Goal: Task Accomplishment & Management: Manage account settings

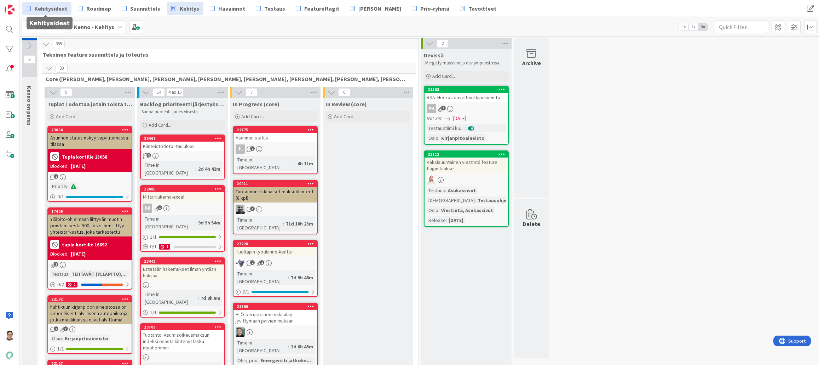
click at [50, 11] on span "Kehitysideat" at bounding box center [50, 8] width 33 height 8
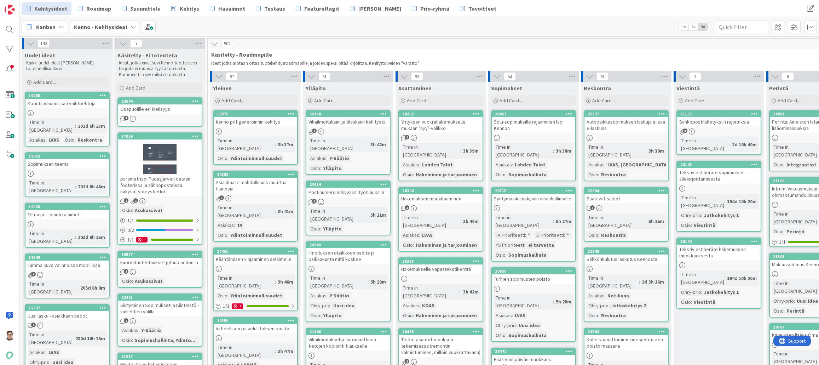
click at [77, 107] on div "Koontilaskuun lisää vaihtoehtoja" at bounding box center [66, 103] width 83 height 9
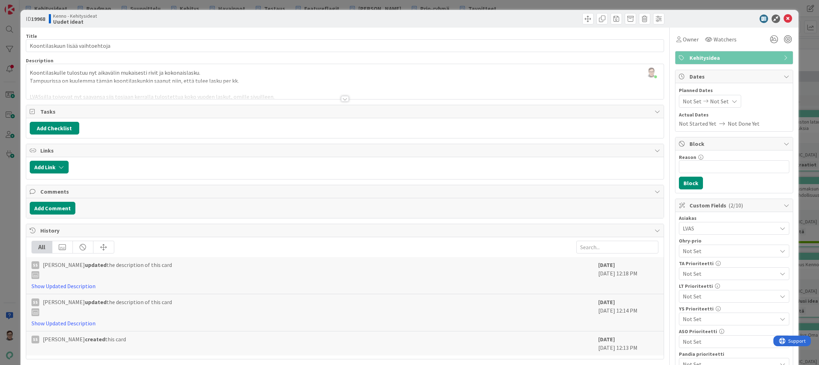
scroll to position [35, 0]
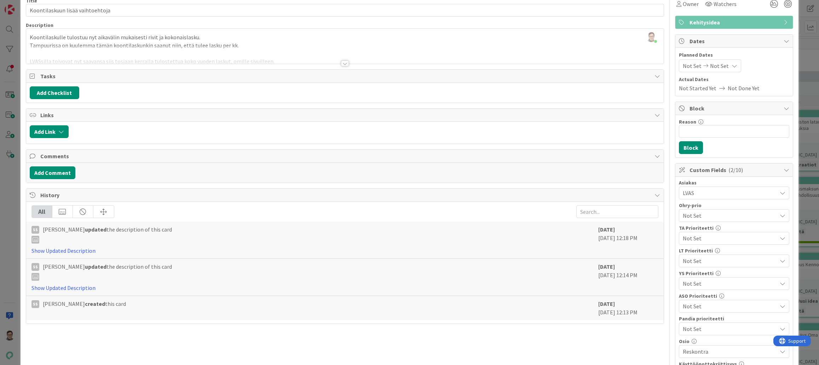
click at [342, 65] on div at bounding box center [345, 63] width 8 height 6
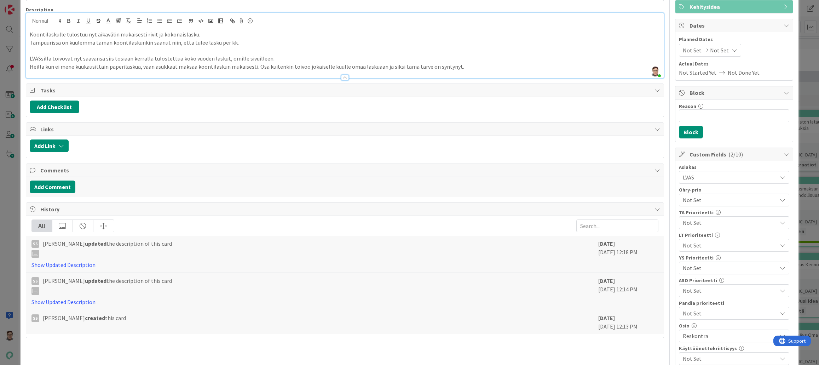
scroll to position [0, 0]
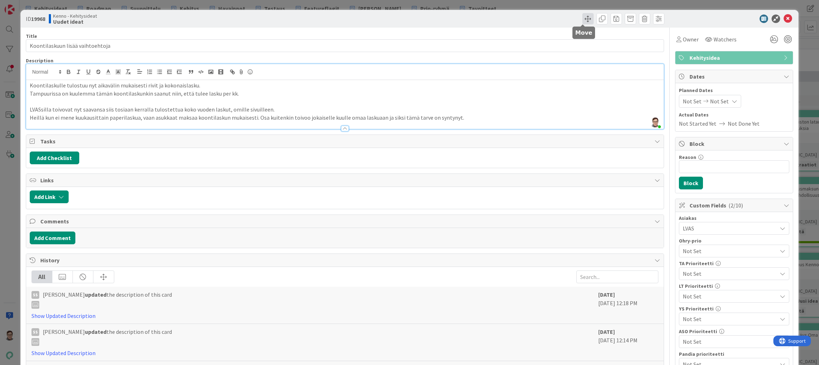
click at [586, 19] on span at bounding box center [587, 18] width 11 height 11
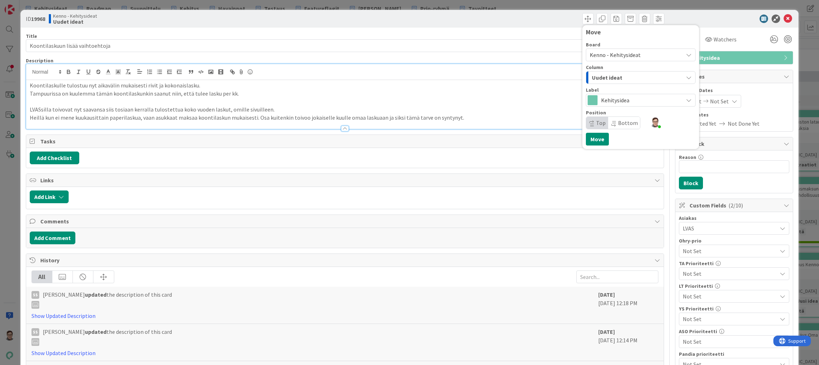
click at [622, 76] on div "Uudet ideat" at bounding box center [636, 77] width 93 height 11
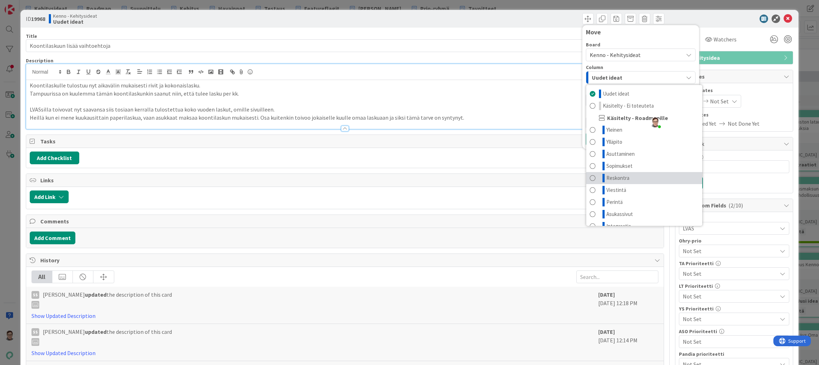
click at [620, 179] on span "Reskontra" at bounding box center [617, 178] width 23 height 8
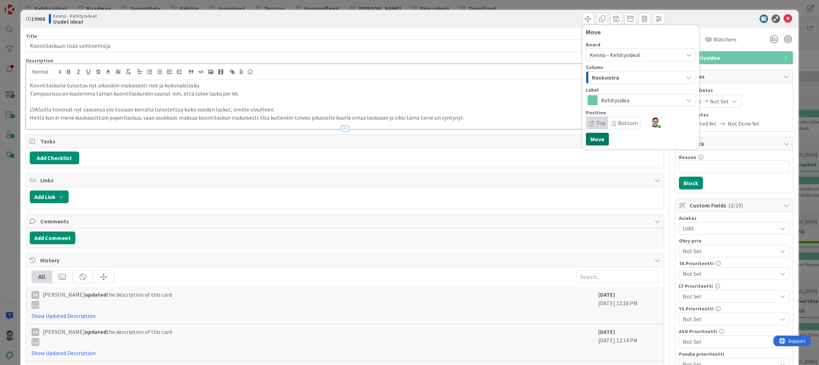
click at [590, 140] on button "Move" at bounding box center [597, 139] width 23 height 13
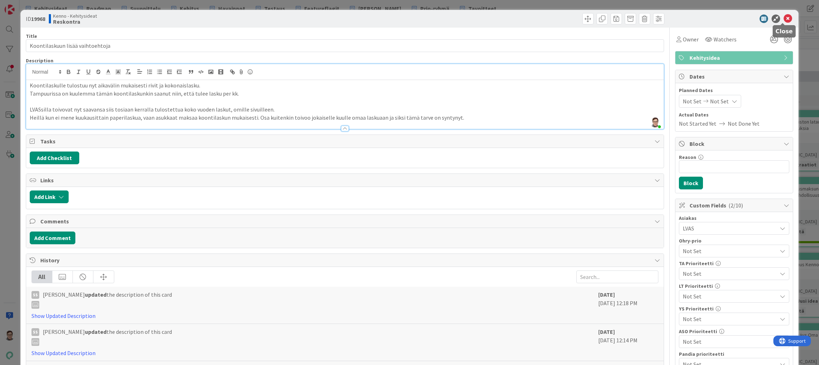
click at [784, 19] on icon at bounding box center [787, 19] width 8 height 8
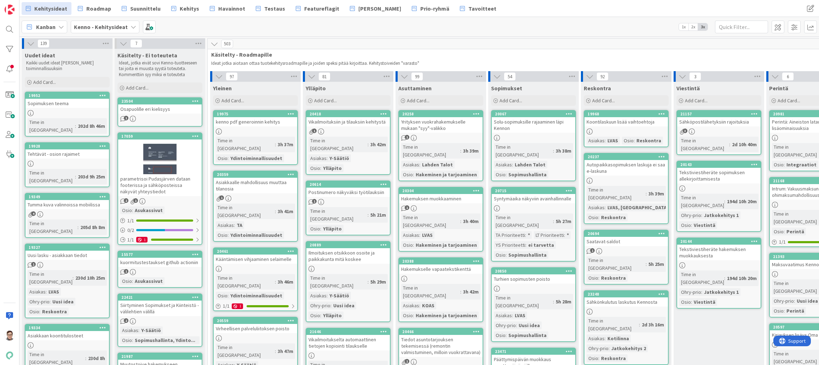
click at [39, 103] on div "Sopimuksen teema" at bounding box center [66, 103] width 83 height 9
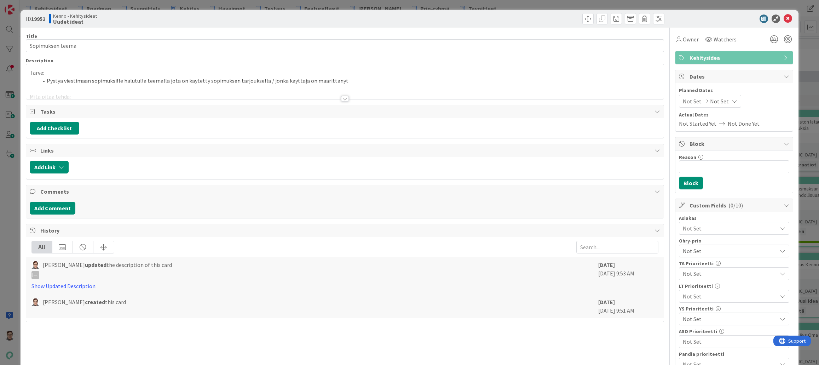
click at [341, 96] on div at bounding box center [345, 99] width 8 height 6
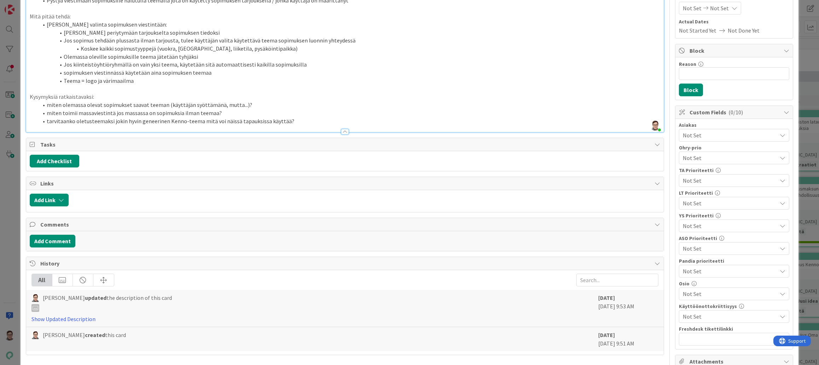
scroll to position [141, 0]
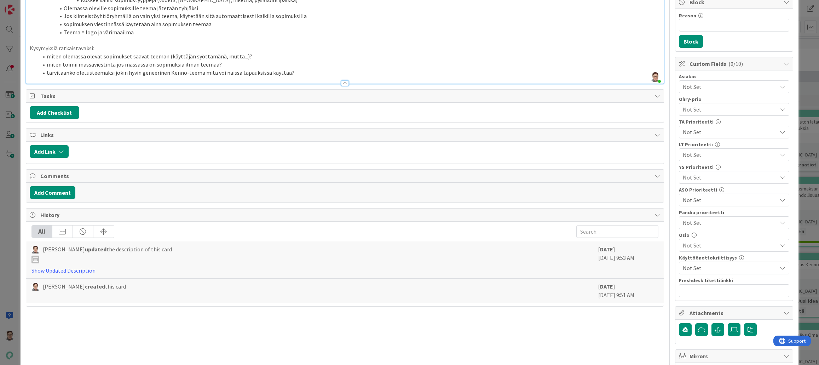
click at [704, 241] on span "Not Set" at bounding box center [730, 245] width 94 height 8
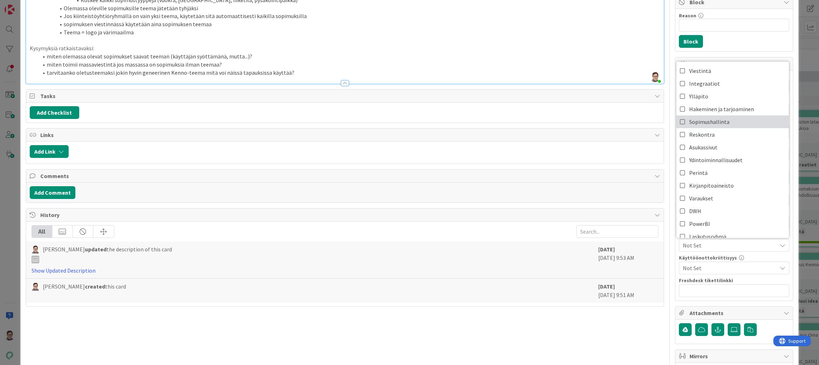
click at [695, 118] on span "Sopimushallinta" at bounding box center [709, 121] width 40 height 11
click at [699, 65] on span "Viestintä" at bounding box center [700, 70] width 22 height 11
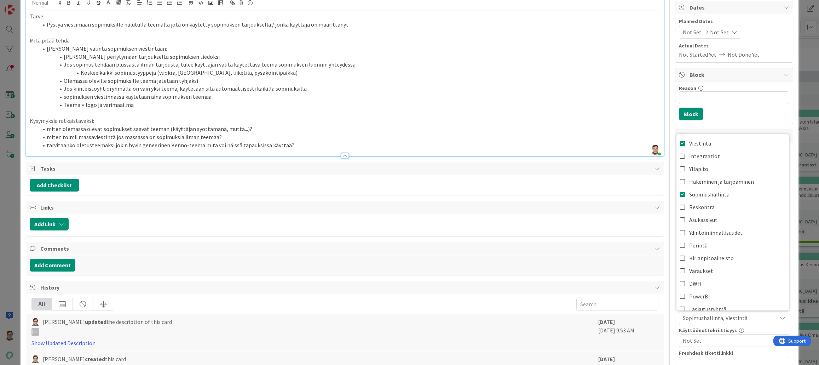
scroll to position [0, 0]
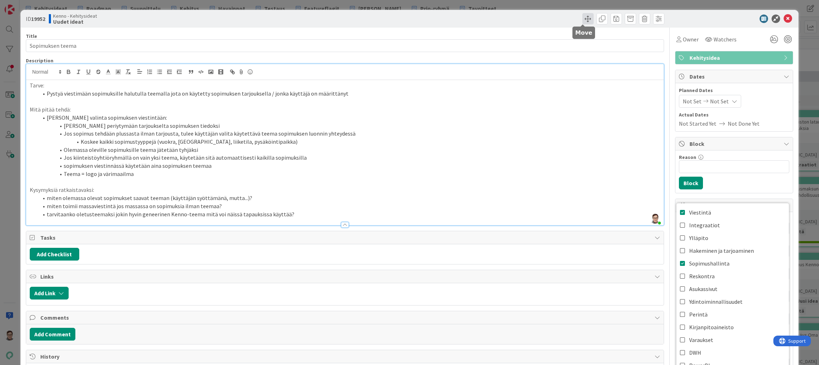
click at [582, 20] on span at bounding box center [587, 18] width 11 height 11
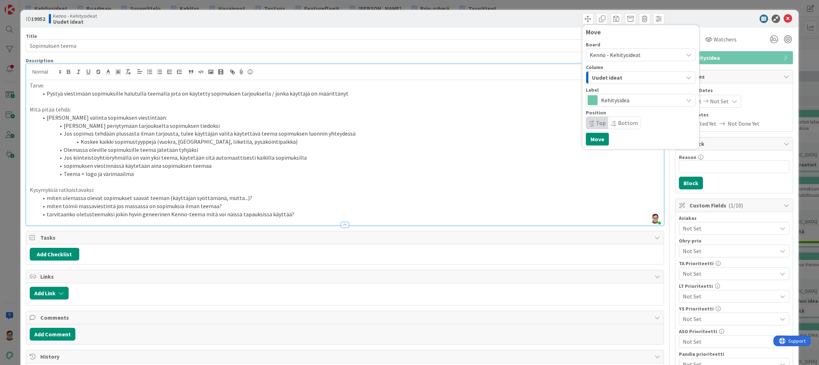
click at [611, 75] on span "Uudet ideat" at bounding box center [607, 77] width 30 height 9
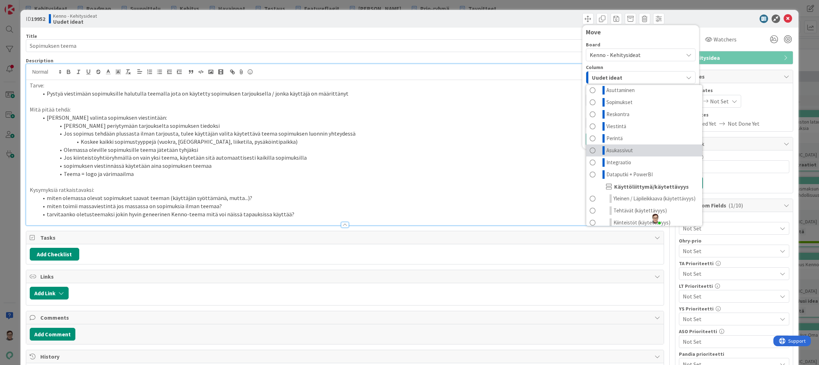
scroll to position [71, 0]
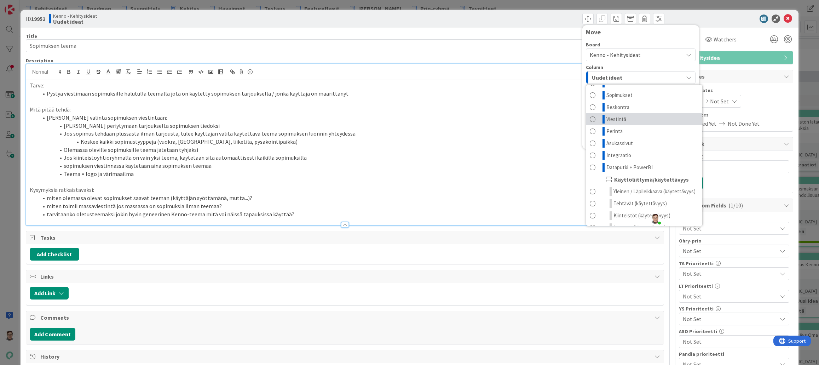
click at [613, 119] on span "Viestintä" at bounding box center [616, 119] width 20 height 8
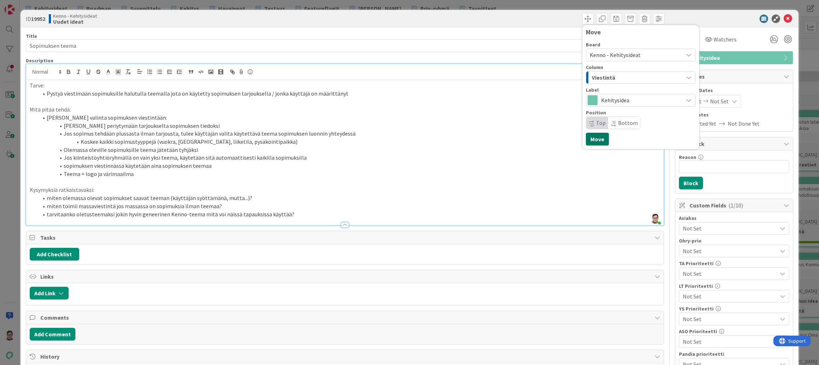
click at [594, 139] on button "Move" at bounding box center [597, 139] width 23 height 13
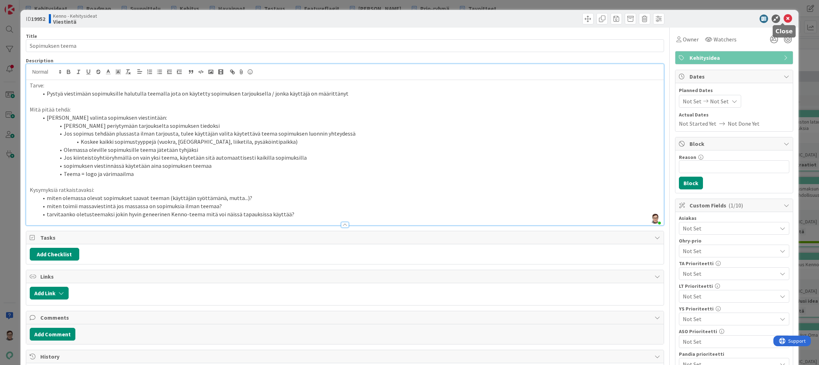
click at [783, 21] on icon at bounding box center [787, 19] width 8 height 8
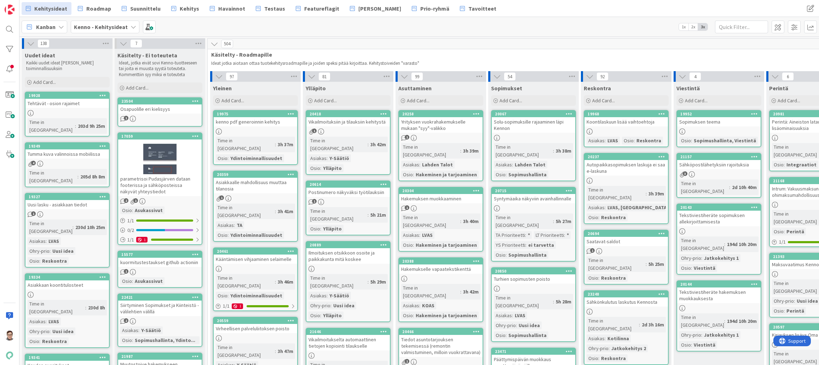
click at [77, 108] on div "Tehtävät - osion rajaimet" at bounding box center [66, 103] width 83 height 9
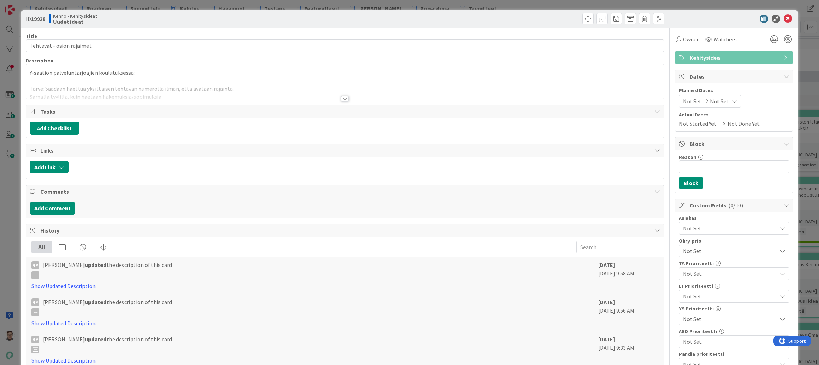
click at [342, 99] on div at bounding box center [345, 99] width 8 height 6
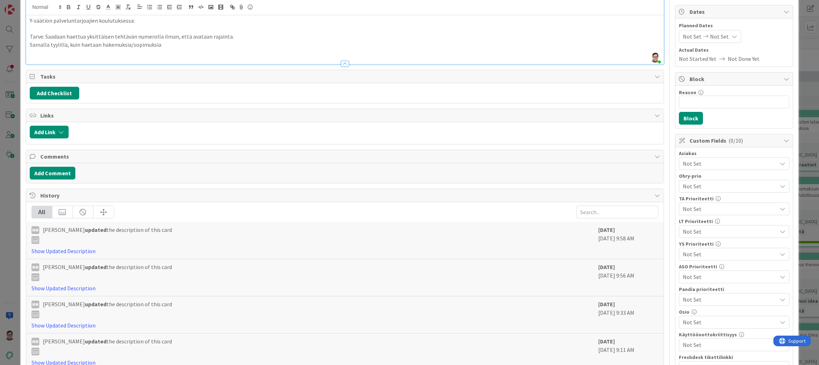
scroll to position [71, 0]
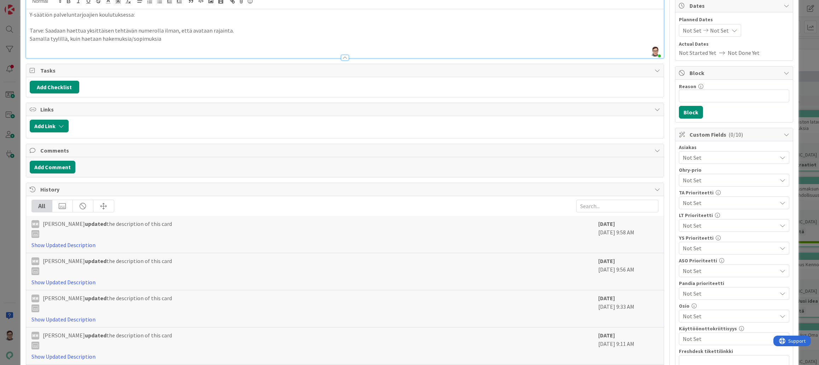
click at [697, 313] on span "Not Set" at bounding box center [730, 316] width 94 height 8
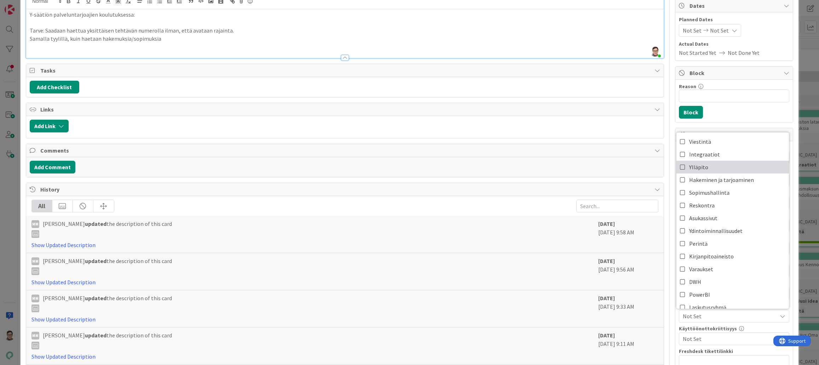
click at [701, 168] on span "Ylläpito" at bounding box center [698, 167] width 19 height 11
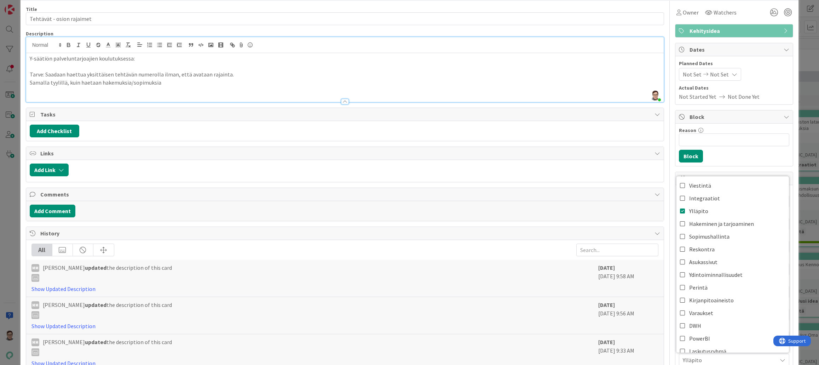
scroll to position [0, 0]
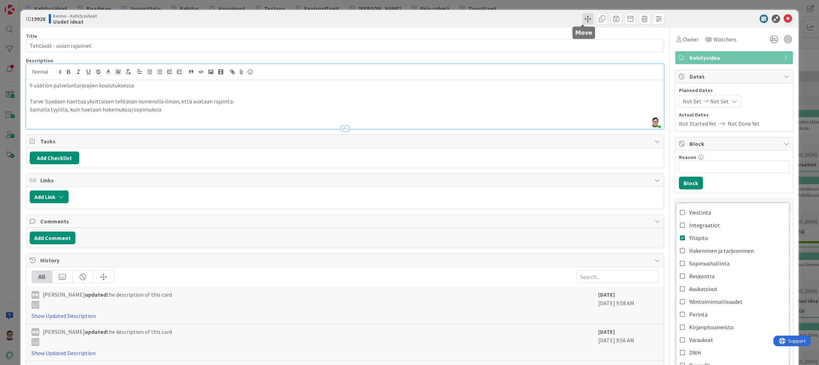
click at [582, 22] on span at bounding box center [587, 18] width 11 height 11
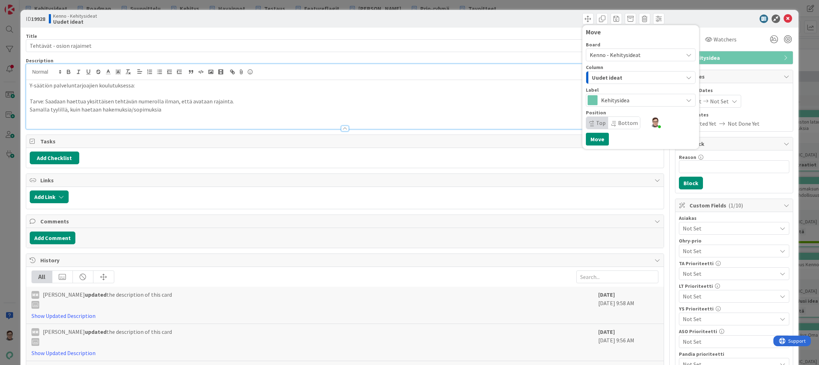
click at [614, 76] on span "Uudet ideat" at bounding box center [607, 77] width 30 height 9
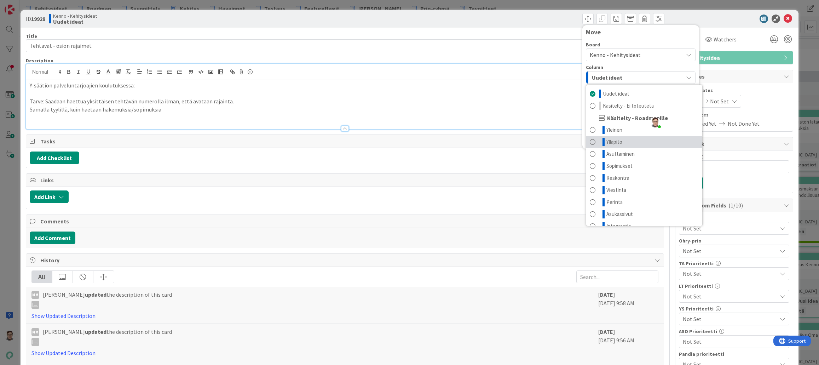
click at [614, 145] on span "Ylläpito" at bounding box center [614, 142] width 16 height 8
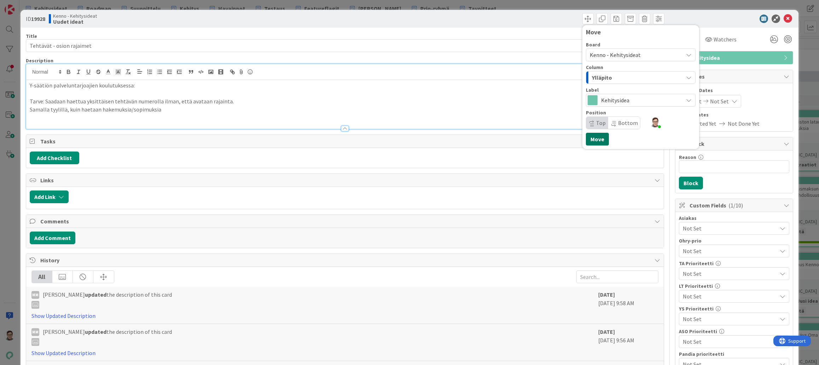
click at [592, 141] on button "Move" at bounding box center [597, 139] width 23 height 13
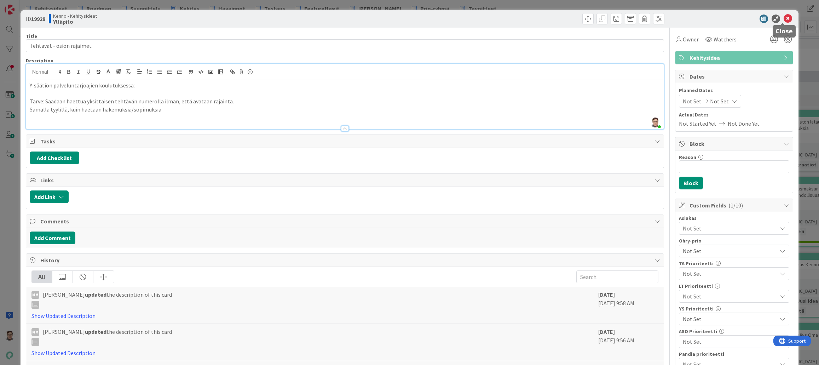
click at [784, 18] on icon at bounding box center [787, 19] width 8 height 8
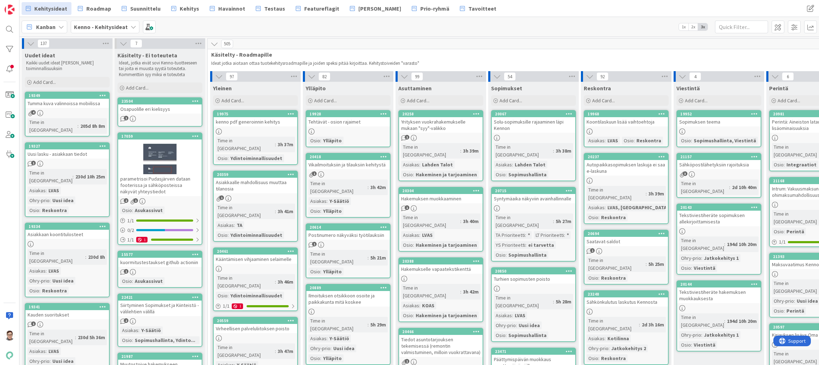
click at [61, 109] on div "19349 Tumma kuva valinnoissa mobiilissa 4 Time in Column : 205d 8h 8m" at bounding box center [67, 114] width 85 height 45
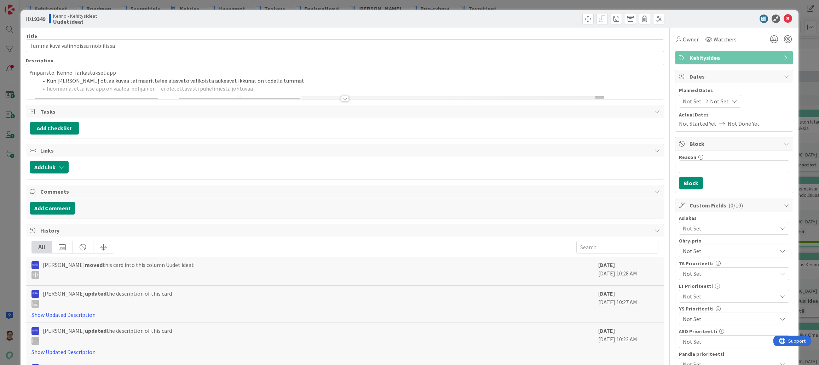
click at [345, 97] on div at bounding box center [345, 99] width 8 height 6
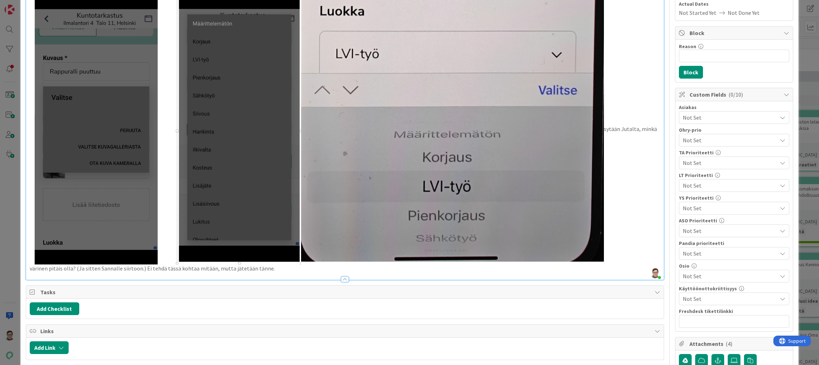
scroll to position [212, 0]
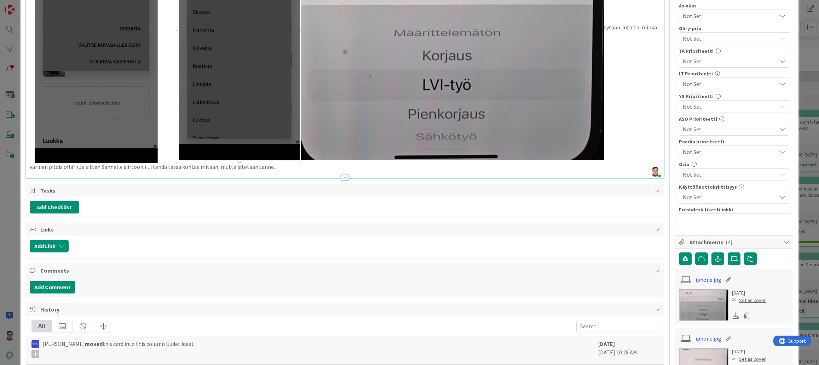
click at [697, 169] on div "Not Set" at bounding box center [734, 174] width 110 height 13
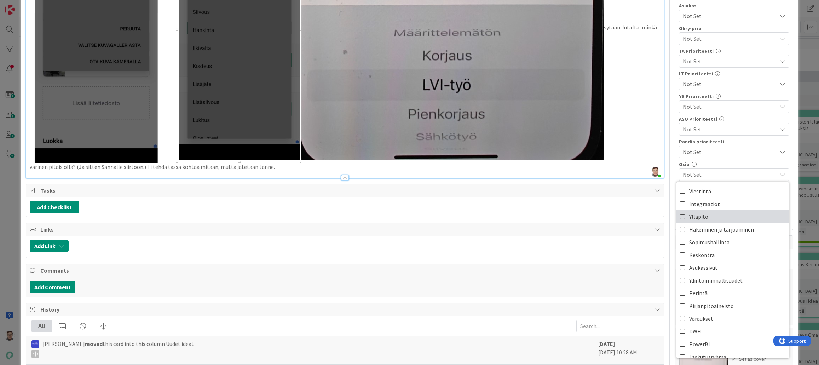
click at [699, 218] on span "Ylläpito" at bounding box center [698, 216] width 19 height 11
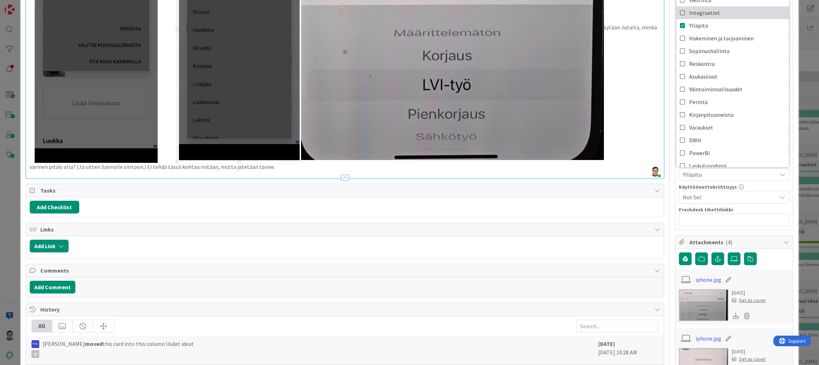
scroll to position [0, 0]
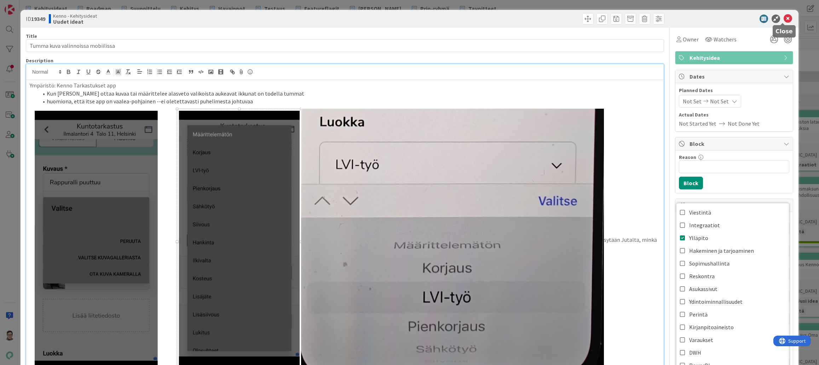
click at [785, 20] on icon at bounding box center [787, 19] width 8 height 8
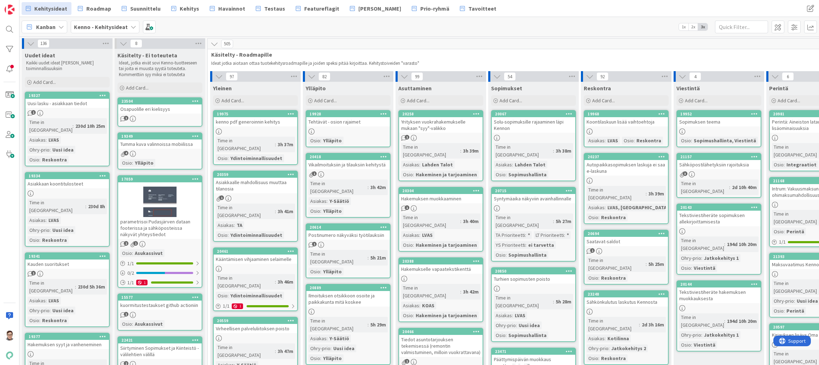
click at [66, 105] on div "Uusi lasku - asiakkaan tiedot" at bounding box center [66, 103] width 83 height 9
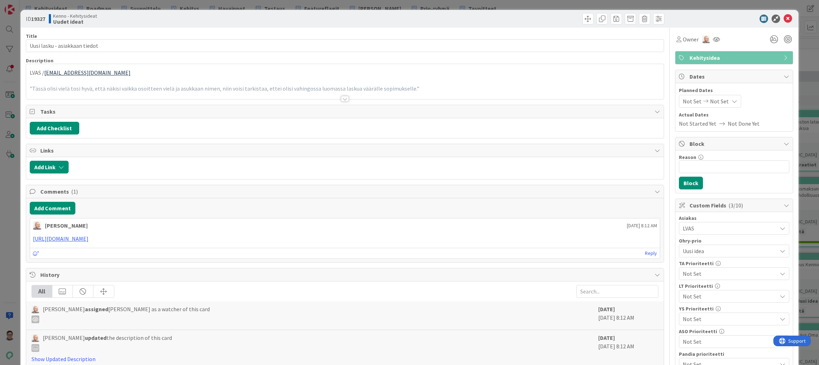
click at [342, 102] on div at bounding box center [345, 99] width 8 height 6
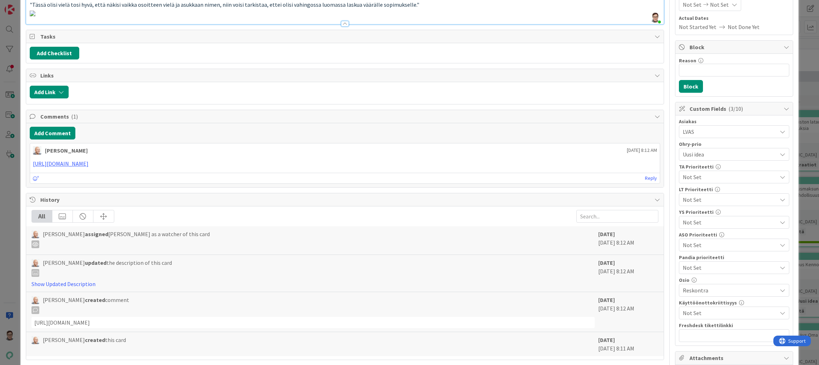
scroll to position [106, 0]
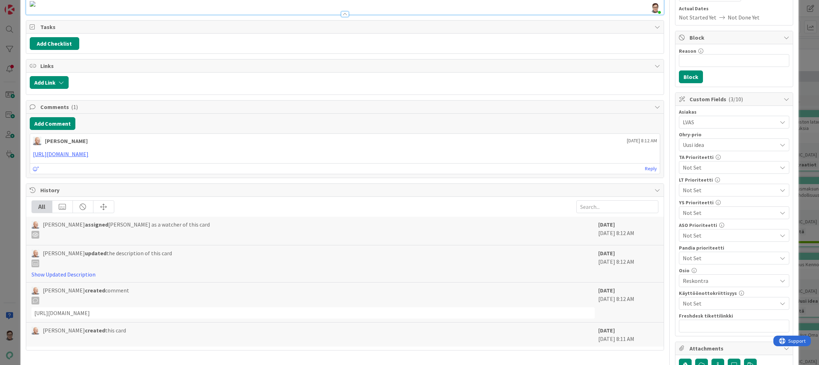
click at [692, 284] on span "Reskontra" at bounding box center [730, 280] width 94 height 8
click at [551, 7] on p at bounding box center [345, 3] width 630 height 8
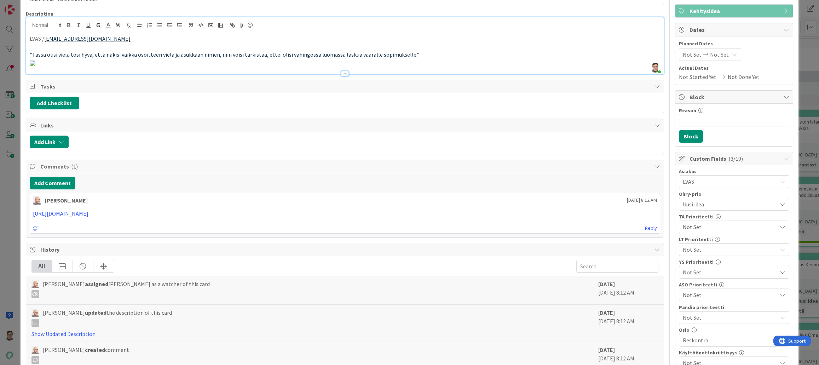
scroll to position [0, 0]
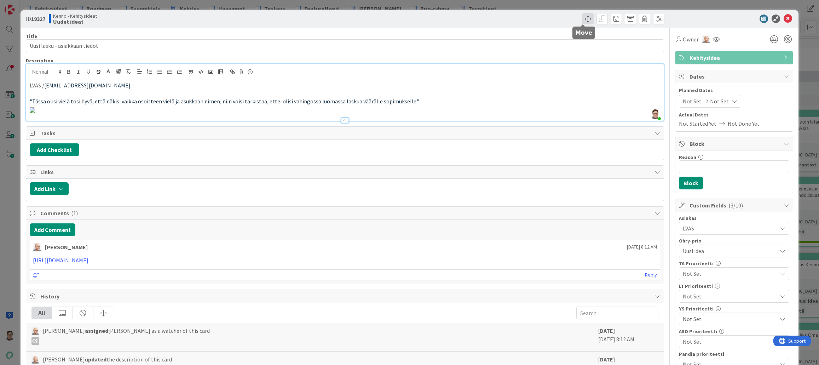
click at [585, 14] on span at bounding box center [587, 18] width 11 height 11
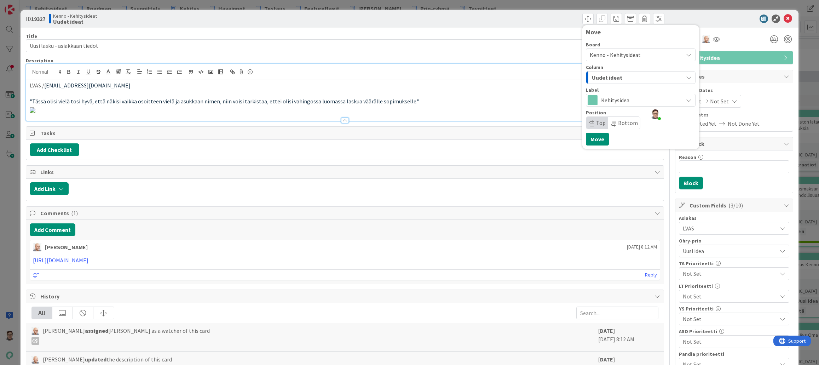
click at [619, 77] on div "Uudet ideat" at bounding box center [636, 77] width 93 height 11
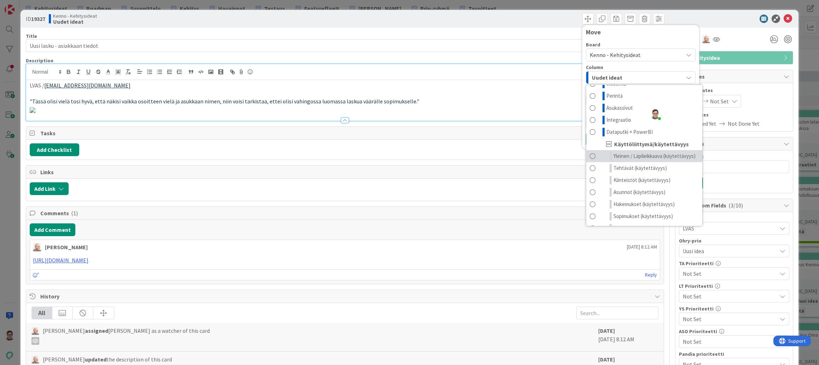
scroll to position [162, 0]
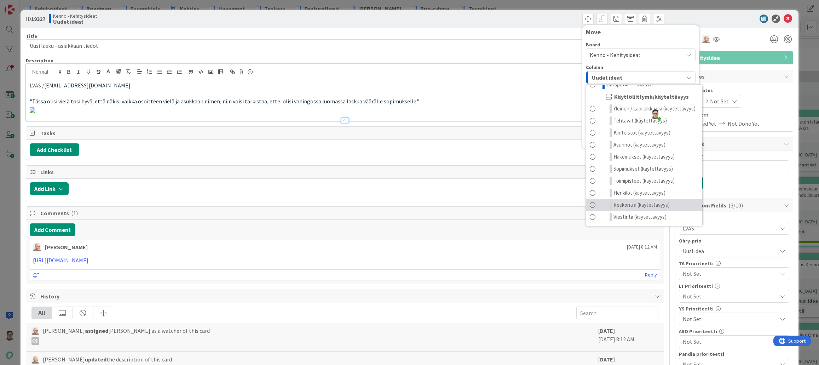
click at [632, 203] on span "Reskontra (käytettävyys)" at bounding box center [641, 205] width 56 height 8
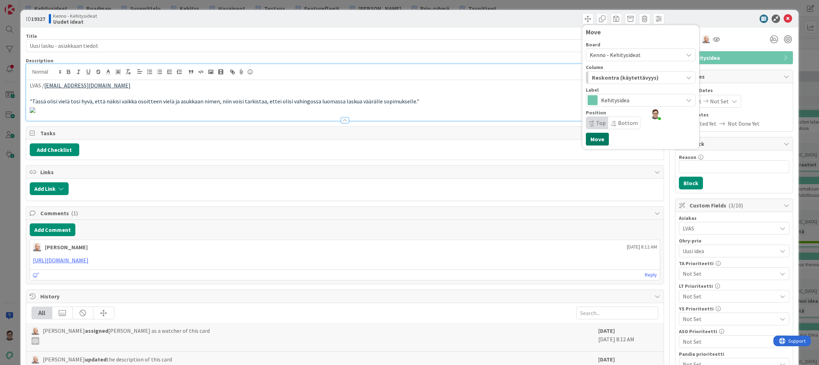
click at [592, 141] on button "Move" at bounding box center [597, 139] width 23 height 13
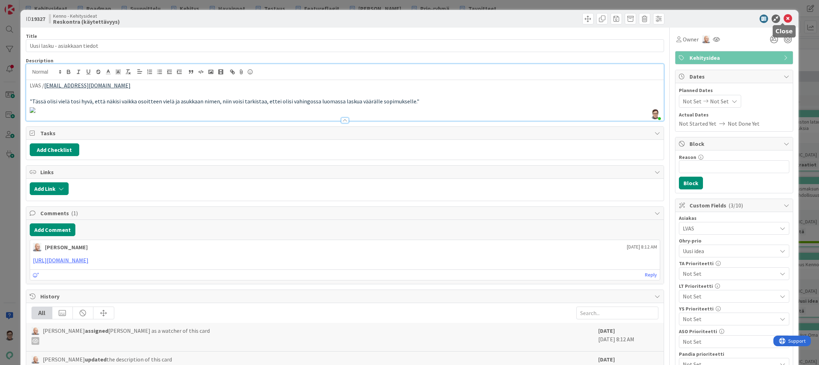
click at [783, 19] on icon at bounding box center [787, 19] width 8 height 8
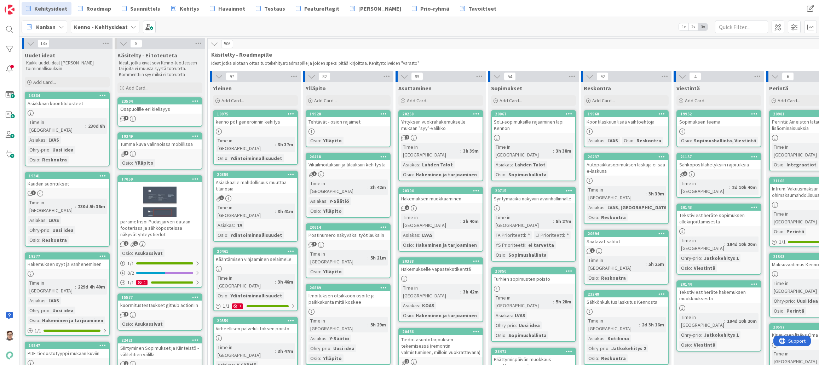
click at [66, 101] on div "Asiakkaan koontitulosteet" at bounding box center [66, 103] width 83 height 9
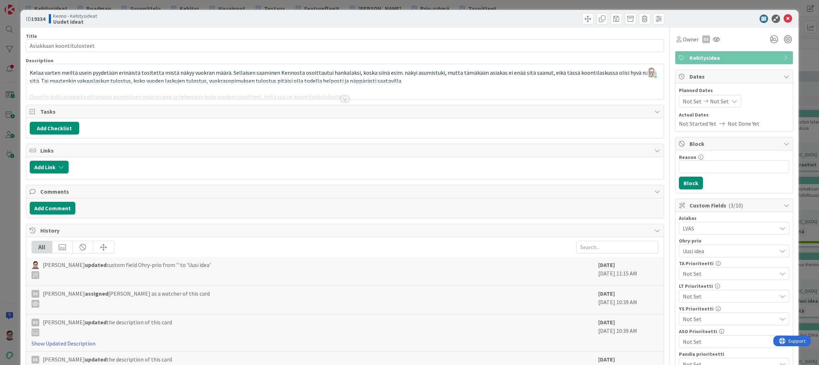
click at [341, 98] on div at bounding box center [345, 99] width 8 height 6
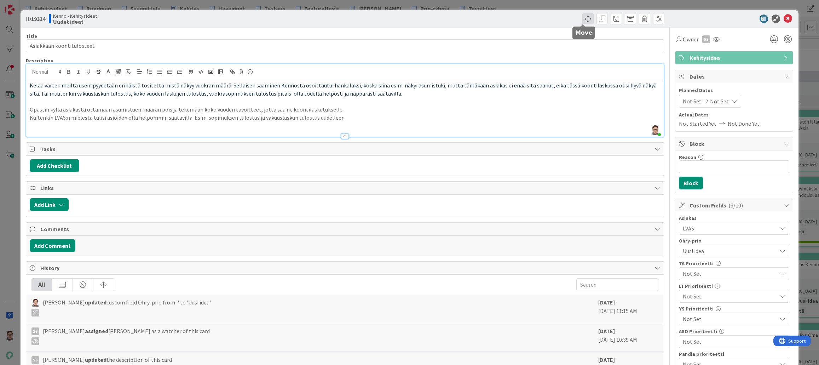
click at [582, 20] on span at bounding box center [587, 18] width 11 height 11
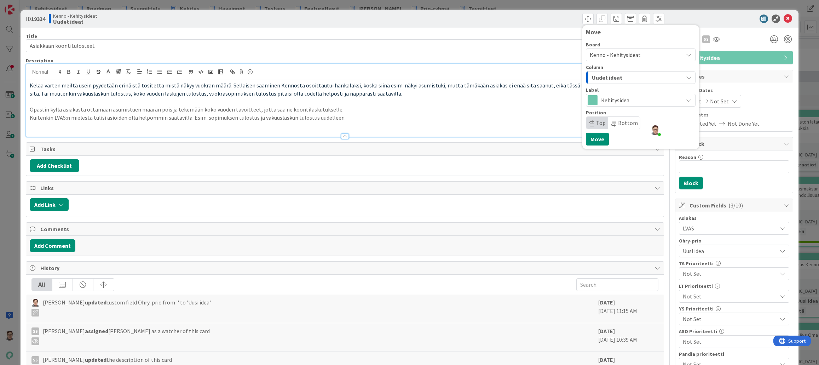
click at [631, 78] on div "Uudet ideat" at bounding box center [636, 77] width 93 height 11
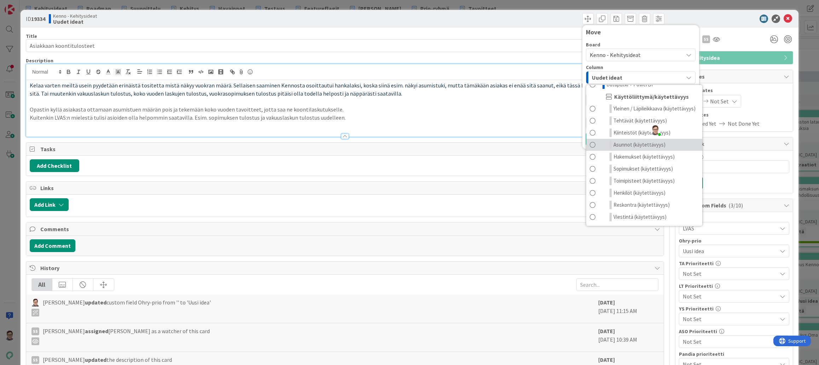
scroll to position [162, 0]
click at [633, 202] on span "Reskontra (käytettävyys)" at bounding box center [641, 205] width 56 height 8
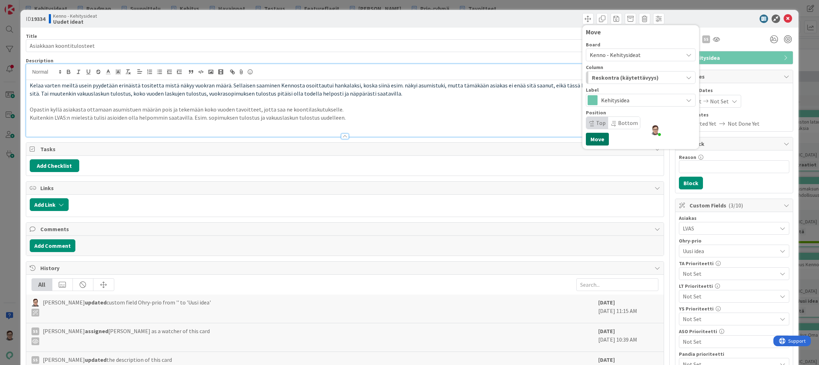
click at [593, 138] on button "Move" at bounding box center [597, 139] width 23 height 13
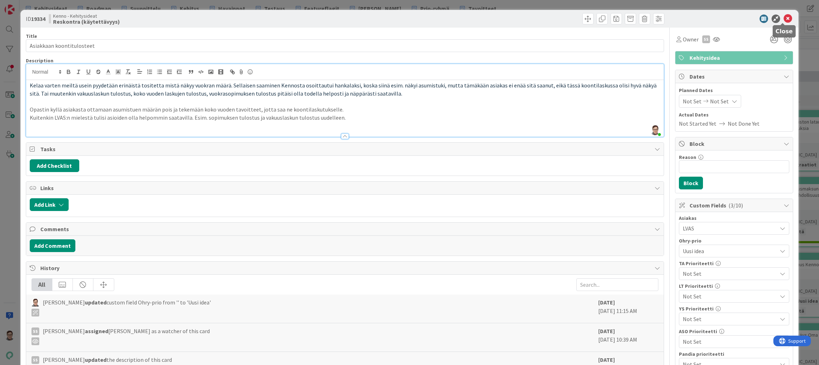
drag, startPoint x: 784, startPoint y: 17, endPoint x: 429, endPoint y: 164, distance: 384.3
click at [784, 17] on icon at bounding box center [787, 19] width 8 height 8
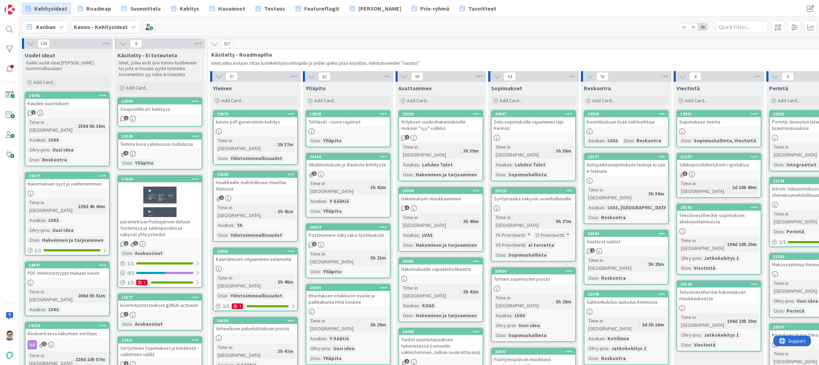
click at [66, 117] on div "19341 Kauden suoritukset 1 Time in Column : 230d 5h 36m Asiakas : LVAS Ohry-pri…" at bounding box center [67, 129] width 85 height 75
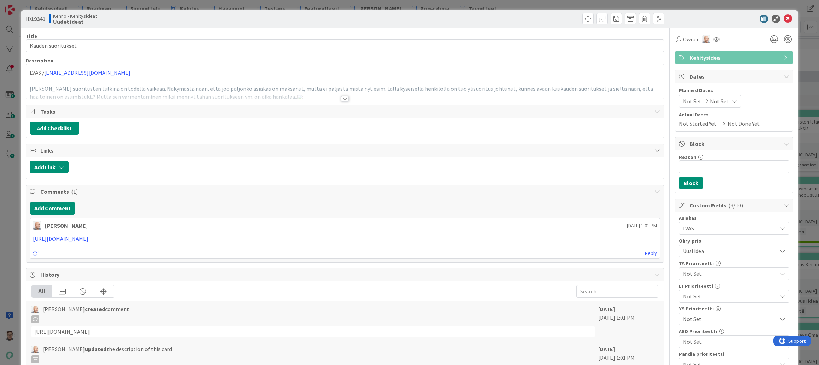
click at [344, 99] on div at bounding box center [345, 99] width 8 height 6
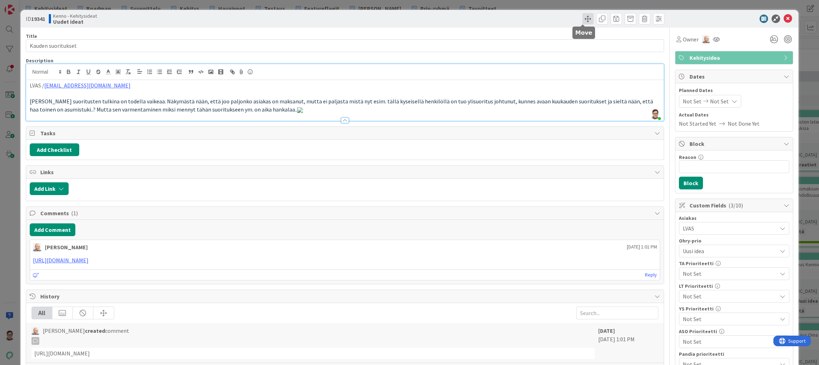
click at [582, 16] on span at bounding box center [587, 18] width 11 height 11
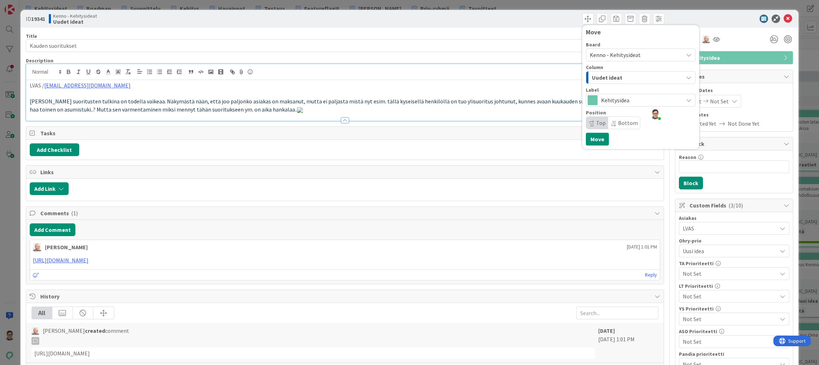
click at [629, 77] on div "Uudet ideat" at bounding box center [636, 77] width 93 height 11
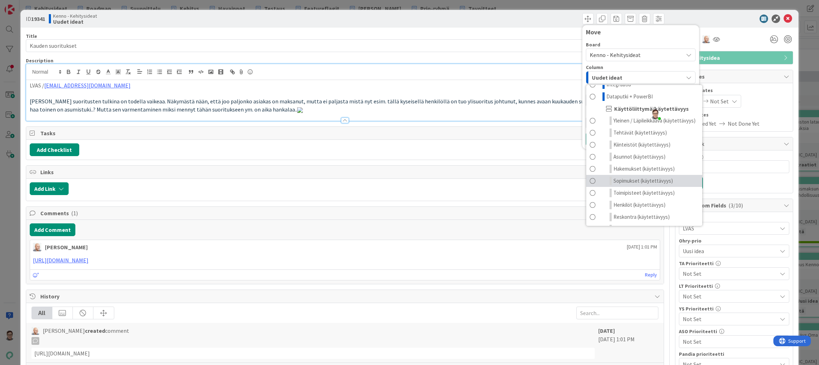
scroll to position [162, 0]
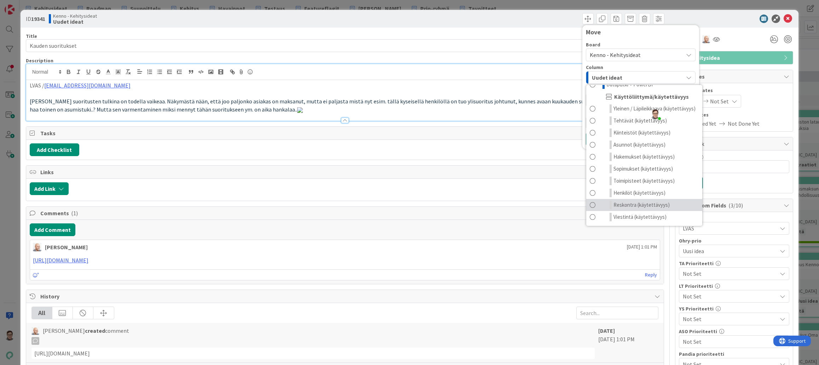
click at [637, 204] on span "Reskontra (käytettävyys)" at bounding box center [641, 205] width 56 height 8
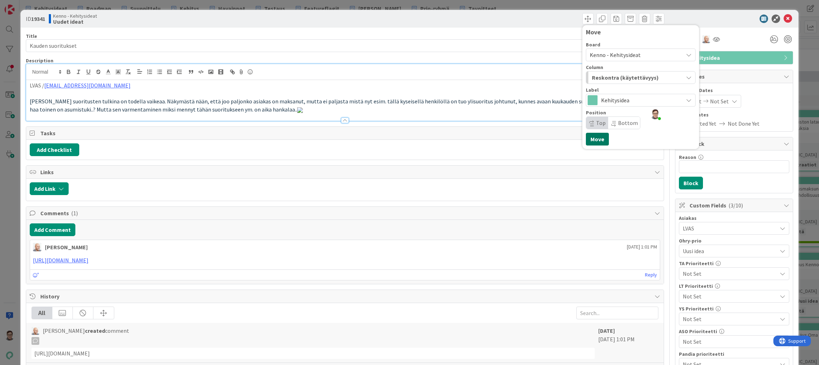
click at [592, 143] on button "Move" at bounding box center [597, 139] width 23 height 13
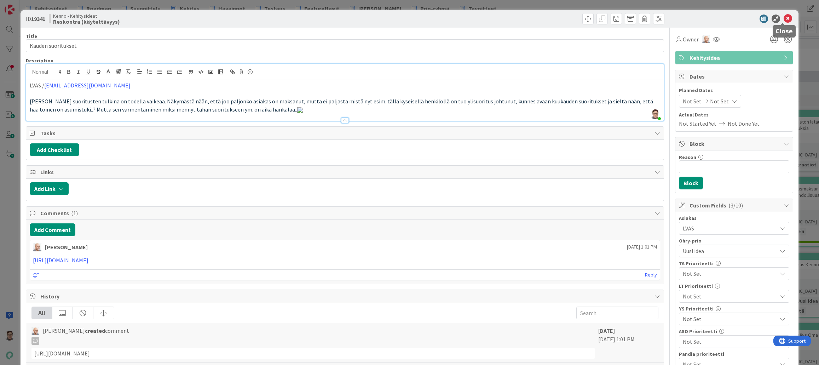
click at [783, 18] on icon at bounding box center [787, 19] width 8 height 8
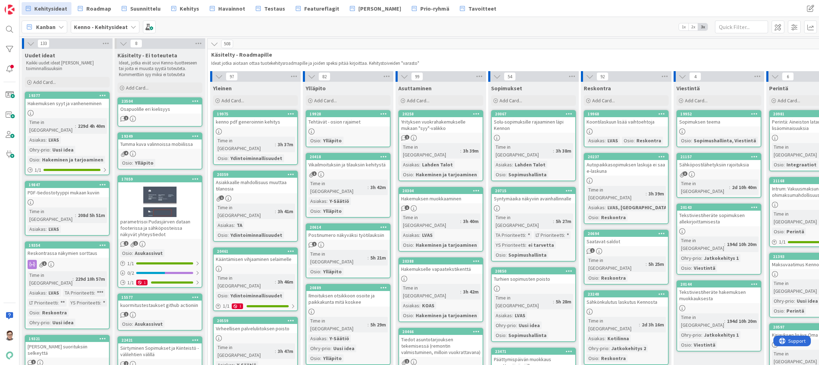
click at [75, 123] on span ":" at bounding box center [75, 126] width 1 height 8
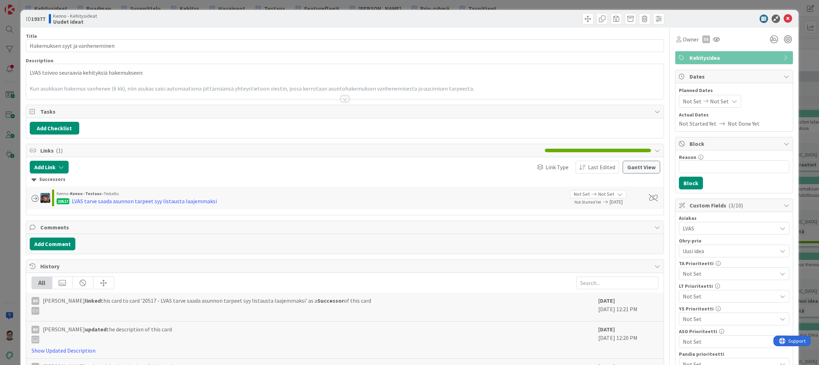
click at [342, 99] on div at bounding box center [345, 99] width 8 height 6
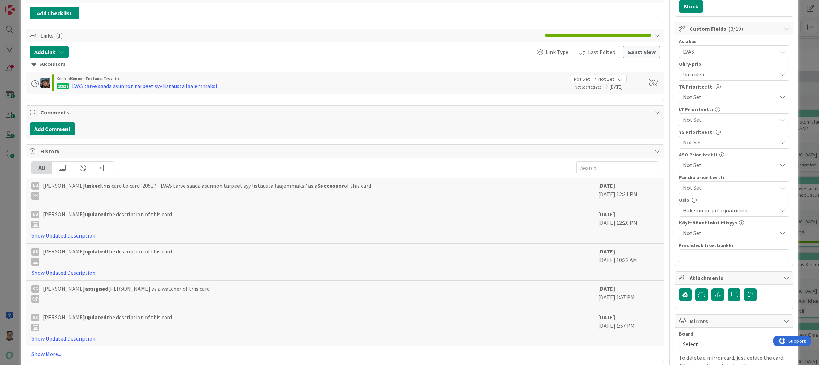
scroll to position [177, 0]
click at [689, 210] on span "Hakeminen ja tarjoaminen" at bounding box center [730, 209] width 94 height 8
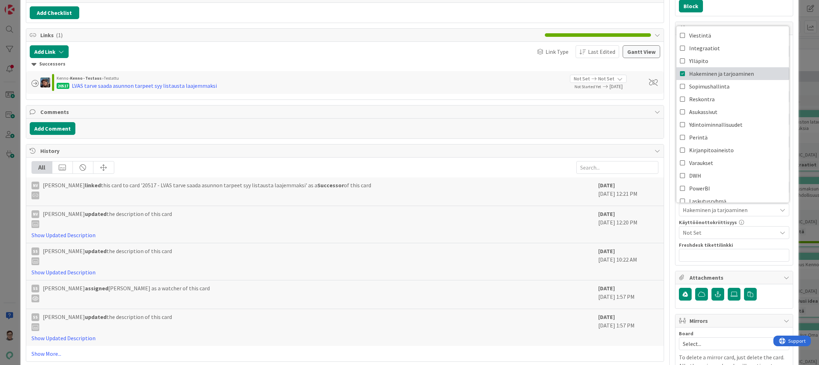
click at [680, 71] on icon at bounding box center [683, 73] width 6 height 11
click at [680, 36] on icon at bounding box center [683, 35] width 6 height 11
click at [540, 141] on div "Title 31 / 128 Hakemuksen syyt ja vanheneminen Description Sanna Mattila just j…" at bounding box center [345, 186] width 638 height 671
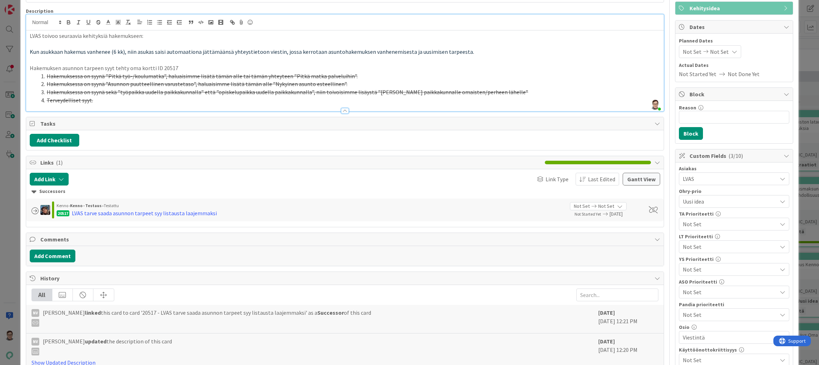
scroll to position [0, 0]
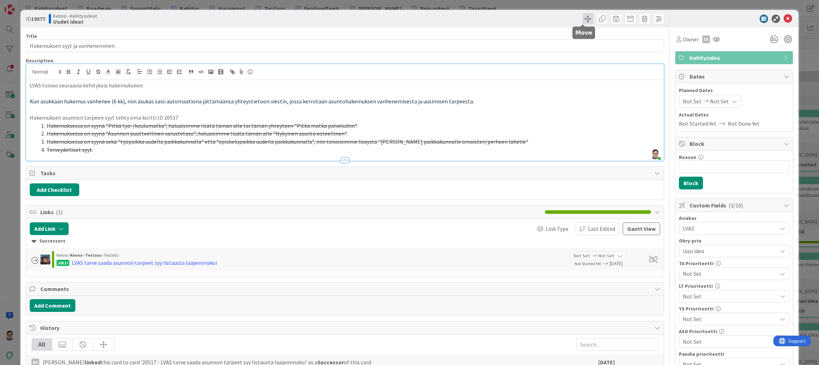
click at [582, 20] on span at bounding box center [587, 18] width 11 height 11
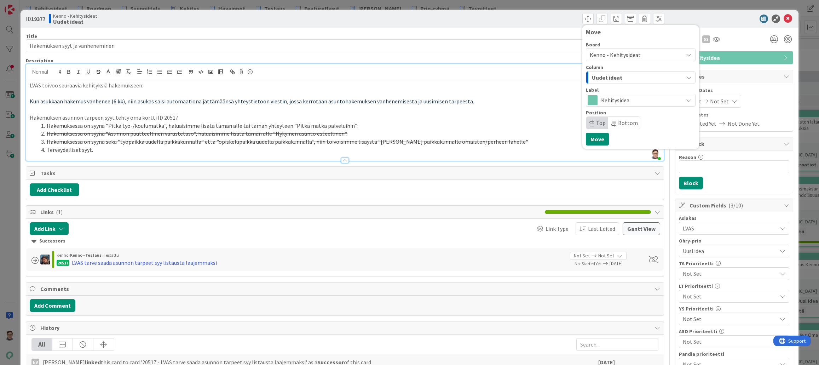
click at [619, 80] on div "Uudet ideat" at bounding box center [636, 77] width 93 height 11
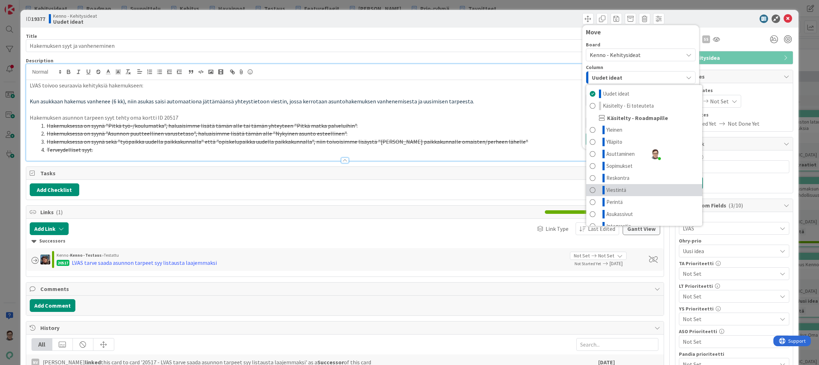
click at [615, 186] on span "Viestintä" at bounding box center [616, 190] width 20 height 8
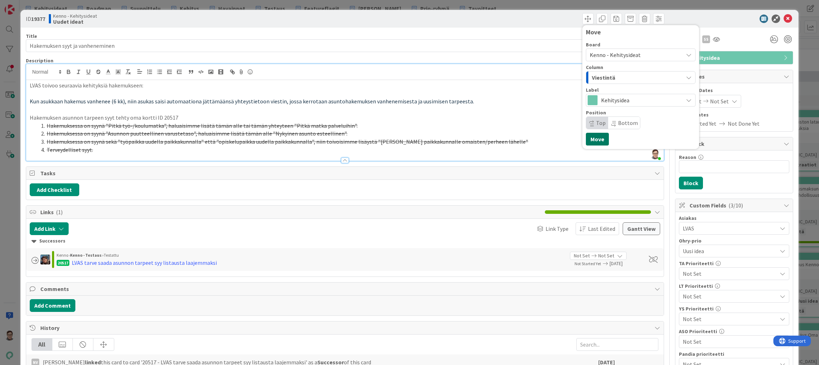
click at [590, 143] on button "Move" at bounding box center [597, 139] width 23 height 13
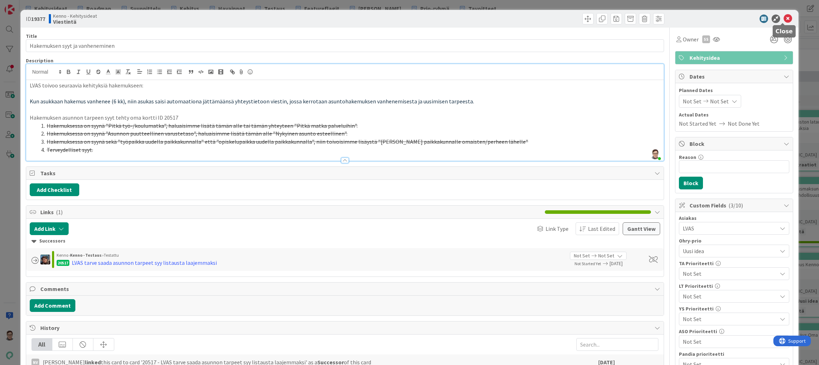
click at [783, 21] on icon at bounding box center [787, 19] width 8 height 8
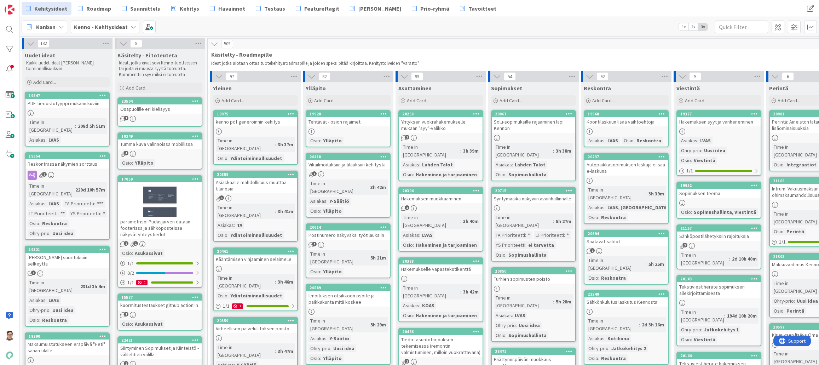
click at [59, 111] on div at bounding box center [66, 113] width 83 height 6
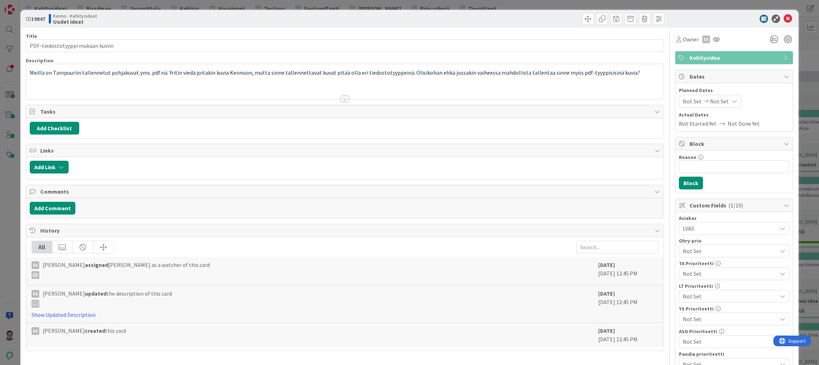
click at [343, 95] on div at bounding box center [344, 90] width 637 height 18
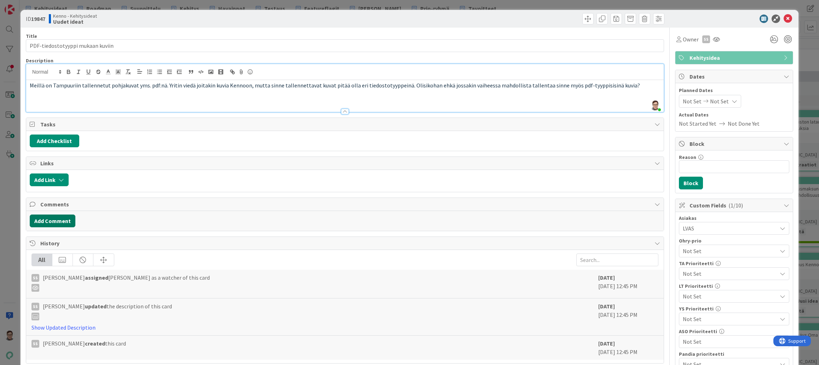
click at [51, 222] on button "Add Comment" at bounding box center [53, 220] width 46 height 13
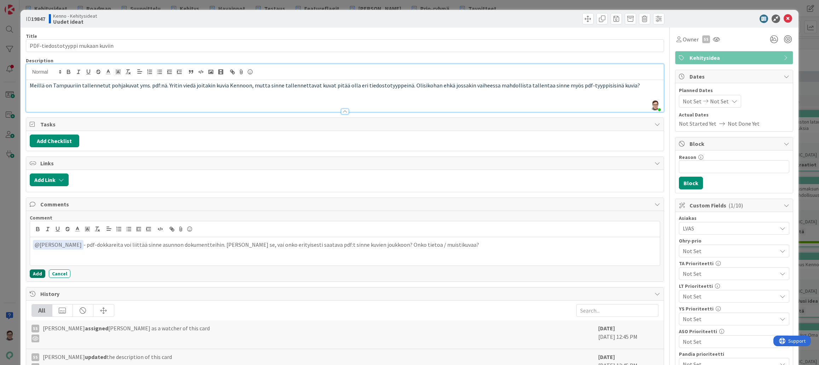
click at [34, 271] on button "Add" at bounding box center [38, 273] width 16 height 8
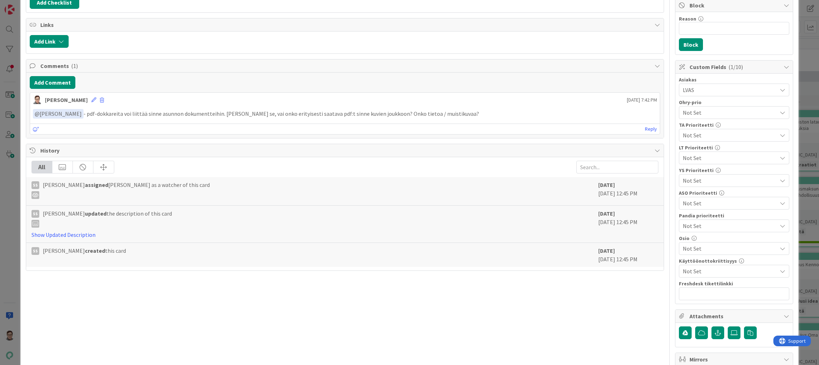
scroll to position [141, 0]
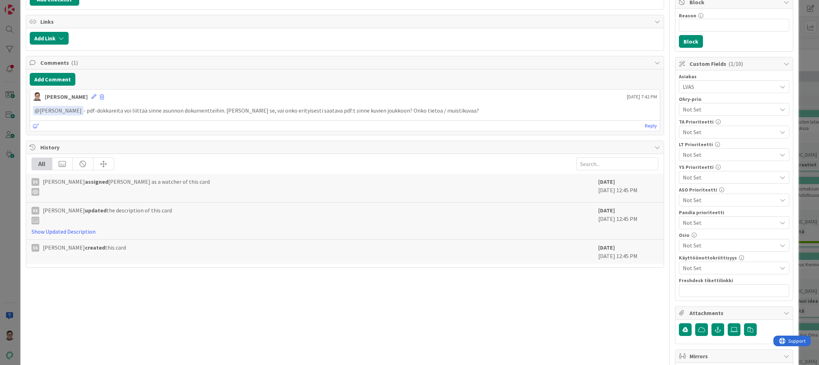
click at [697, 247] on span "Not Set" at bounding box center [730, 245] width 94 height 8
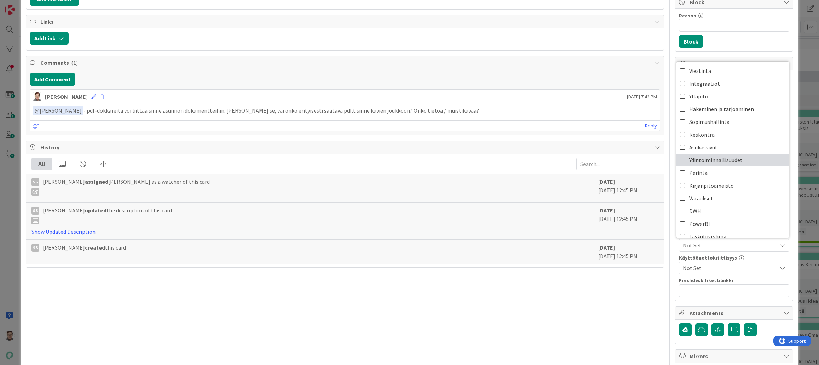
click at [706, 157] on span "Ydintoiminnallisuudet" at bounding box center [715, 160] width 53 height 11
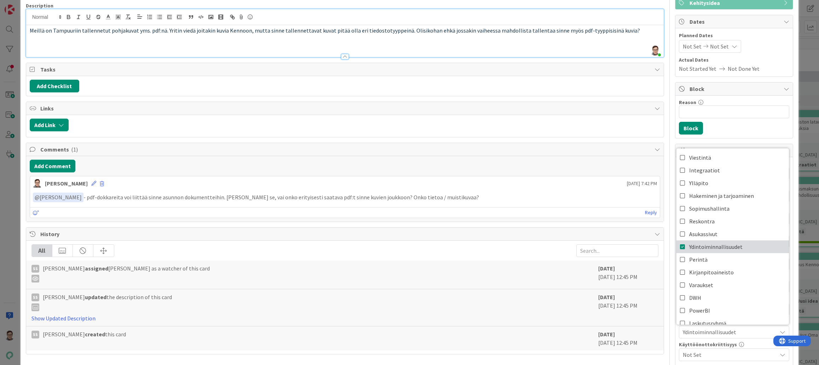
scroll to position [0, 0]
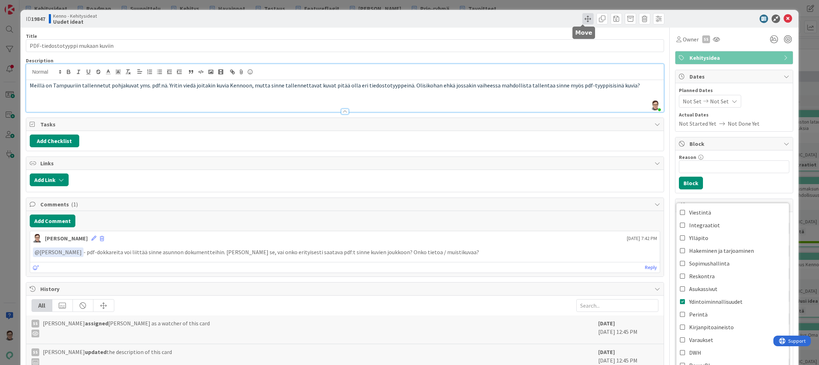
click at [582, 18] on span at bounding box center [587, 18] width 11 height 11
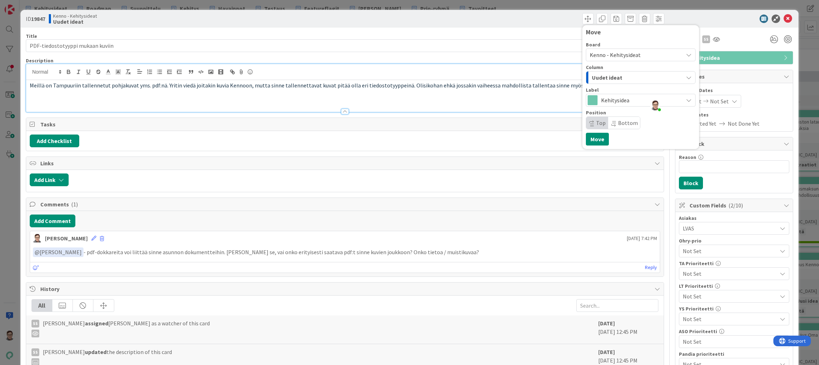
click at [609, 79] on span "Uudet ideat" at bounding box center [607, 77] width 30 height 9
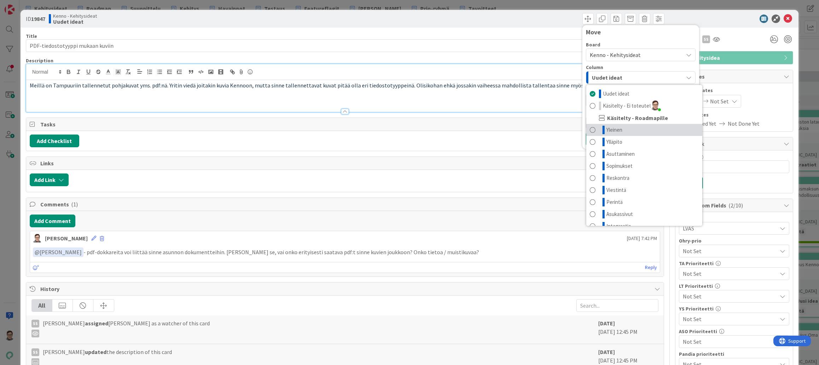
click at [611, 130] on span "Yleinen" at bounding box center [614, 130] width 16 height 8
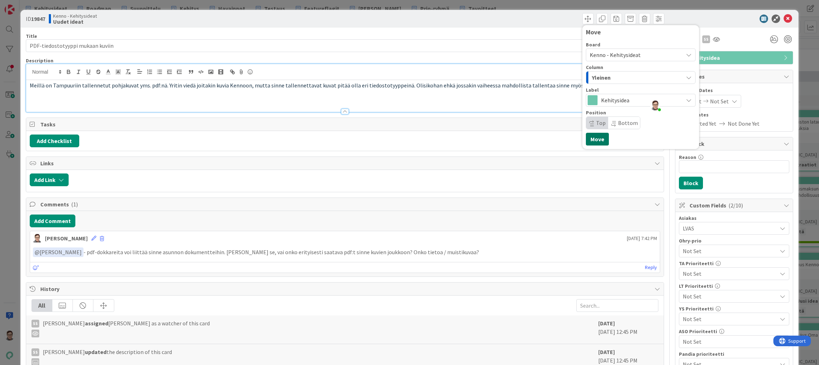
click at [592, 139] on button "Move" at bounding box center [597, 139] width 23 height 13
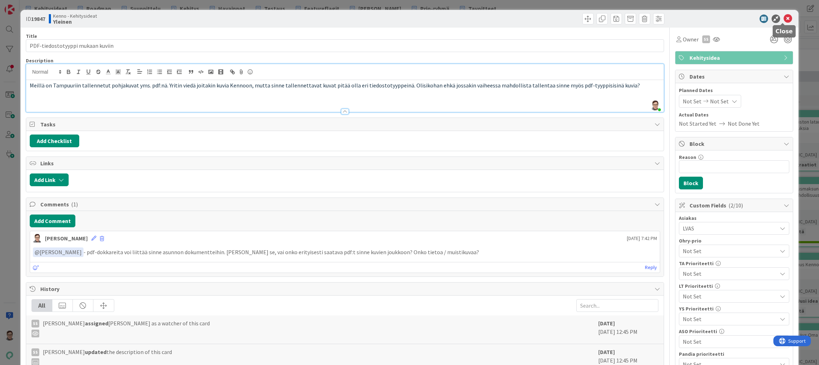
click at [786, 19] on icon at bounding box center [787, 19] width 8 height 8
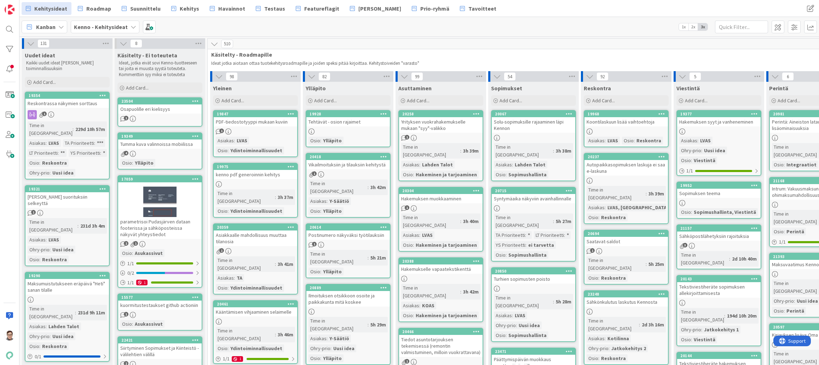
click at [77, 113] on div "1" at bounding box center [66, 114] width 83 height 9
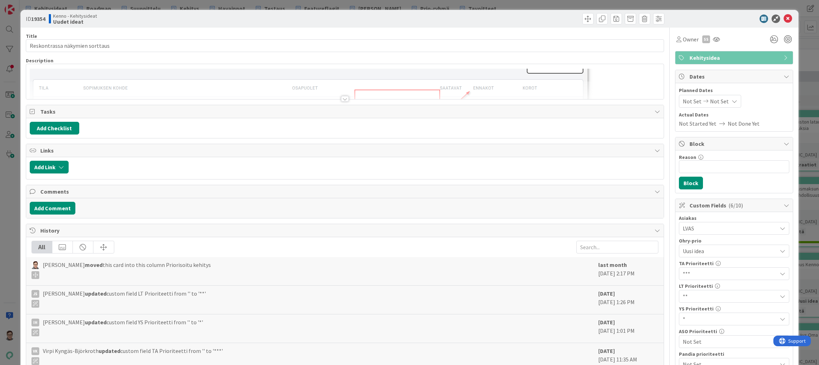
click at [341, 97] on div at bounding box center [345, 99] width 8 height 6
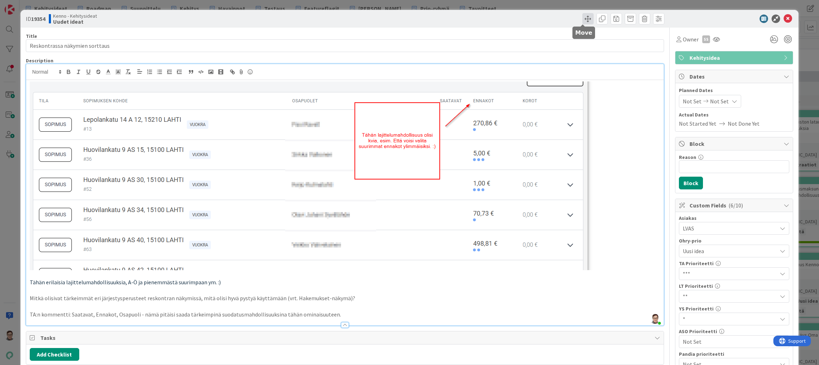
click at [582, 16] on span at bounding box center [587, 18] width 11 height 11
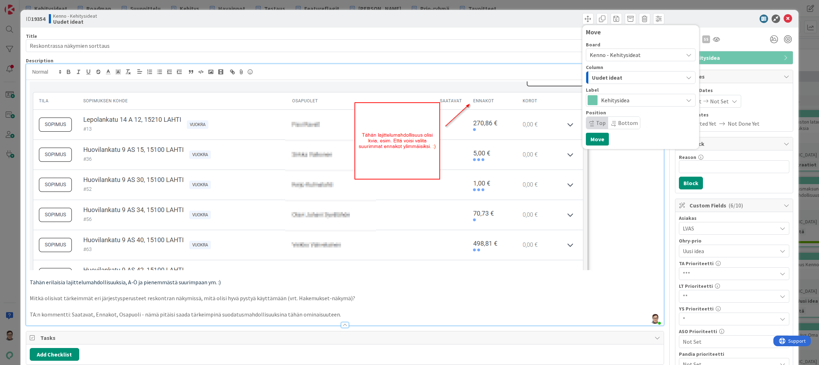
click at [613, 75] on span "Uudet ideat" at bounding box center [607, 77] width 30 height 9
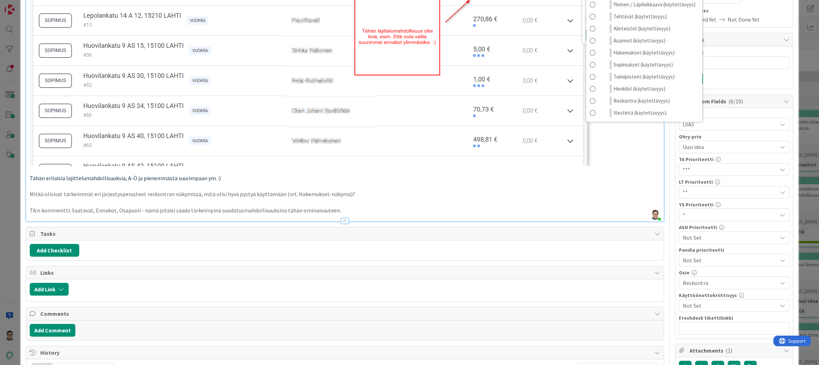
scroll to position [106, 0]
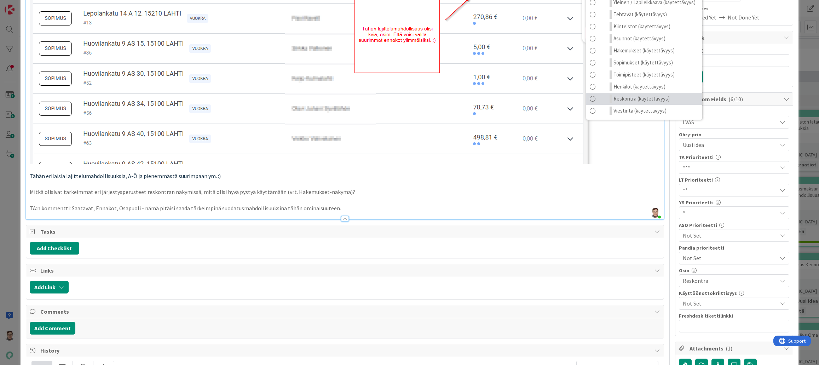
click at [619, 100] on span "Reskontra (käytettävyys)" at bounding box center [641, 98] width 56 height 8
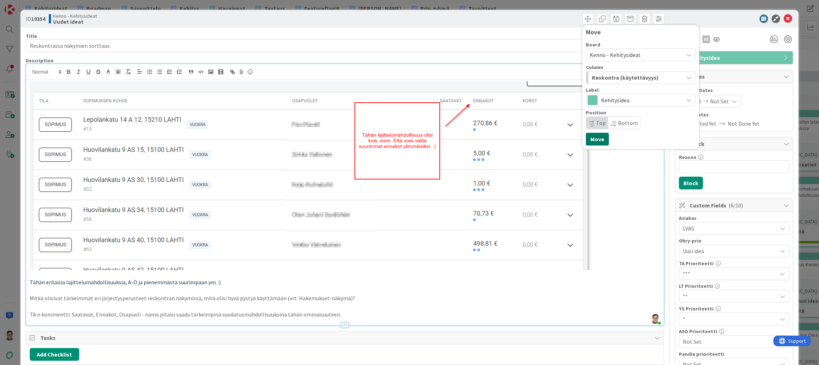
click at [587, 138] on button "Move" at bounding box center [597, 139] width 23 height 13
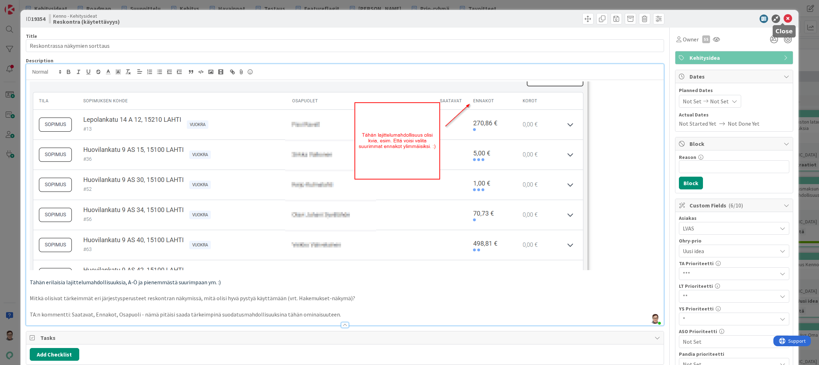
click at [783, 21] on icon at bounding box center [787, 19] width 8 height 8
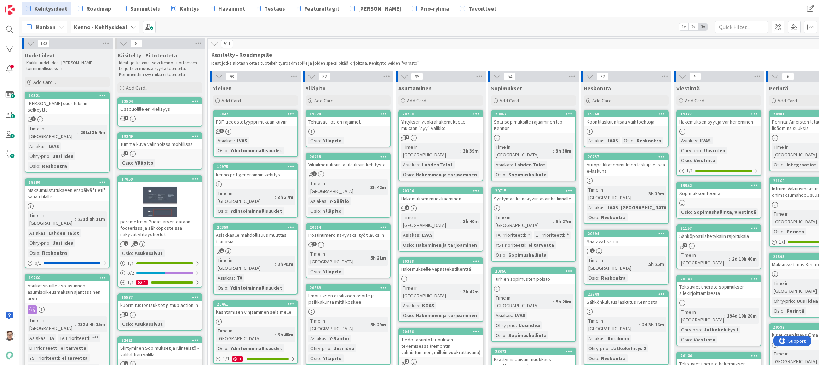
click at [72, 116] on div "1" at bounding box center [66, 119] width 83 height 6
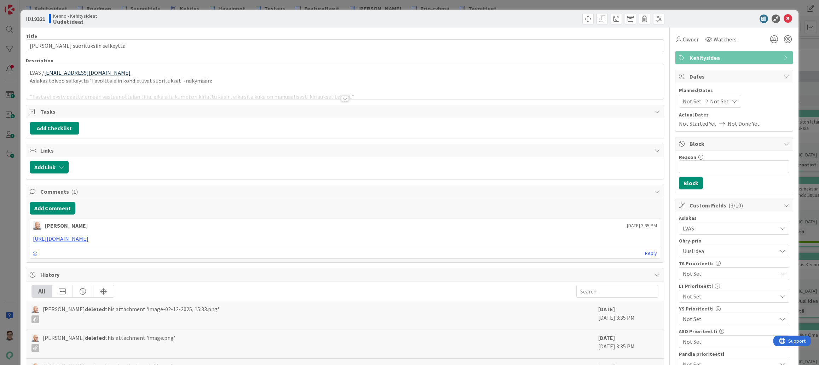
click at [345, 96] on div at bounding box center [345, 99] width 8 height 6
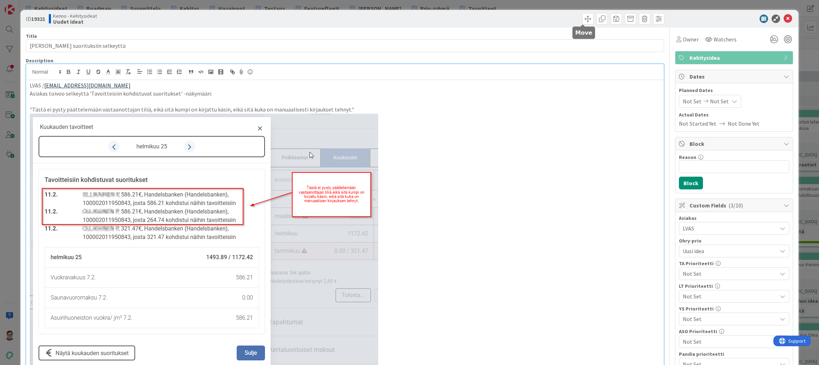
click at [583, 22] on span at bounding box center [587, 18] width 11 height 11
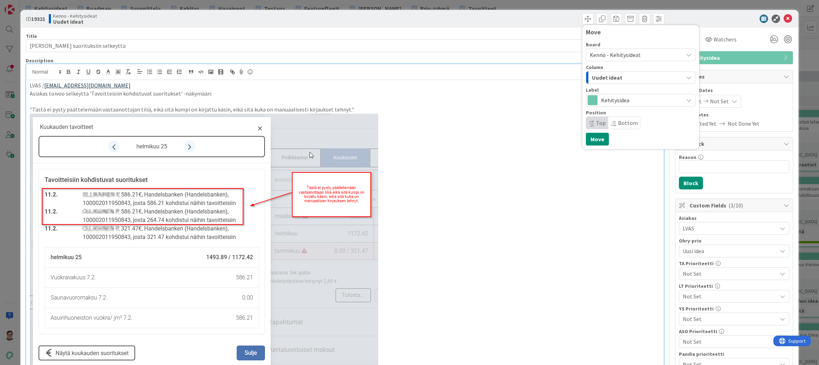
click at [628, 79] on div "Uudet ideat" at bounding box center [636, 77] width 93 height 11
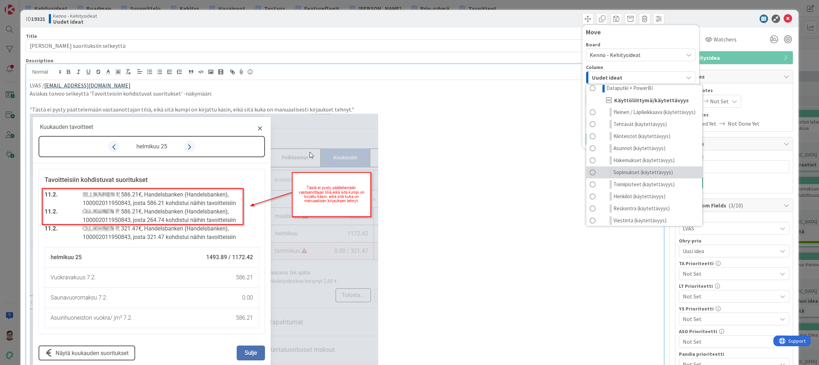
scroll to position [162, 0]
click at [622, 202] on span "Reskontra (käytettävyys)" at bounding box center [641, 205] width 56 height 8
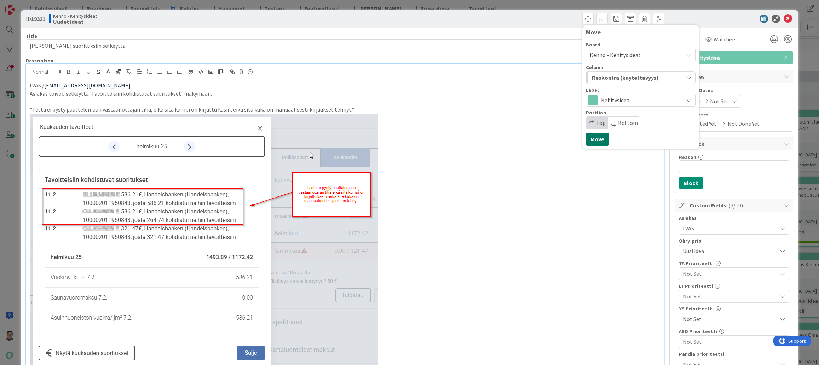
click at [587, 140] on button "Move" at bounding box center [597, 139] width 23 height 13
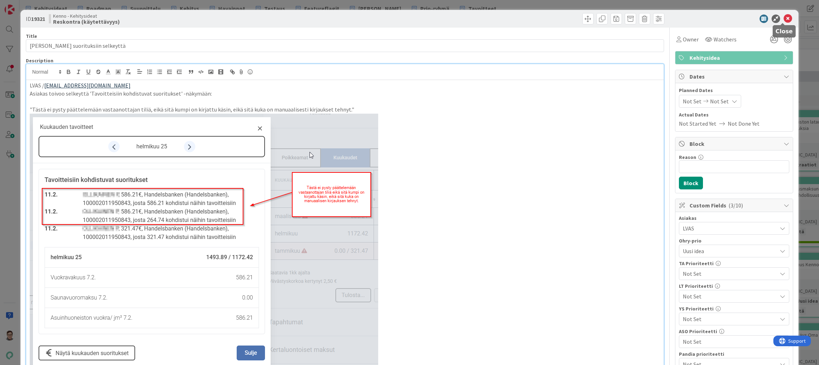
click at [784, 19] on icon at bounding box center [787, 19] width 8 height 8
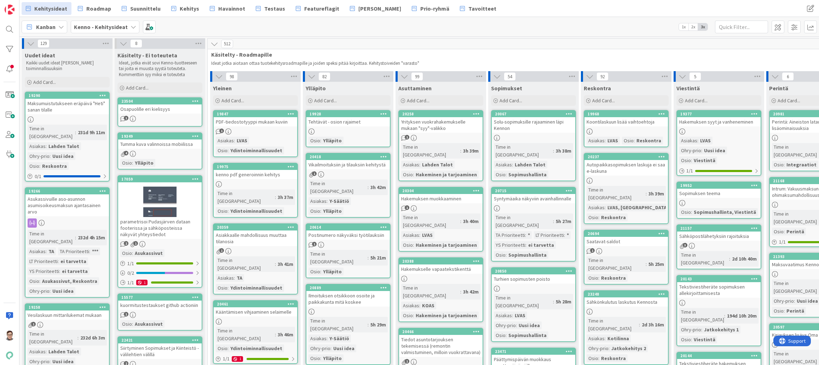
click at [64, 103] on div "Maksumuistutukseen eräpäivä "Heti" sanan tilalle" at bounding box center [66, 107] width 83 height 16
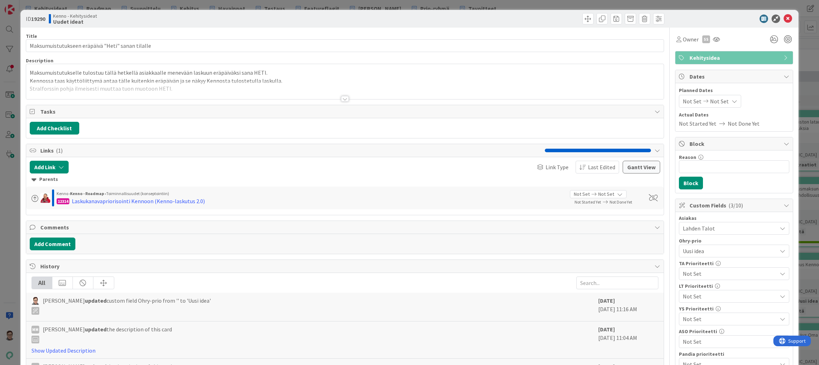
click at [342, 100] on div at bounding box center [345, 99] width 8 height 6
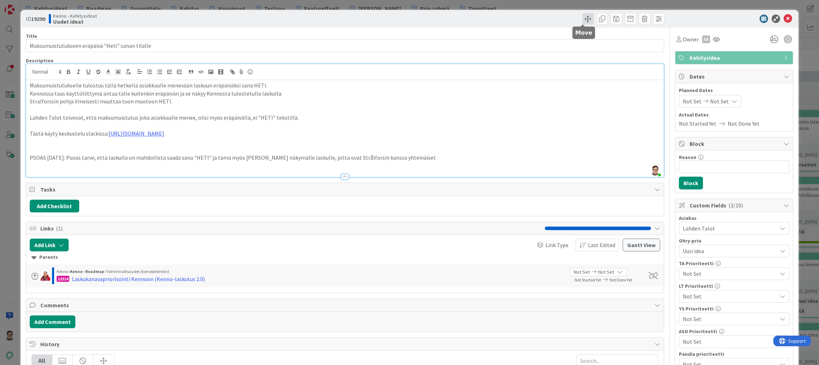
click at [583, 22] on span at bounding box center [587, 18] width 11 height 11
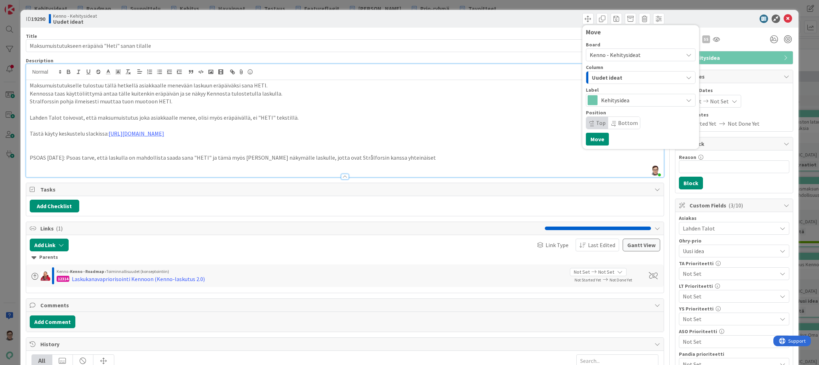
click at [612, 80] on span "Uudet ideat" at bounding box center [607, 77] width 30 height 9
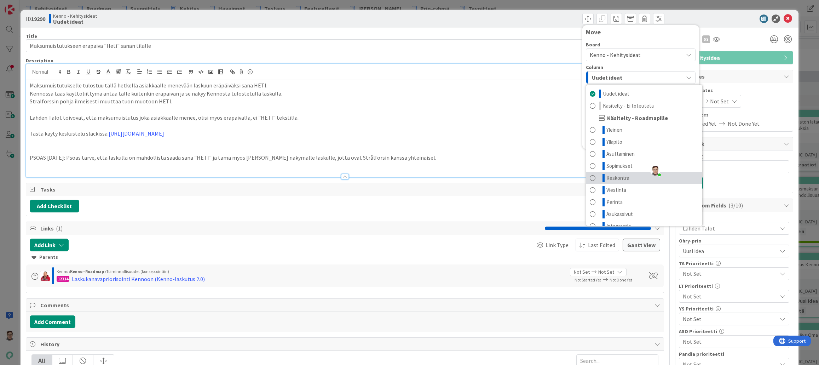
click at [606, 179] on span "Reskontra" at bounding box center [617, 178] width 23 height 8
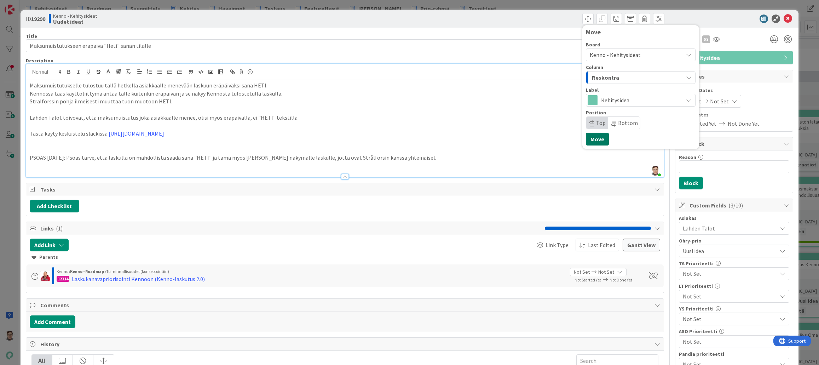
click at [589, 138] on button "Move" at bounding box center [597, 139] width 23 height 13
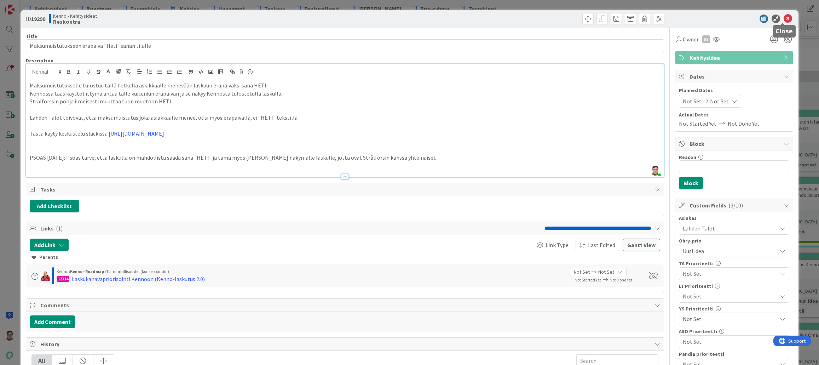
click at [785, 20] on icon at bounding box center [787, 19] width 8 height 8
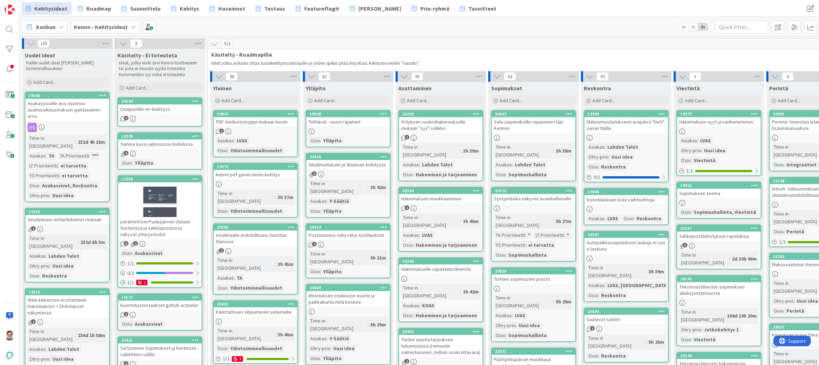
click at [70, 121] on div "19266 Asukassivuille aso-asunnon asumisoikeusmaksun ajantasainen arvo Time in C…" at bounding box center [67, 147] width 85 height 110
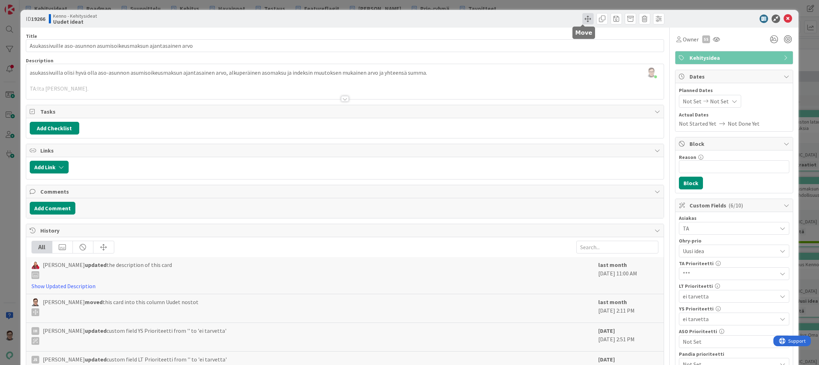
click at [584, 21] on span at bounding box center [587, 18] width 11 height 11
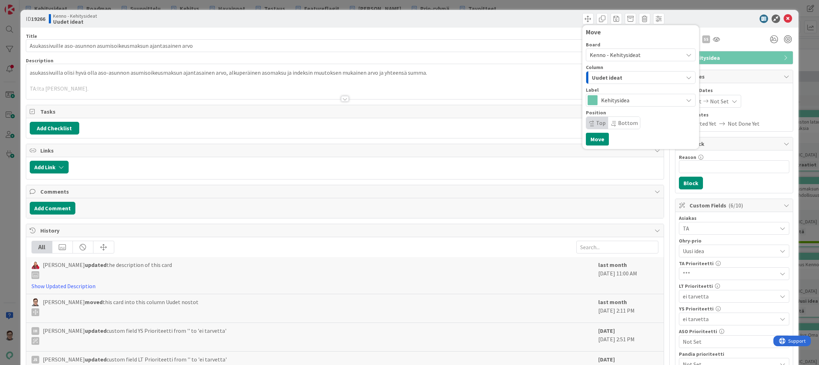
click at [611, 77] on span "Uudet ideat" at bounding box center [607, 77] width 30 height 9
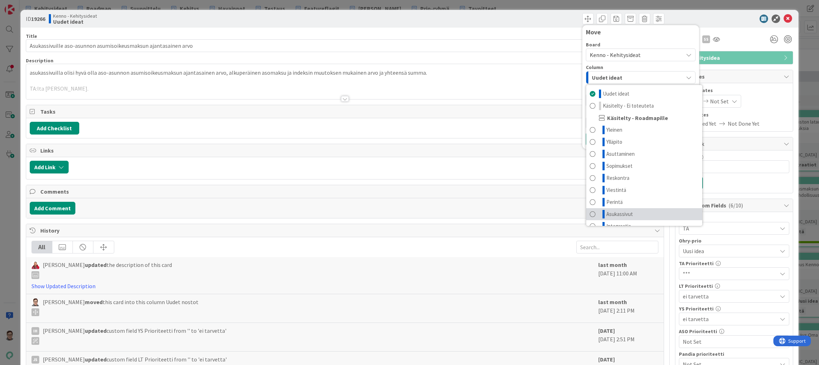
click at [620, 213] on span "Asukassivut" at bounding box center [619, 214] width 27 height 8
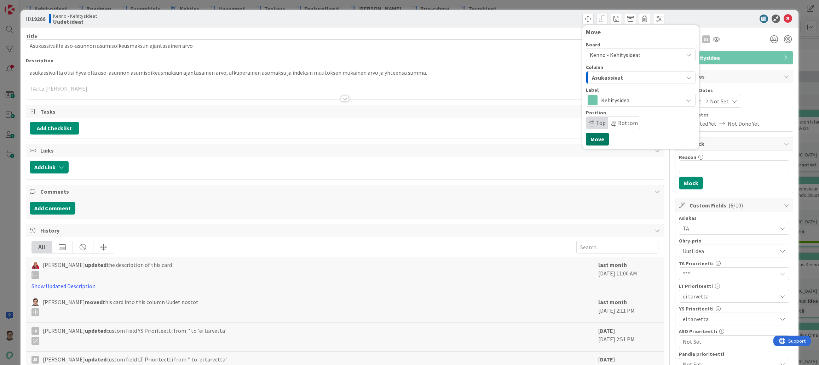
click at [593, 137] on button "Move" at bounding box center [597, 139] width 23 height 13
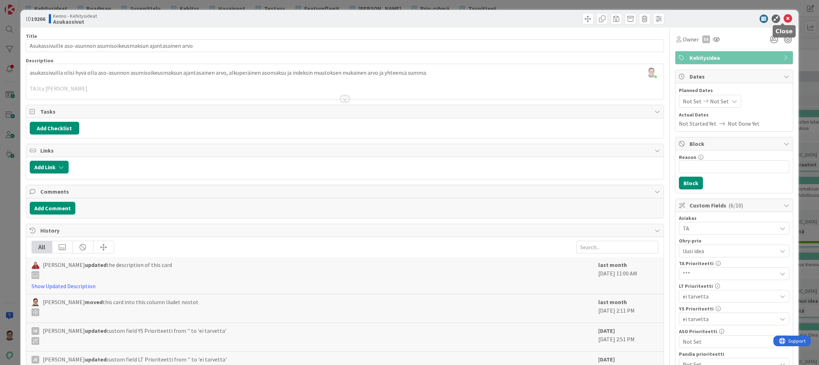
click at [783, 16] on icon at bounding box center [787, 19] width 8 height 8
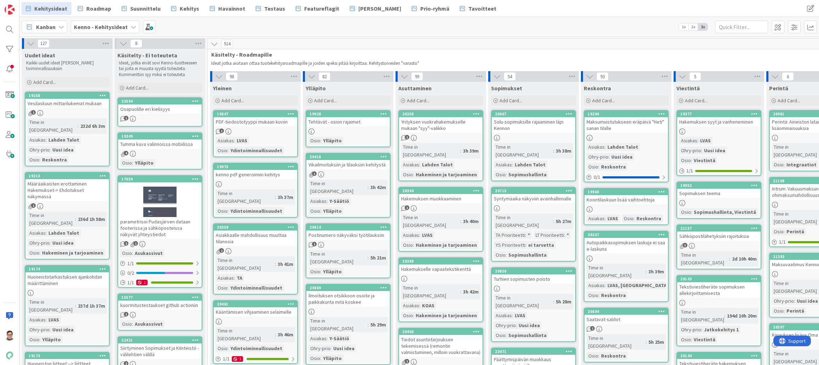
click at [71, 108] on div "19258 Vesilaskuun mittarilukemat mukaan 1 Time in Column : 232d 6h 3m Asiakas :…" at bounding box center [67, 129] width 85 height 75
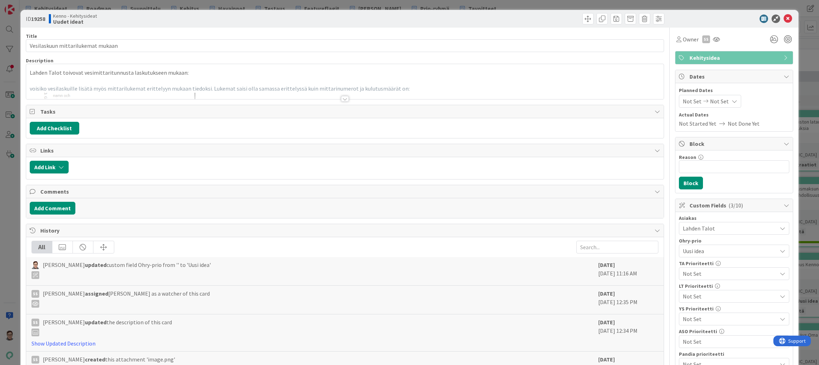
click at [341, 98] on div at bounding box center [345, 99] width 8 height 6
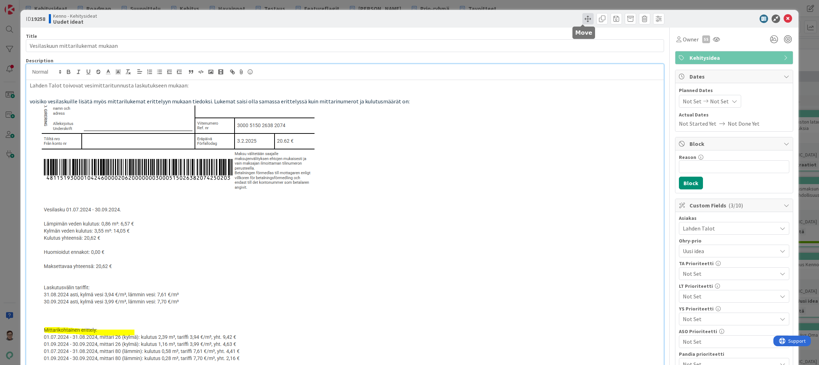
click at [584, 20] on span at bounding box center [587, 18] width 11 height 11
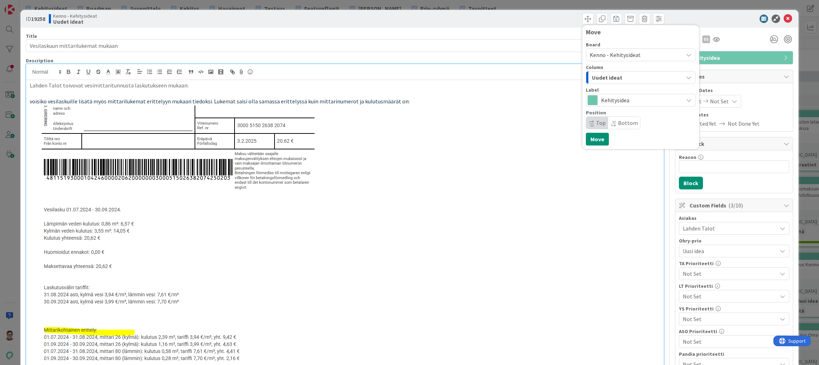
click at [607, 81] on span "Uudet ideat" at bounding box center [607, 77] width 30 height 9
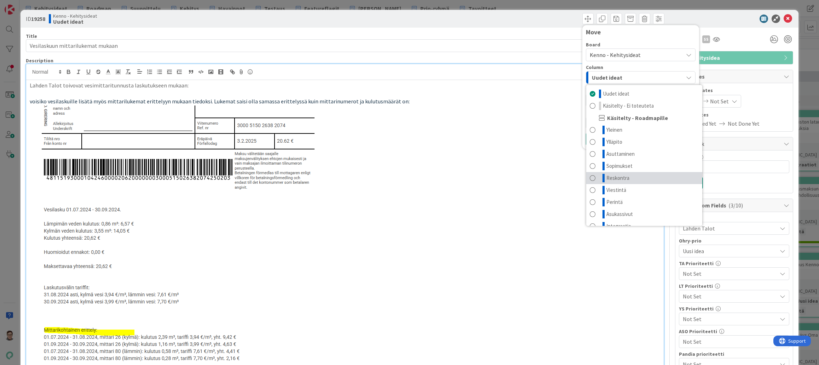
click at [610, 174] on span "Reskontra" at bounding box center [617, 178] width 23 height 8
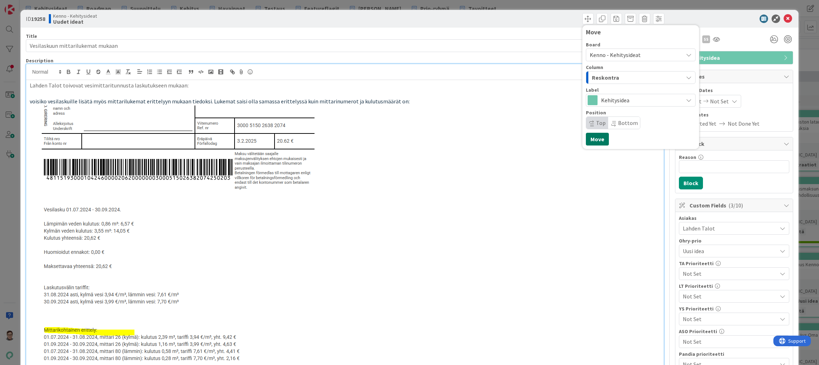
click at [593, 142] on button "Move" at bounding box center [597, 139] width 23 height 13
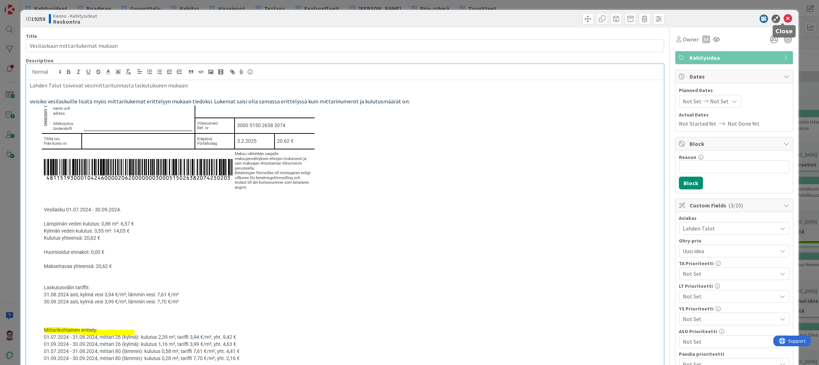
click at [783, 19] on icon at bounding box center [787, 19] width 8 height 8
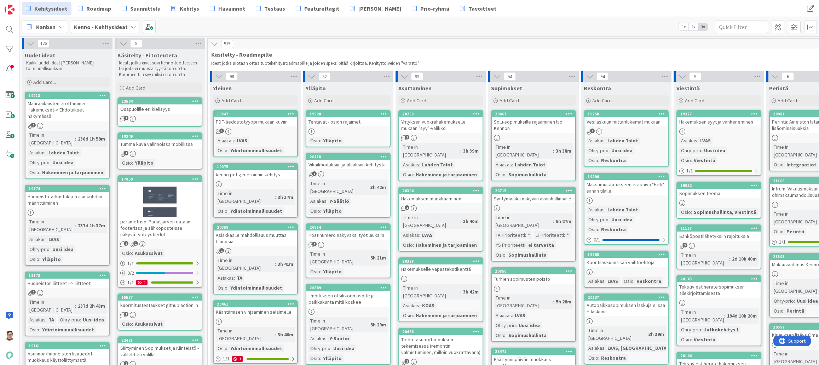
click at [72, 105] on div "Määräaikaisten erottaminen Hakemukset-> Ehdotukset näkymässä" at bounding box center [66, 110] width 83 height 22
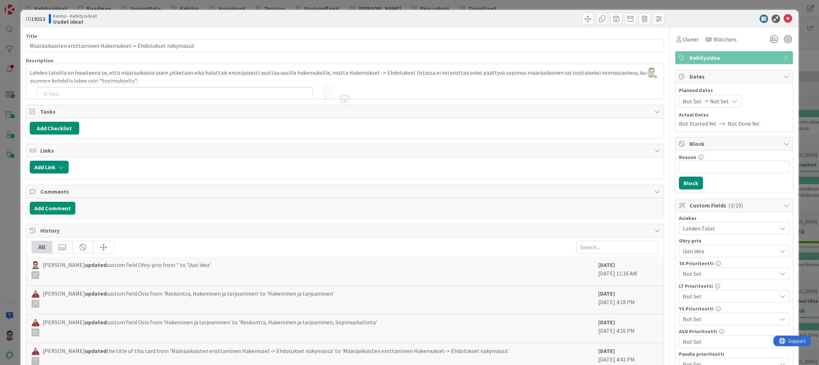
click at [341, 97] on div at bounding box center [345, 99] width 8 height 6
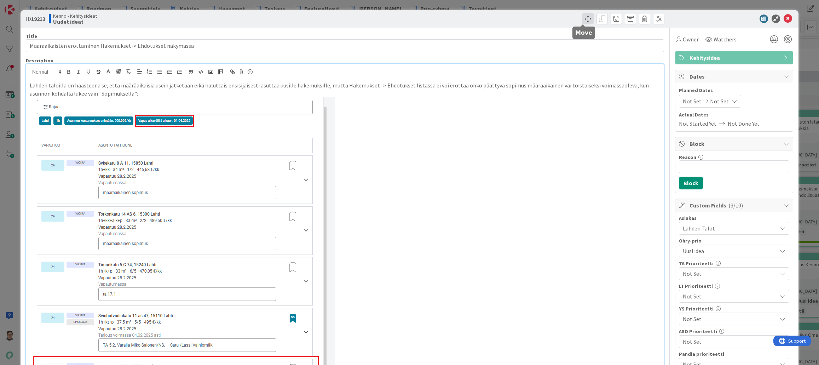
click at [582, 18] on span at bounding box center [587, 18] width 11 height 11
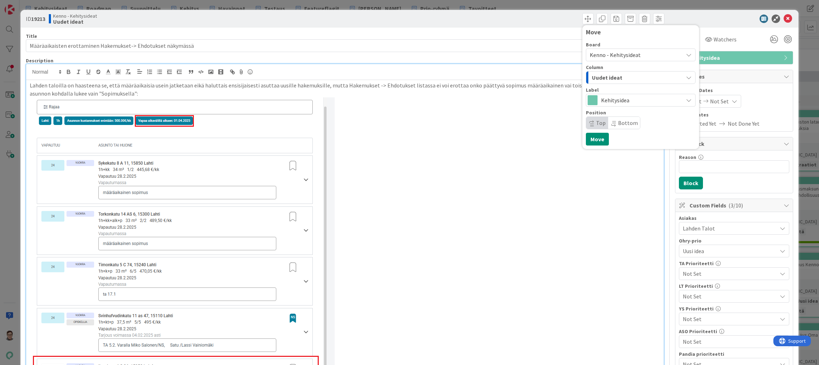
click at [608, 77] on span "Uudet ideat" at bounding box center [607, 77] width 30 height 9
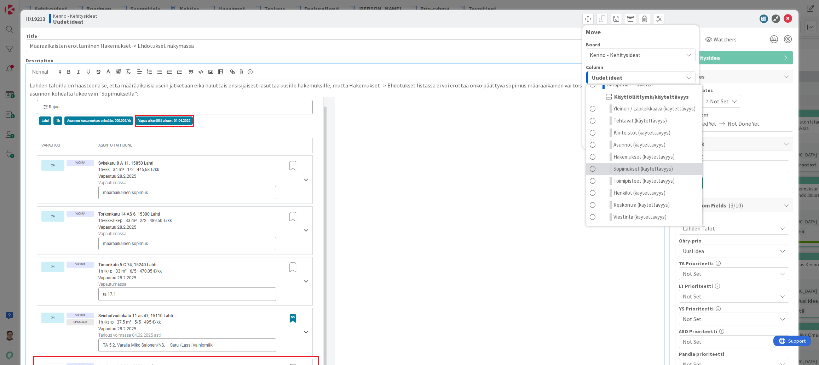
scroll to position [127, 0]
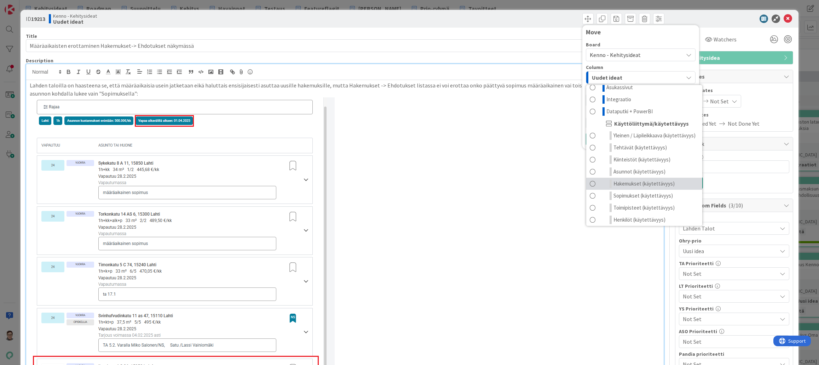
click at [626, 188] on span "Hakemukset (käytettävyys)" at bounding box center [643, 183] width 61 height 8
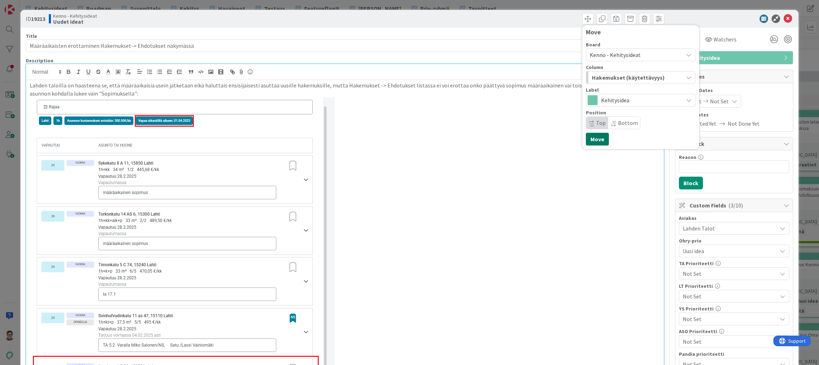
click at [594, 140] on button "Move" at bounding box center [597, 139] width 23 height 13
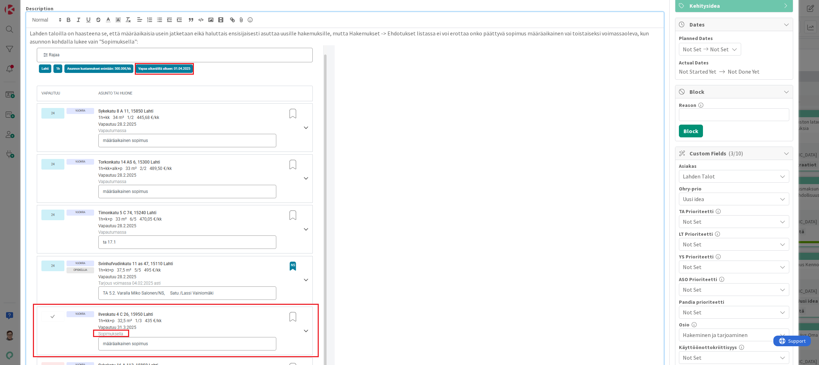
scroll to position [0, 0]
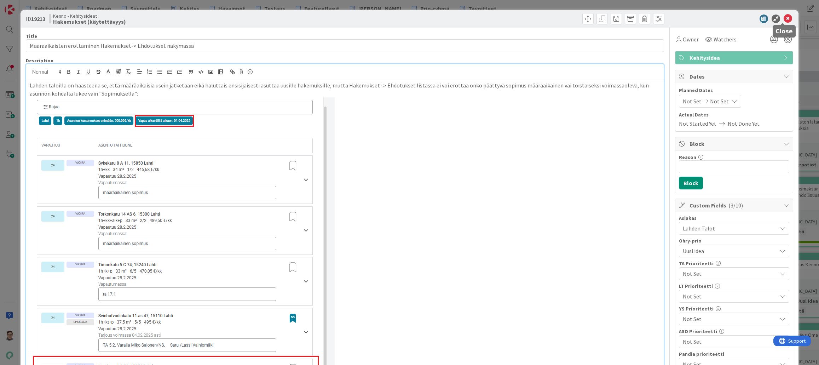
click at [785, 21] on icon at bounding box center [787, 19] width 8 height 8
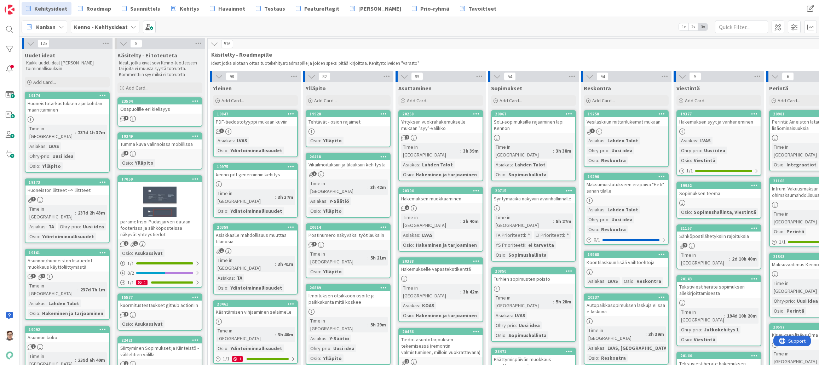
click at [59, 109] on div "Huoneistotarkastuksen ajankohdan määrittäminen" at bounding box center [66, 107] width 83 height 16
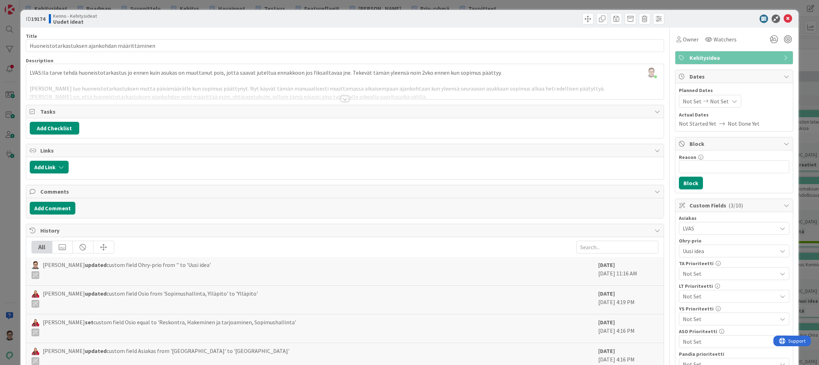
click at [343, 98] on div at bounding box center [345, 99] width 8 height 6
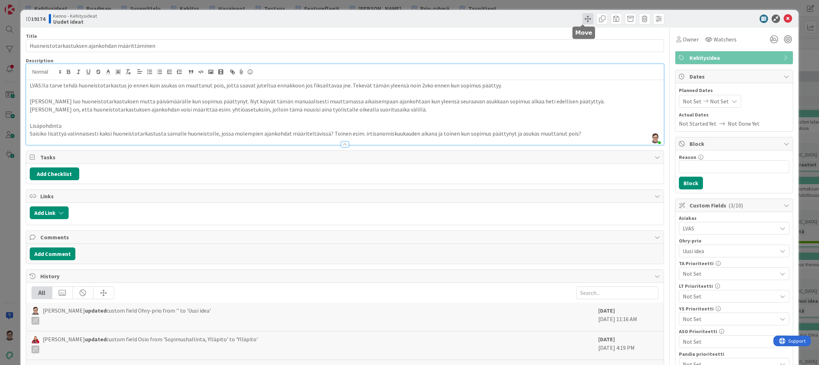
click at [584, 18] on span at bounding box center [587, 18] width 11 height 11
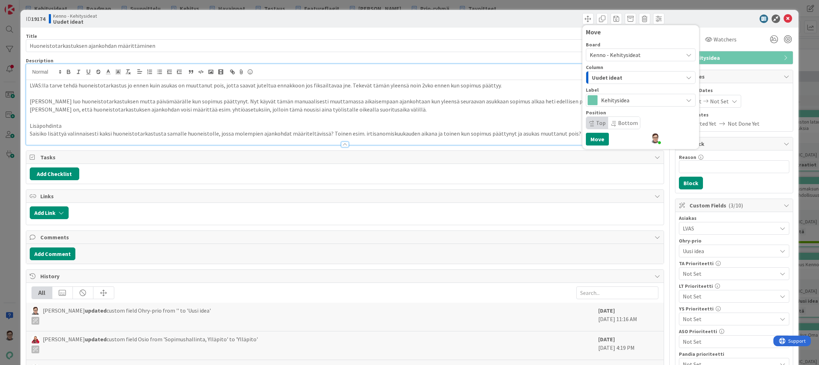
click at [609, 73] on div "Uudet ideat" at bounding box center [636, 77] width 93 height 11
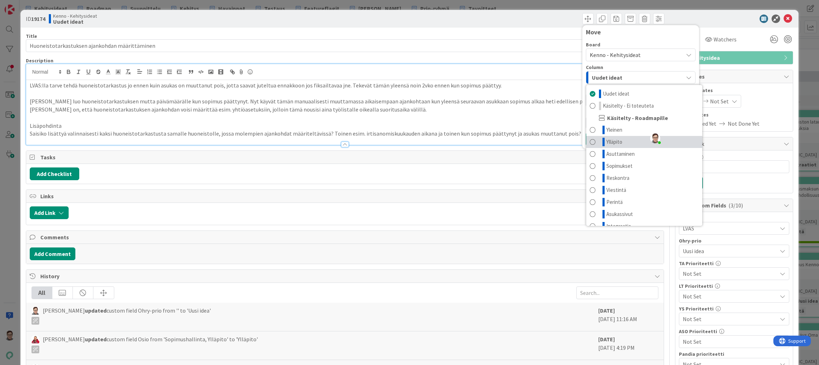
click at [620, 137] on link "Ylläpito" at bounding box center [644, 142] width 116 height 12
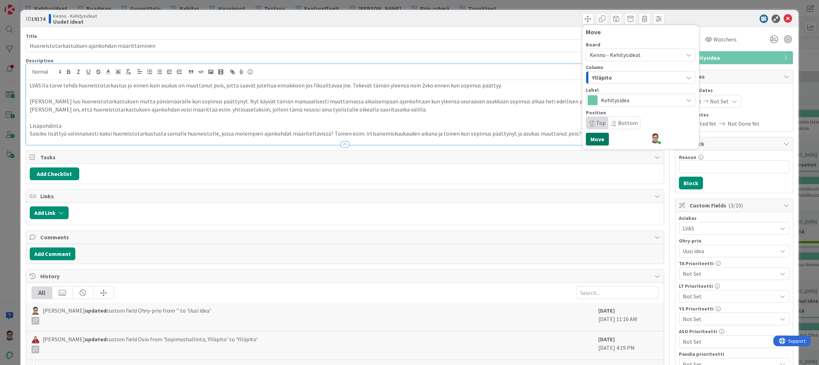
click at [596, 136] on button "Move" at bounding box center [597, 139] width 23 height 13
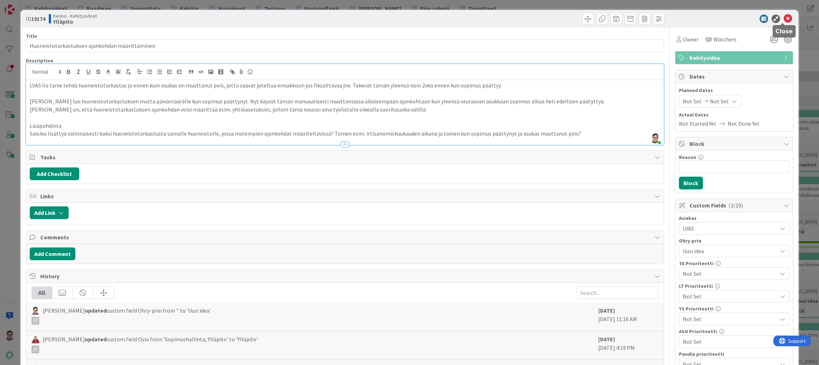
click at [782, 14] on div "ID 19174 Kenno - Kehitysideat Ylläpito Move Move" at bounding box center [410, 19] width 778 height 18
click at [783, 17] on icon at bounding box center [787, 19] width 8 height 8
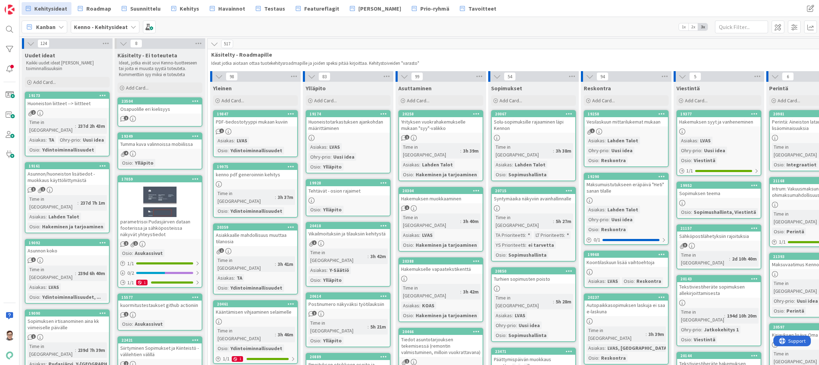
click at [62, 117] on div "19173 Huoneiston liitteet --> liittteet 2 Time in Column : 237d 2h 43m Asiakas …" at bounding box center [67, 124] width 85 height 65
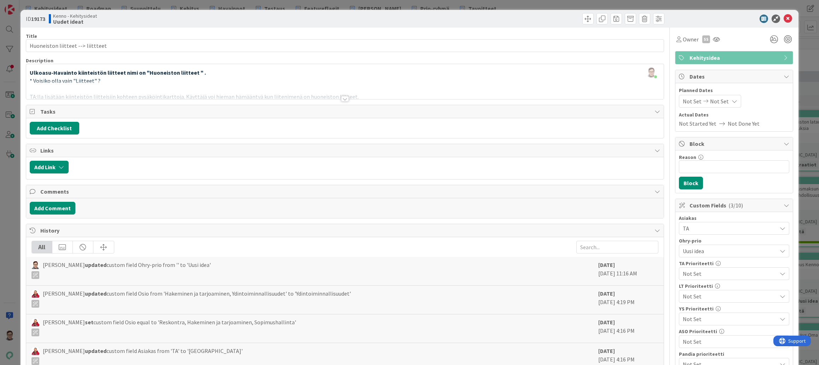
click at [344, 100] on div at bounding box center [345, 99] width 8 height 6
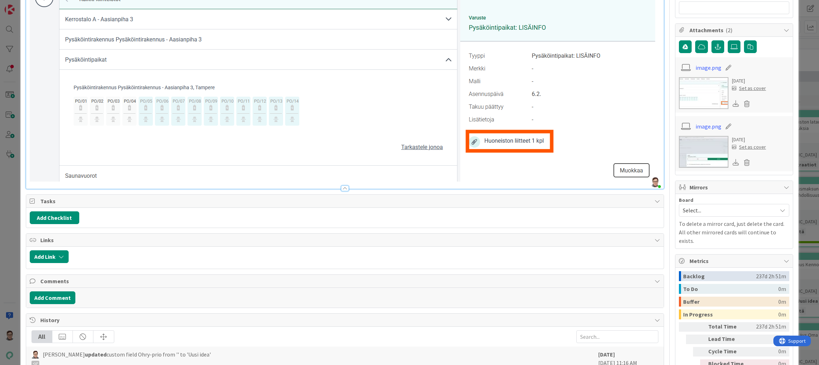
scroll to position [424, 0]
click at [61, 294] on button "Add Comment" at bounding box center [53, 297] width 46 height 13
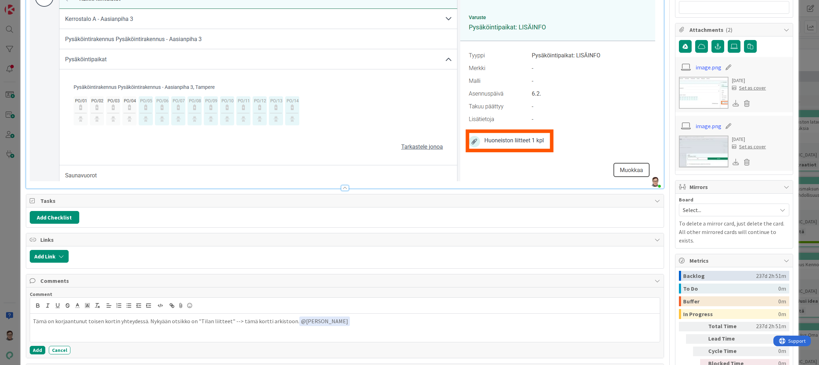
click at [326, 336] on div "Tämä on korjaantunut toisen kortin yhteydessä. Nykyään otsikko on "Tilan liitte…" at bounding box center [345, 327] width 630 height 28
click at [33, 348] on button "Add" at bounding box center [38, 350] width 16 height 8
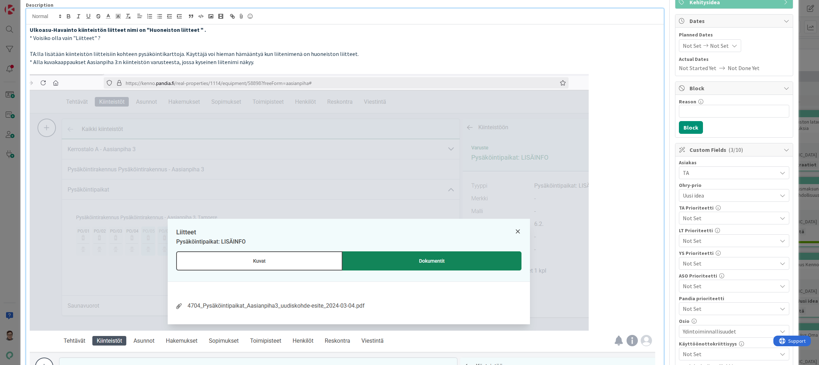
scroll to position [0, 0]
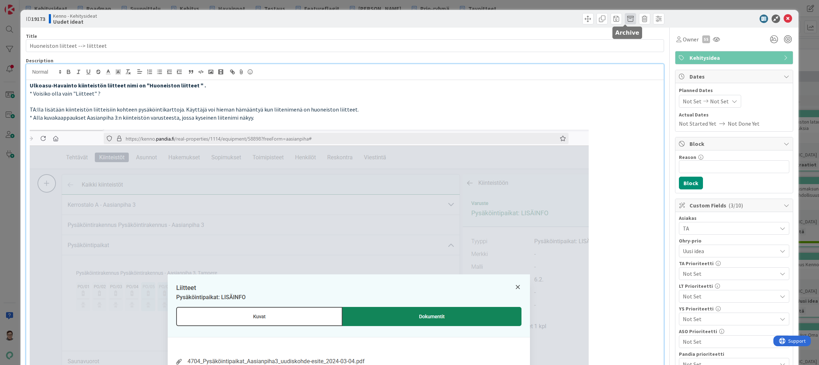
click at [625, 21] on span at bounding box center [630, 18] width 11 height 11
click at [639, 49] on button "Archive" at bounding box center [642, 52] width 28 height 13
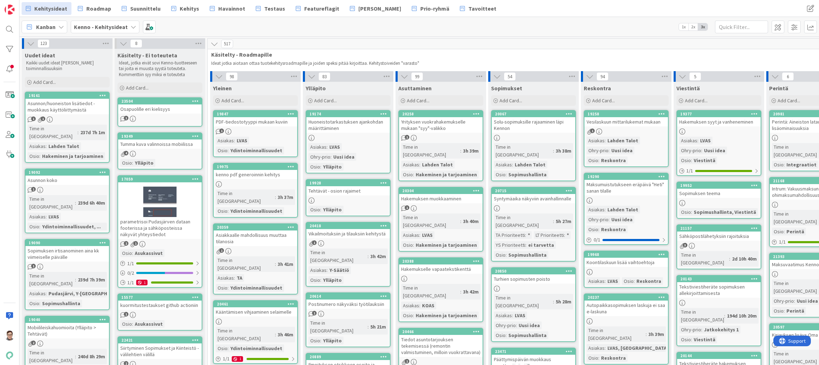
click at [63, 106] on div "Asunnon/huoneiston lisätiedot - muokkaus käyttöliittymästä" at bounding box center [66, 107] width 83 height 16
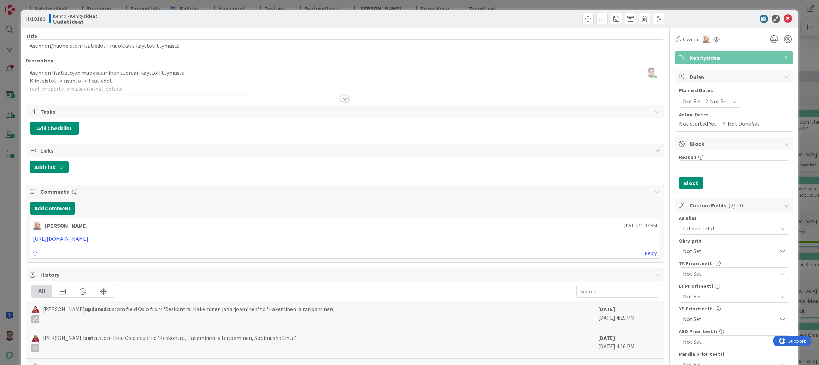
click at [342, 100] on div at bounding box center [345, 99] width 8 height 6
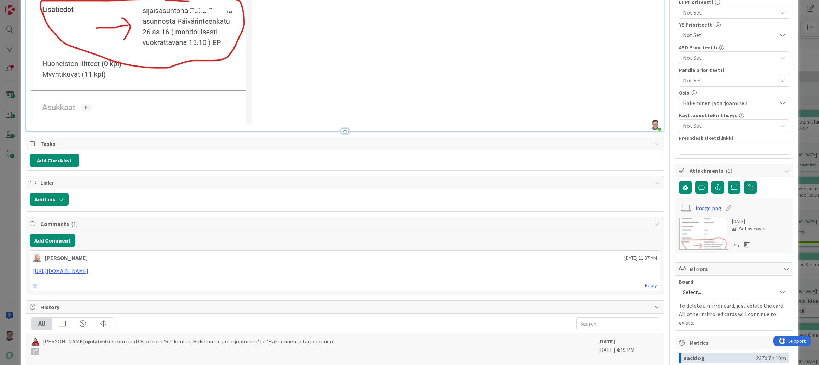
scroll to position [354, 0]
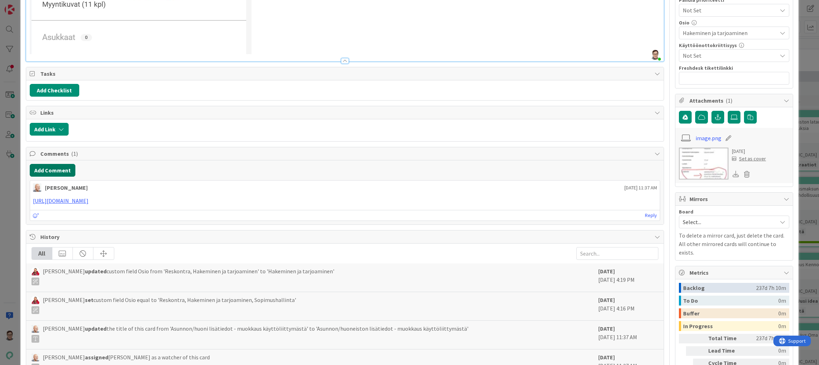
click at [49, 168] on button "Add Comment" at bounding box center [53, 170] width 46 height 13
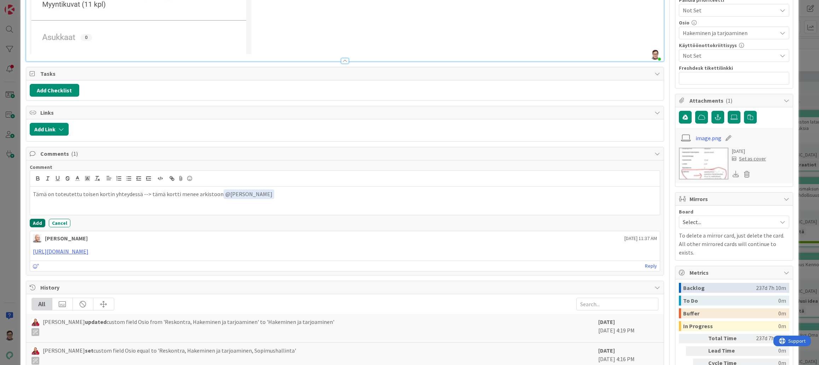
click at [34, 222] on button "Add" at bounding box center [38, 223] width 16 height 8
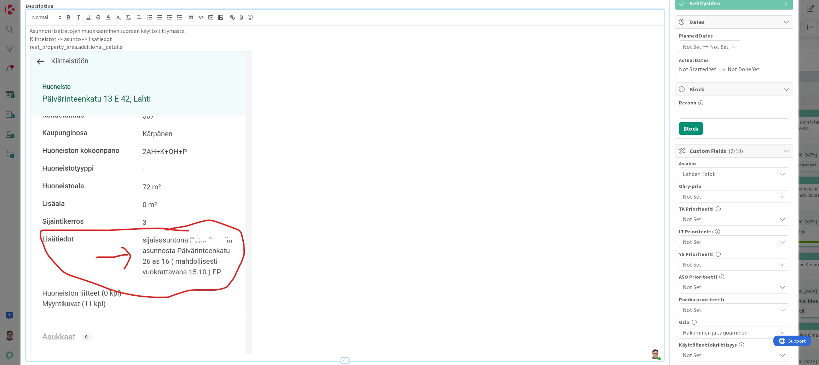
scroll to position [0, 0]
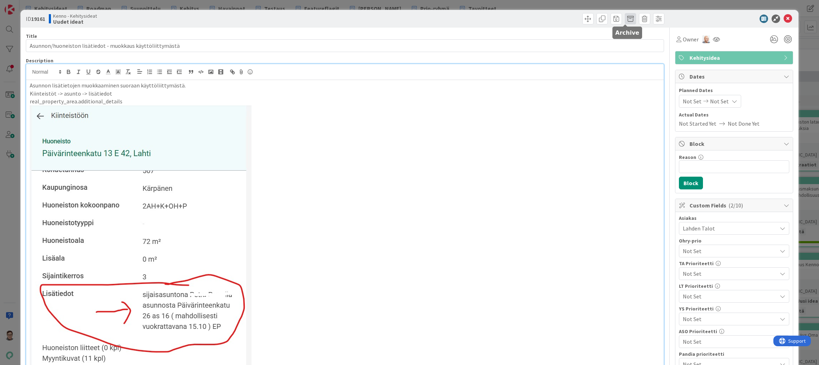
click at [625, 20] on span at bounding box center [630, 18] width 11 height 11
click at [630, 50] on button "Archive" at bounding box center [642, 52] width 28 height 13
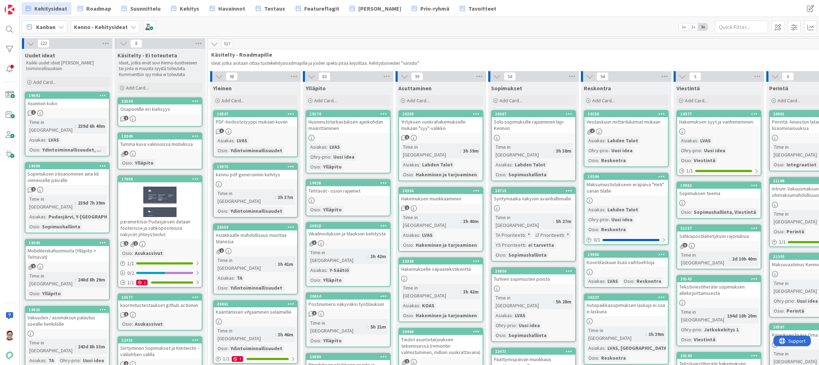
click at [59, 110] on div "1" at bounding box center [66, 113] width 83 height 6
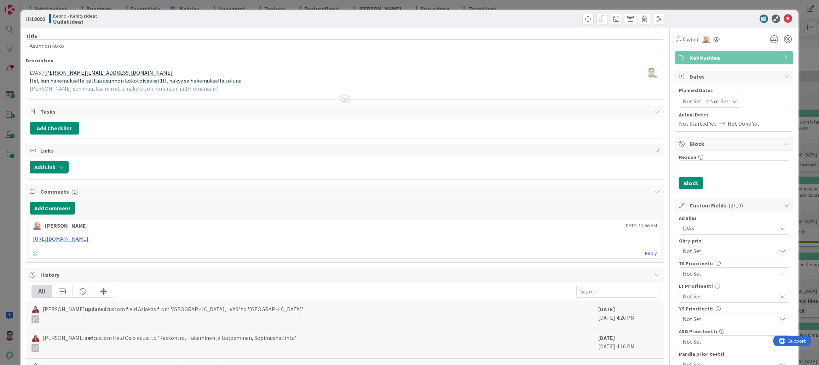
click at [341, 98] on div at bounding box center [345, 99] width 8 height 6
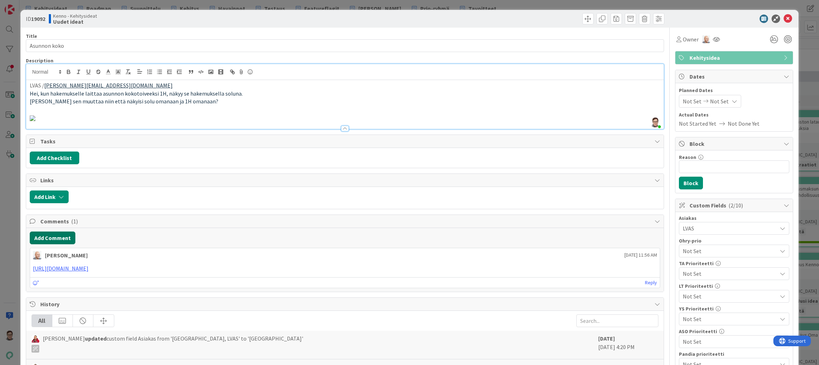
click at [59, 244] on button "Add Comment" at bounding box center [53, 237] width 46 height 13
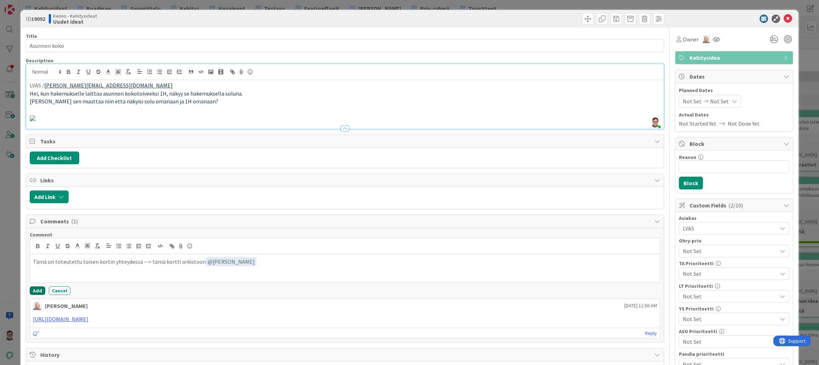
click at [41, 295] on button "Add" at bounding box center [38, 290] width 16 height 8
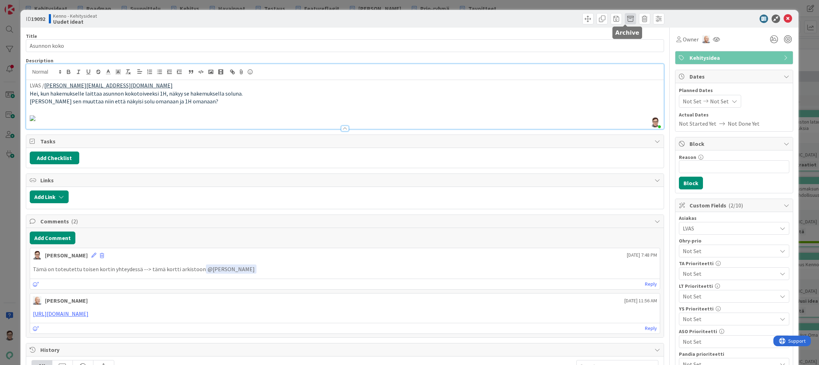
click at [625, 16] on span at bounding box center [630, 18] width 11 height 11
click at [633, 51] on button "Archive" at bounding box center [642, 52] width 28 height 13
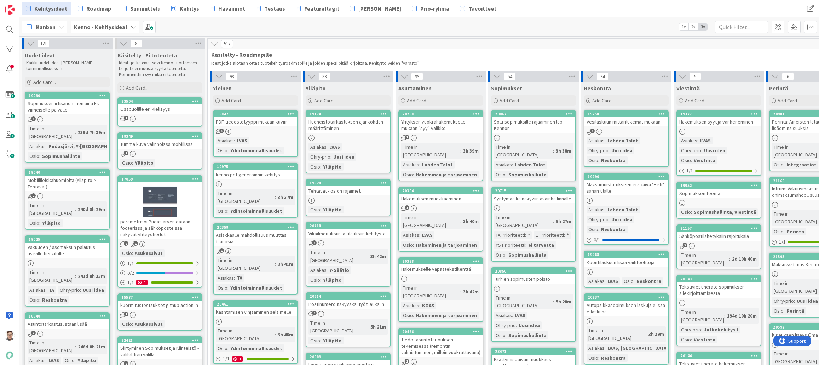
click at [76, 113] on div "Sopimuksen irtisanominen aina kk viimeiselle päivälle" at bounding box center [66, 107] width 83 height 16
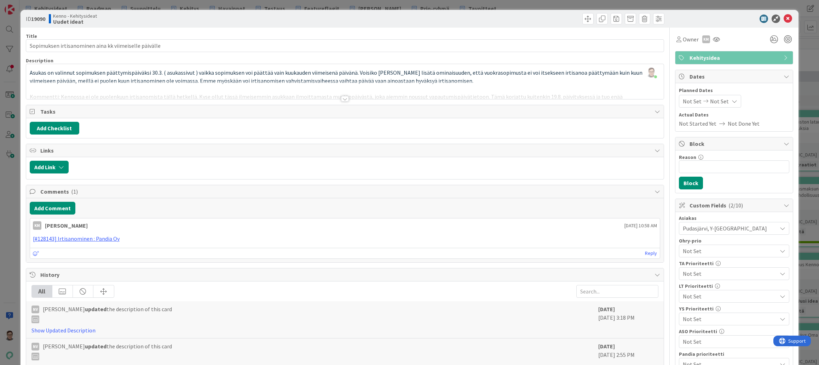
click at [341, 98] on div at bounding box center [345, 99] width 8 height 6
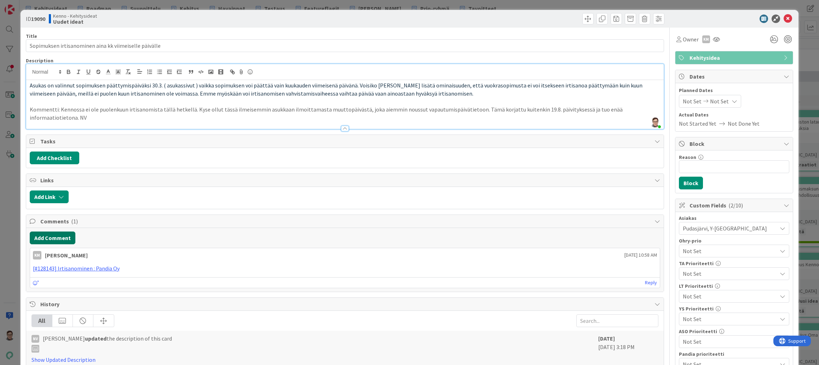
click at [56, 237] on button "Add Comment" at bounding box center [53, 237] width 46 height 13
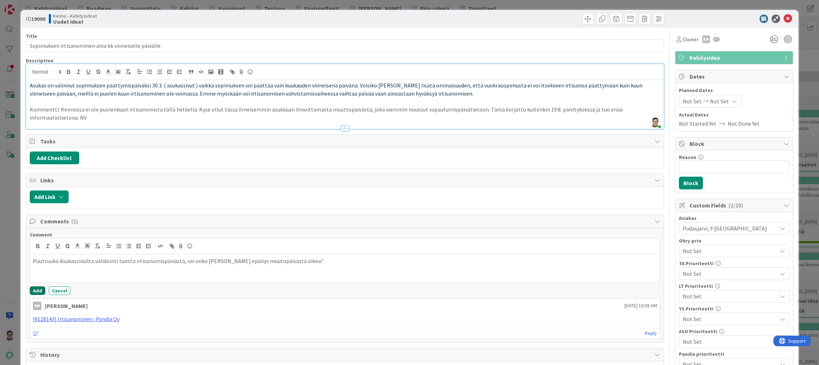
click at [37, 291] on button "Add" at bounding box center [38, 290] width 16 height 8
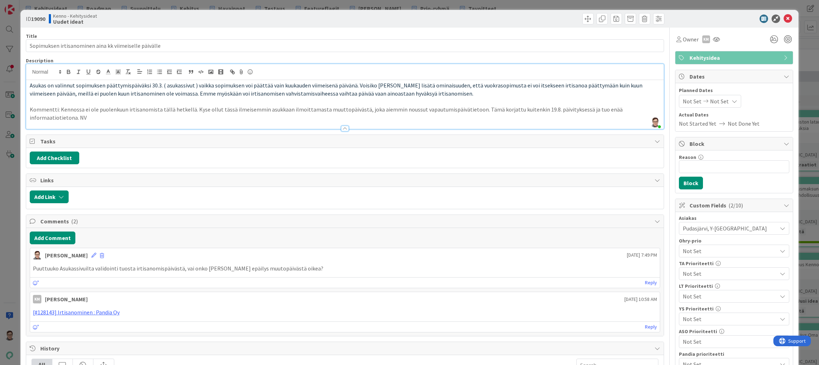
scroll to position [212, 0]
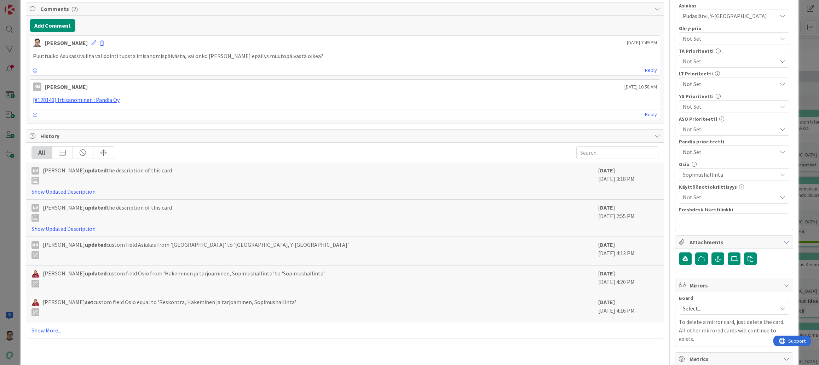
click at [707, 172] on span "Sopimushallinta" at bounding box center [730, 174] width 94 height 8
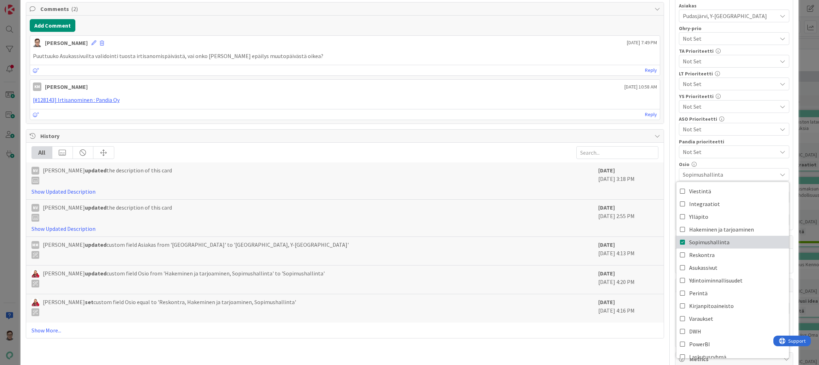
click at [680, 240] on icon at bounding box center [683, 242] width 6 height 11
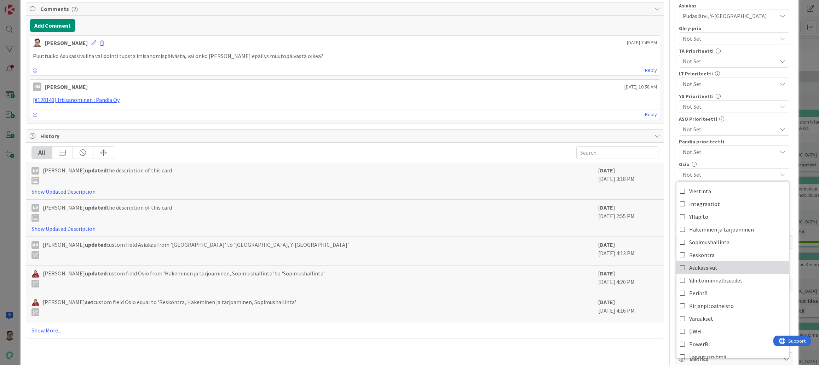
click at [680, 267] on icon at bounding box center [683, 267] width 6 height 11
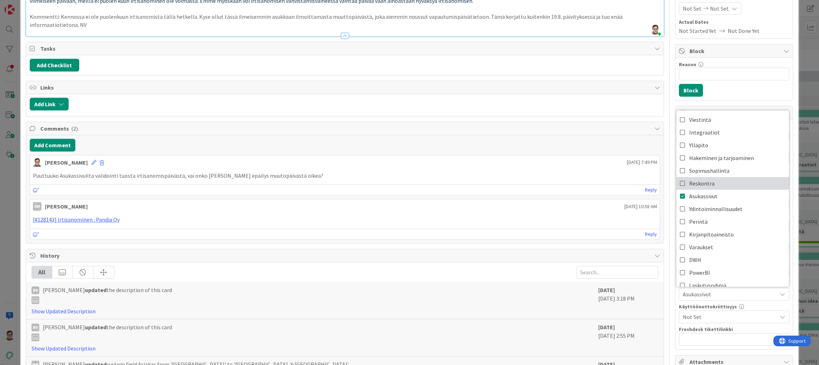
scroll to position [0, 0]
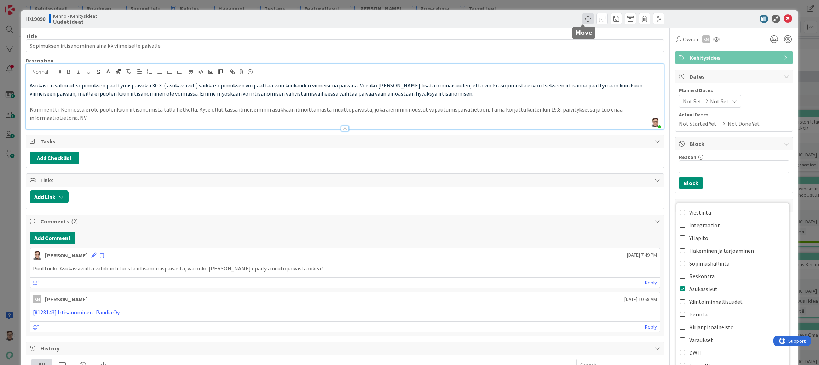
click at [582, 22] on span at bounding box center [587, 18] width 11 height 11
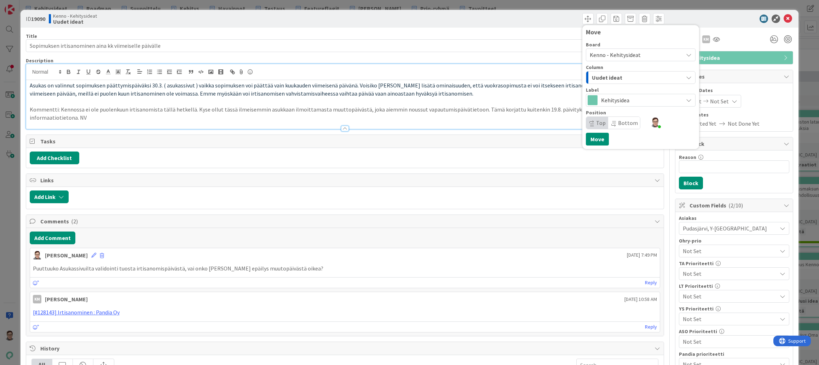
click at [615, 76] on span "Uudet ideat" at bounding box center [607, 77] width 30 height 9
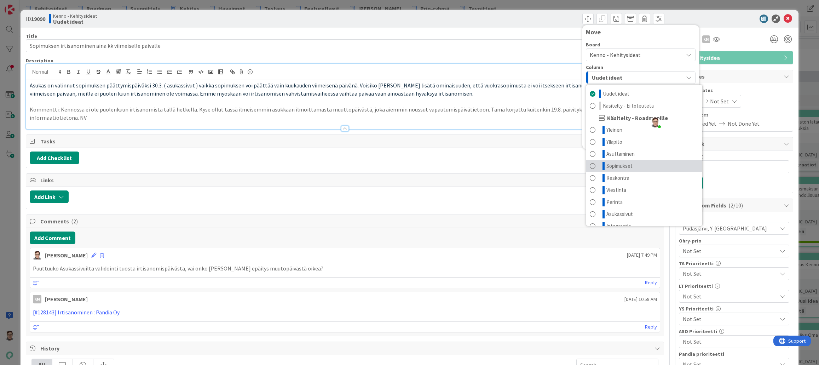
scroll to position [106, 0]
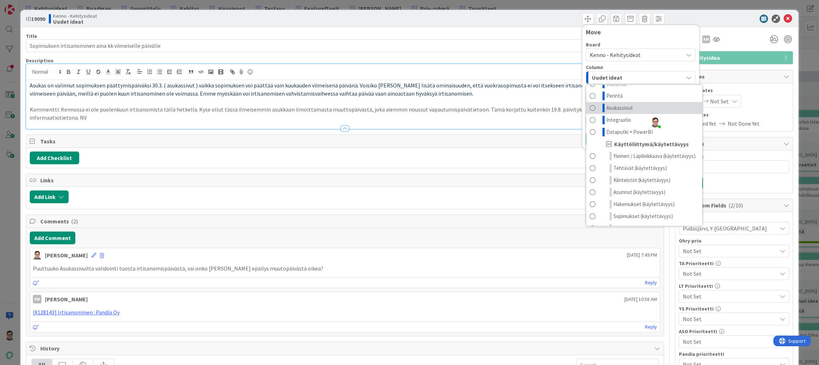
click at [613, 108] on span "Asukassivut" at bounding box center [619, 108] width 27 height 8
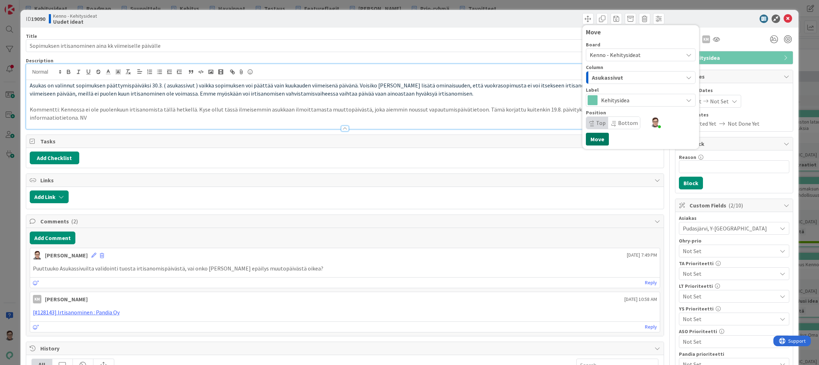
click at [596, 138] on button "Move" at bounding box center [597, 139] width 23 height 13
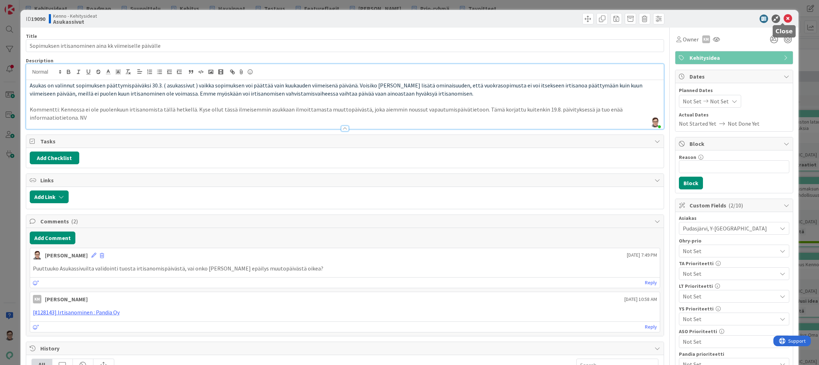
click at [783, 19] on icon at bounding box center [787, 19] width 8 height 8
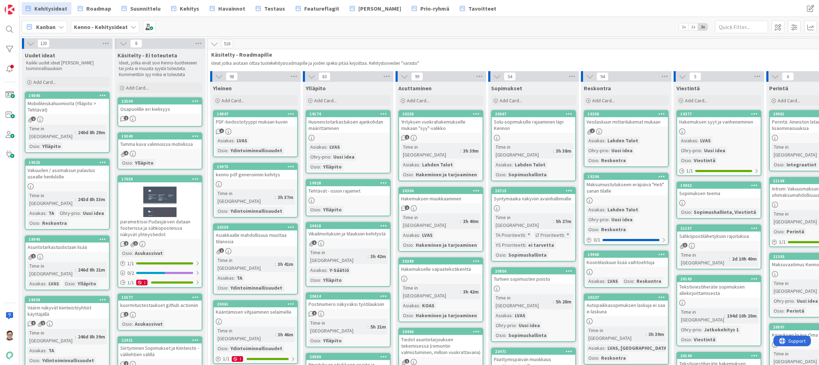
click at [65, 108] on div "Mobiilileiskahuomioita (Ylläpito > Tehtävät)" at bounding box center [66, 107] width 83 height 16
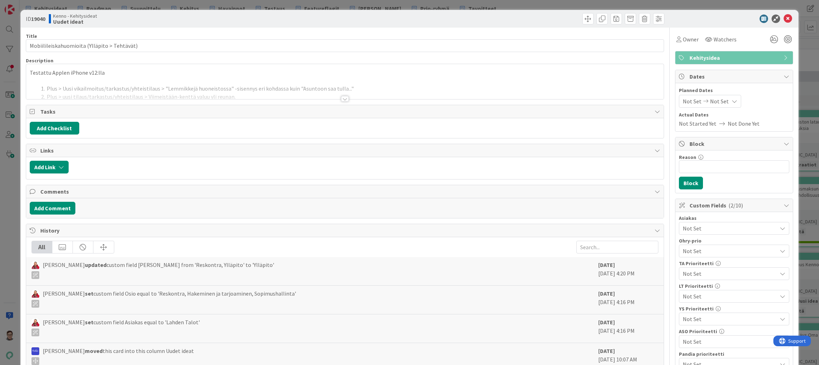
click at [341, 95] on div at bounding box center [344, 90] width 637 height 18
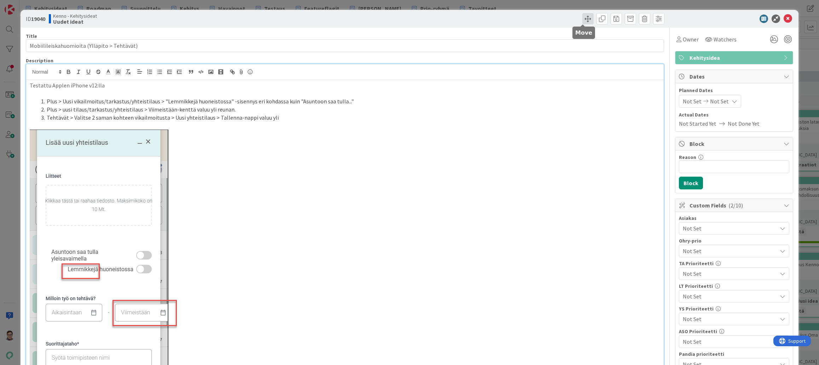
click at [582, 21] on span at bounding box center [587, 18] width 11 height 11
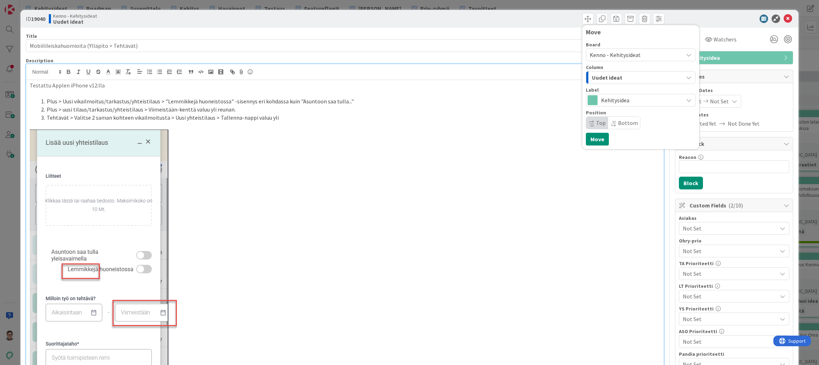
click at [625, 72] on div "Uudet ideat" at bounding box center [636, 77] width 93 height 11
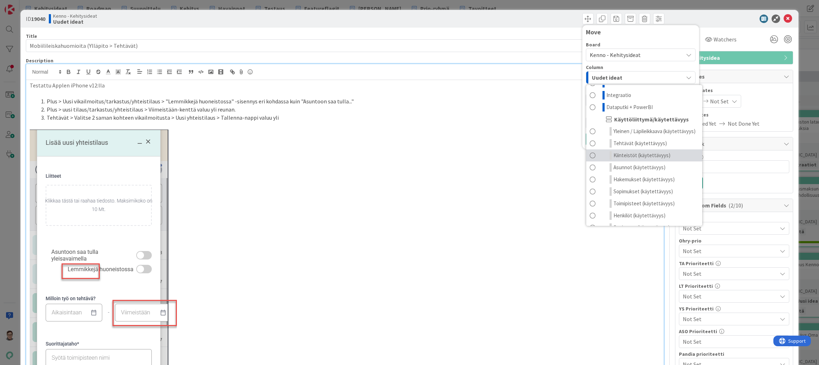
scroll to position [162, 0]
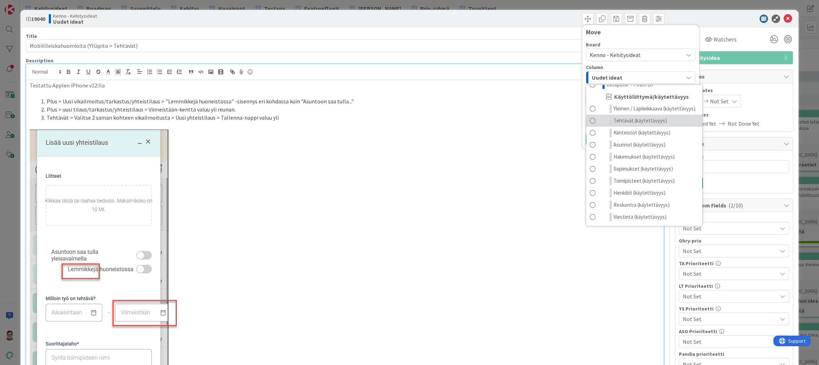
click at [628, 118] on span "Tehtävät (käytettävyys)" at bounding box center [639, 120] width 53 height 8
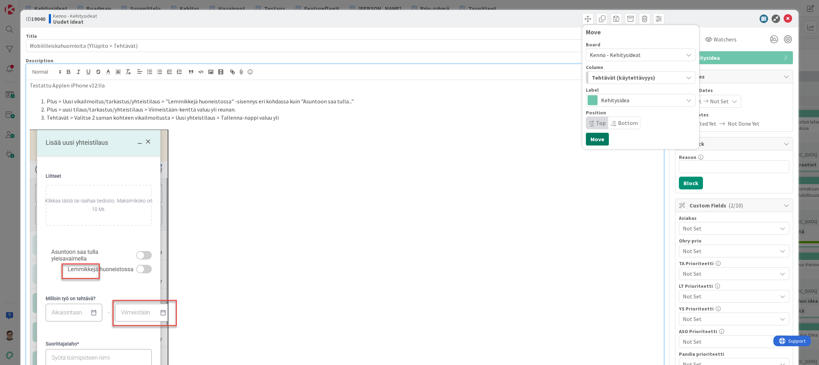
click at [595, 141] on button "Move" at bounding box center [597, 139] width 23 height 13
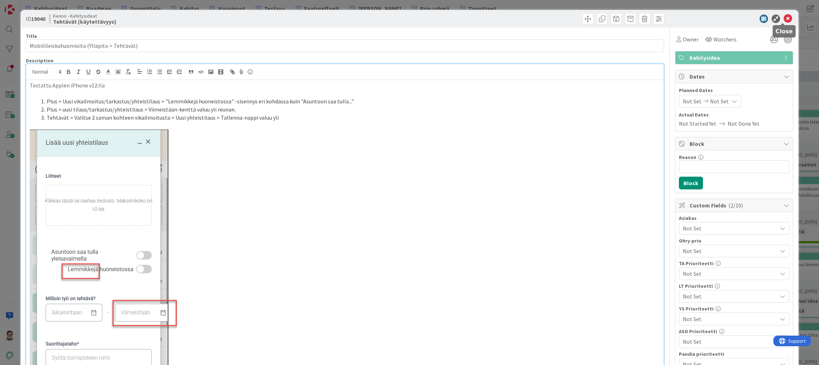
click at [784, 16] on icon at bounding box center [787, 19] width 8 height 8
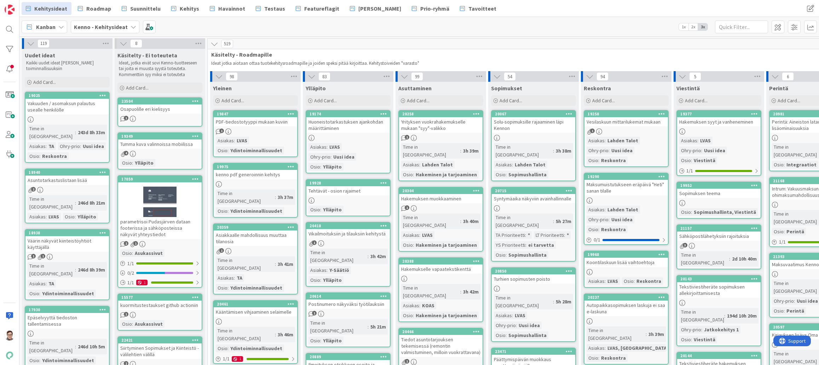
click at [70, 105] on div "Vakuuden / asomaksun palautus usealle henkilölle" at bounding box center [66, 107] width 83 height 16
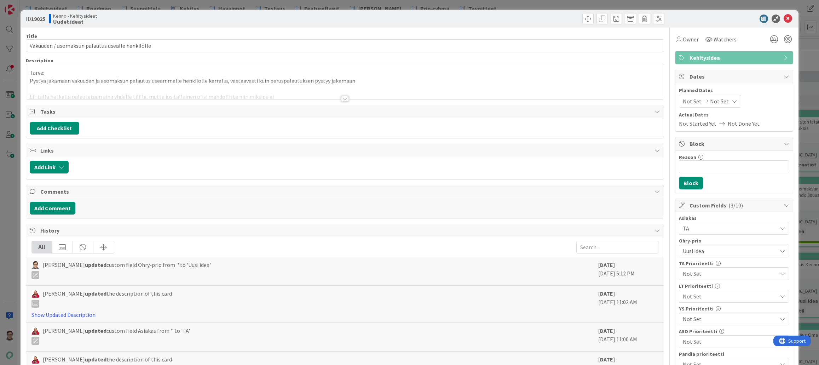
click at [341, 94] on div at bounding box center [344, 90] width 637 height 18
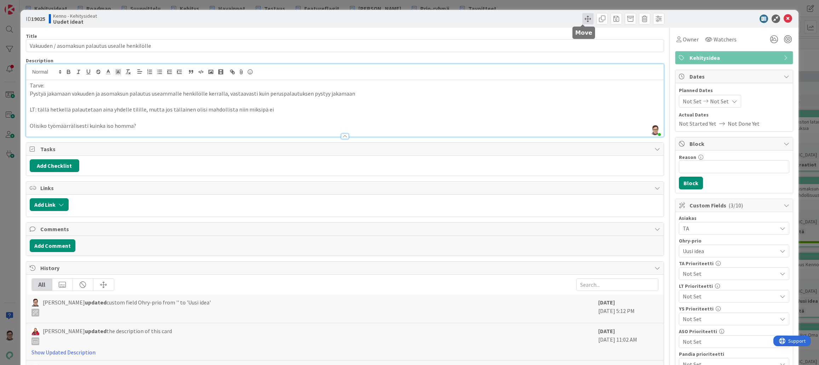
click at [584, 21] on span at bounding box center [587, 18] width 11 height 11
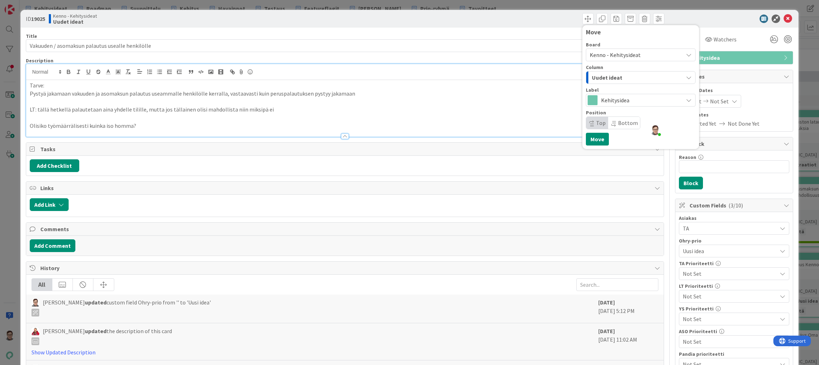
click at [620, 78] on div "Uudet ideat" at bounding box center [636, 77] width 93 height 11
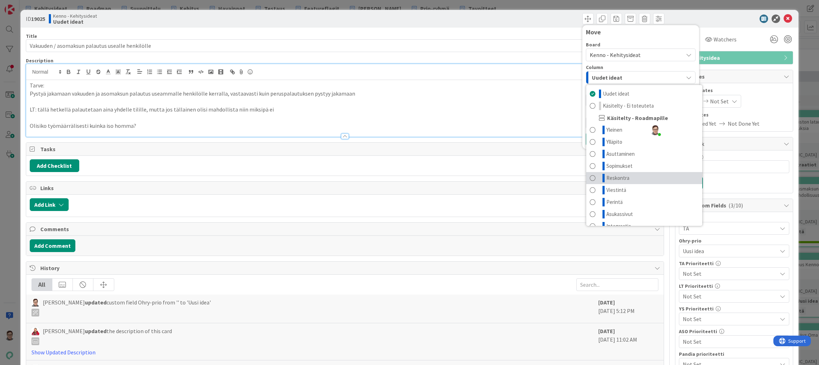
click at [625, 177] on link "Reskontra" at bounding box center [644, 178] width 116 height 12
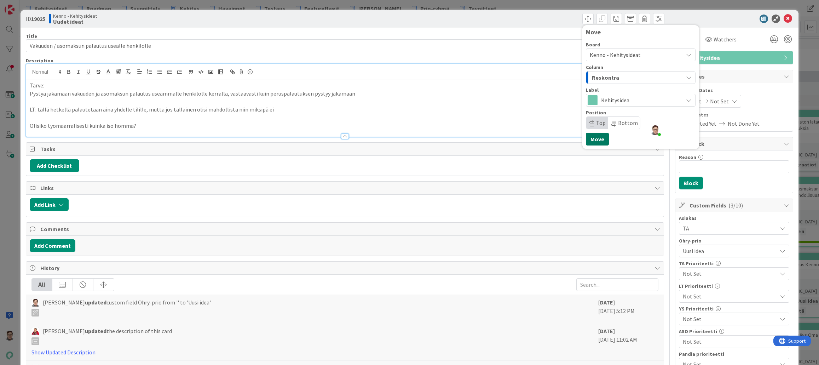
click at [596, 143] on button "Move" at bounding box center [597, 139] width 23 height 13
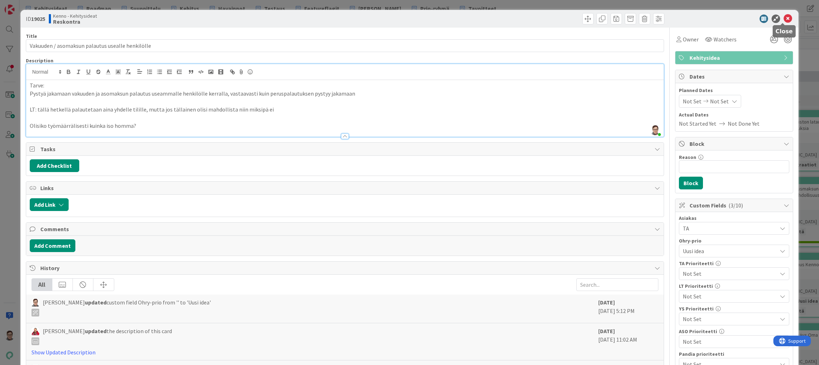
click at [783, 16] on icon at bounding box center [787, 19] width 8 height 8
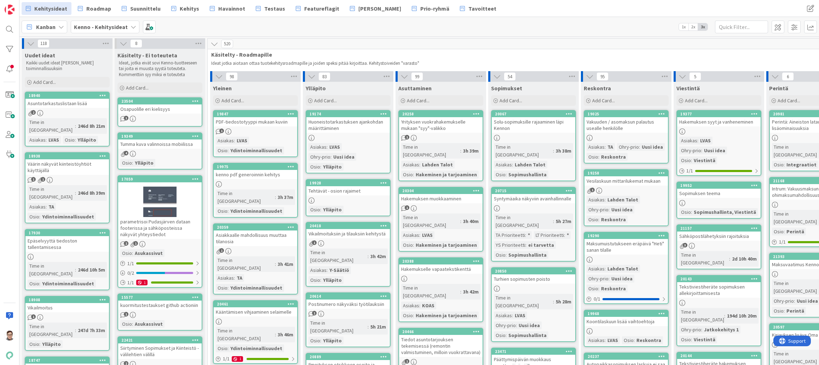
click at [59, 107] on div "Asuntotarkastuslistaan lisää" at bounding box center [66, 103] width 83 height 9
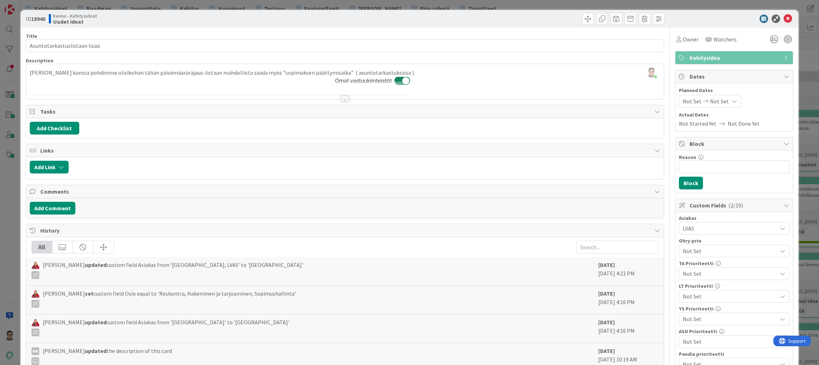
click at [341, 95] on div at bounding box center [344, 90] width 637 height 18
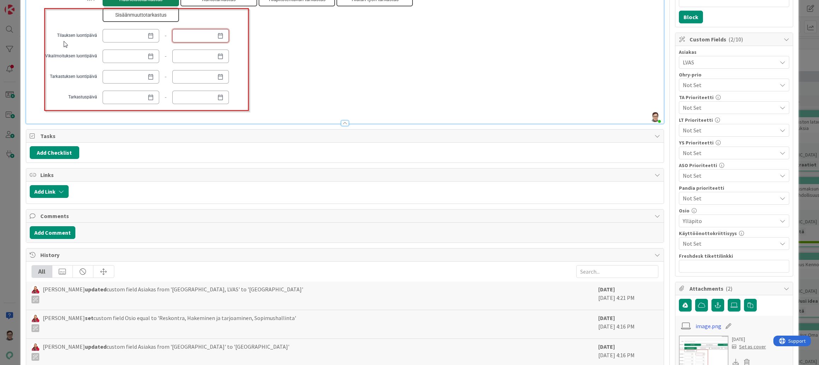
scroll to position [177, 0]
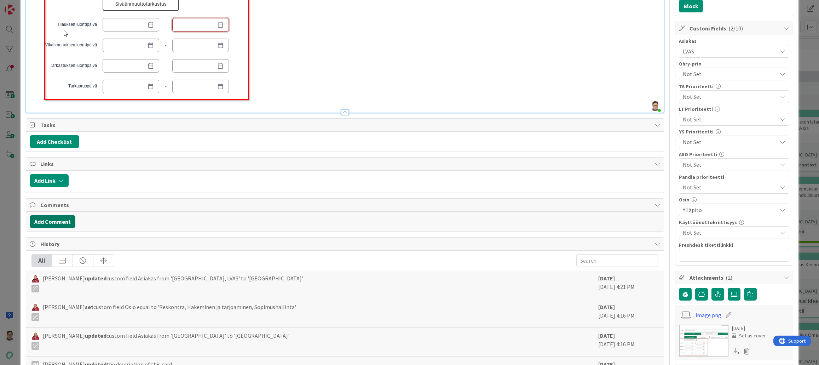
click at [53, 224] on button "Add Comment" at bounding box center [53, 221] width 46 height 13
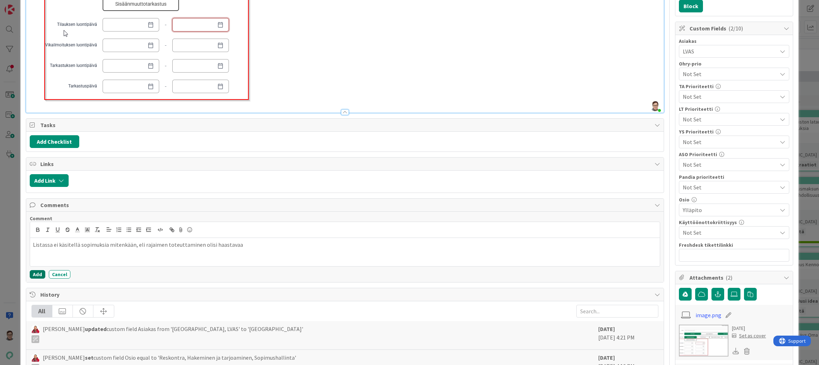
click at [35, 274] on button "Add" at bounding box center [38, 274] width 16 height 8
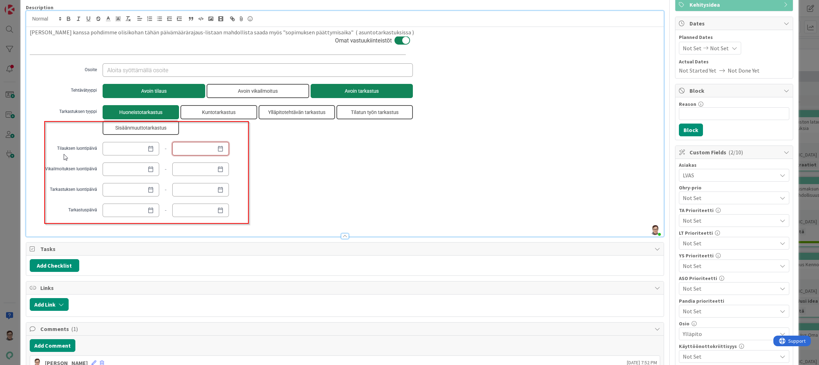
scroll to position [0, 0]
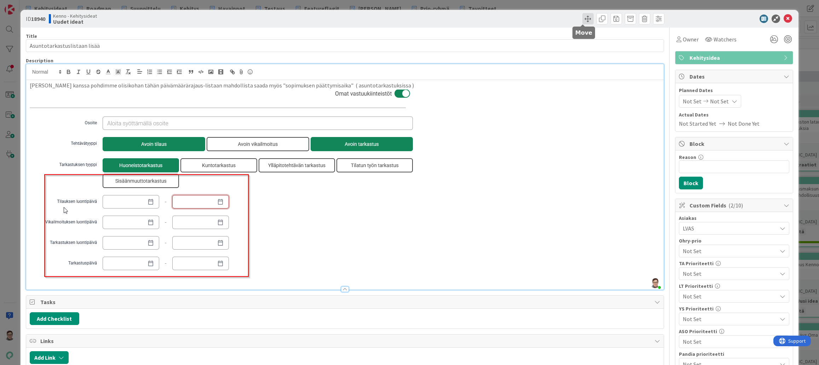
click at [584, 22] on span at bounding box center [587, 18] width 11 height 11
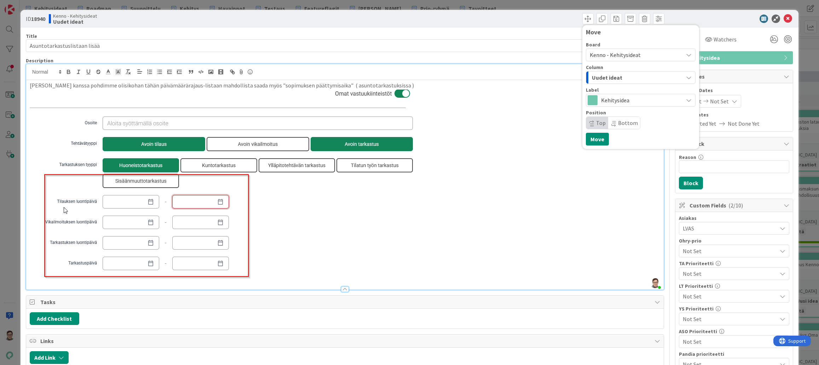
click at [612, 74] on span "Uudet ideat" at bounding box center [607, 77] width 30 height 9
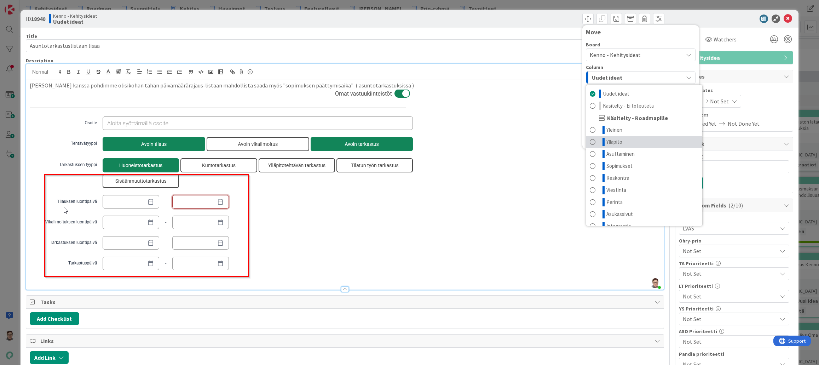
click at [619, 140] on link "Ylläpito" at bounding box center [644, 142] width 116 height 12
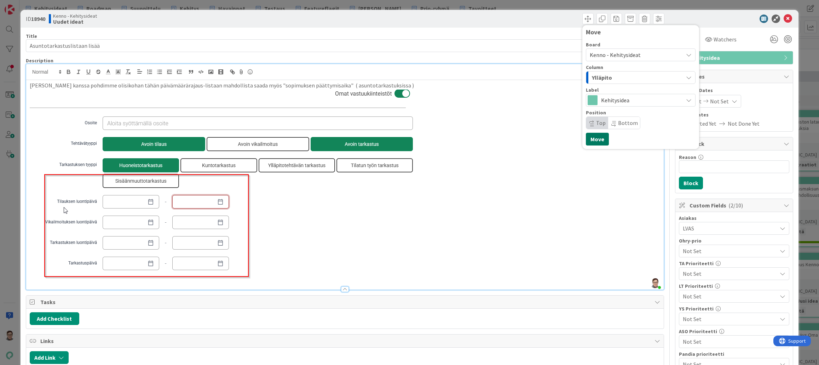
click at [597, 141] on button "Move" at bounding box center [597, 139] width 23 height 13
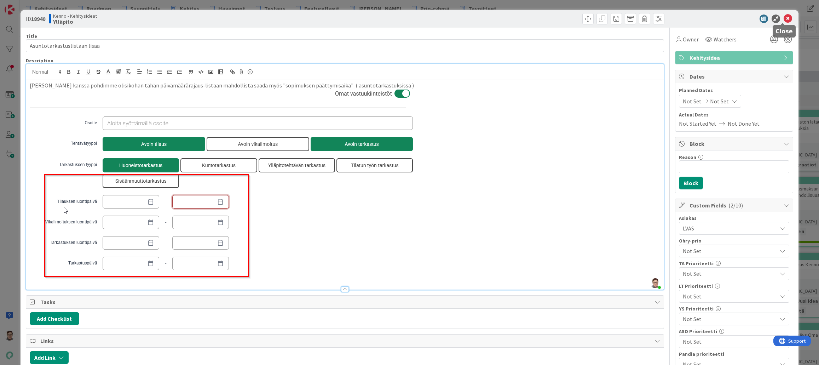
click at [783, 20] on icon at bounding box center [787, 19] width 8 height 8
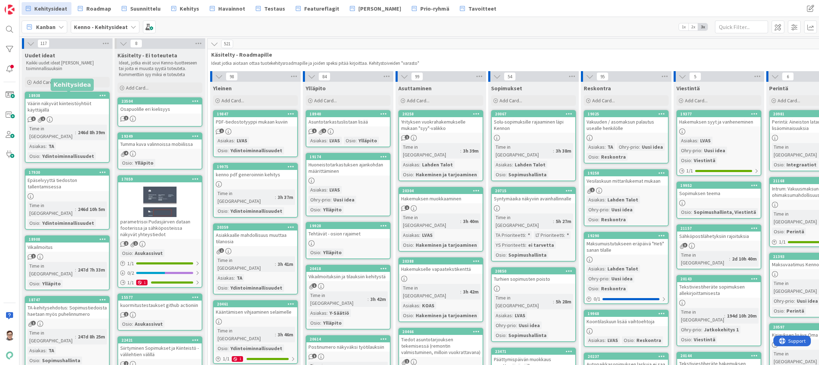
click at [71, 105] on div "Väärin näkyvät kiinteistöyhtiöt käyttäjällä" at bounding box center [66, 107] width 83 height 16
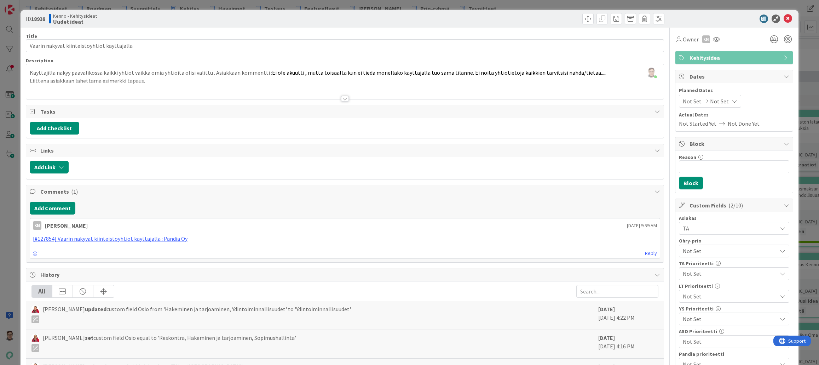
click at [336, 96] on div at bounding box center [344, 90] width 637 height 18
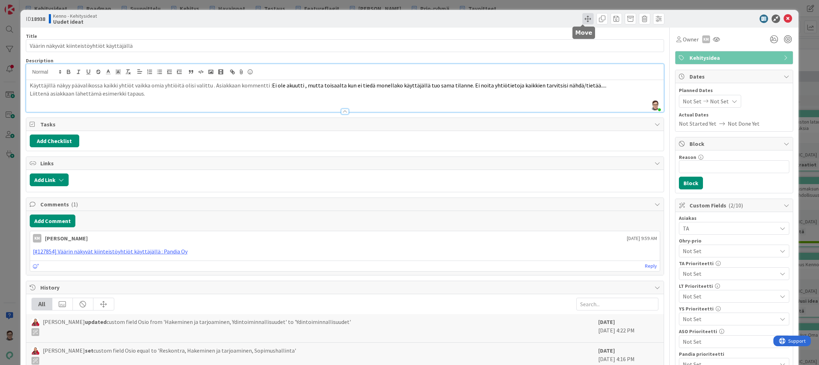
click at [582, 16] on span at bounding box center [587, 18] width 11 height 11
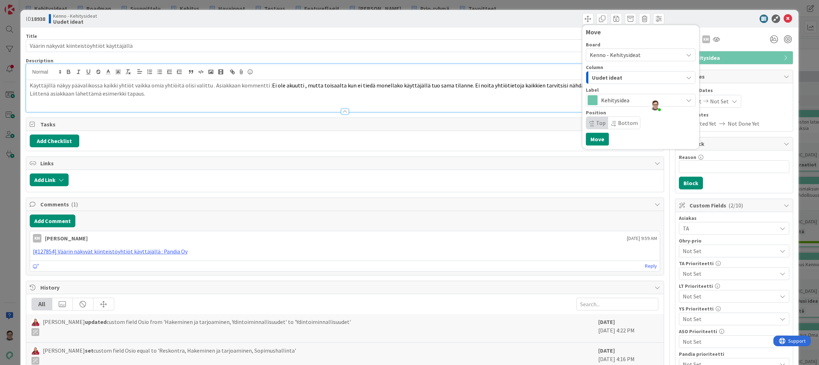
click at [614, 79] on span "Uudet ideat" at bounding box center [607, 77] width 30 height 9
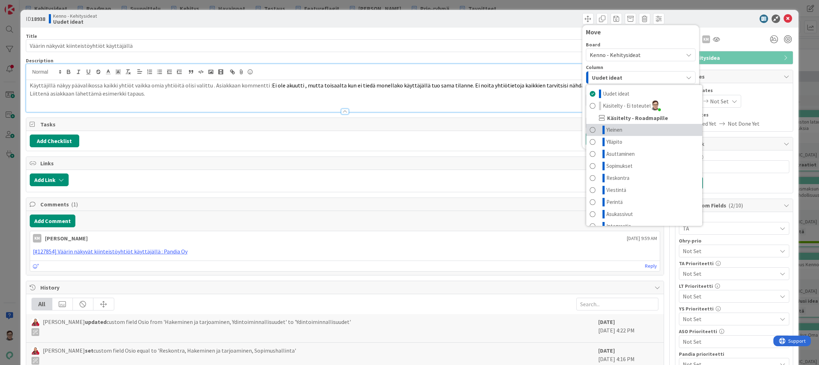
click at [624, 129] on link "Yleinen" at bounding box center [644, 130] width 116 height 12
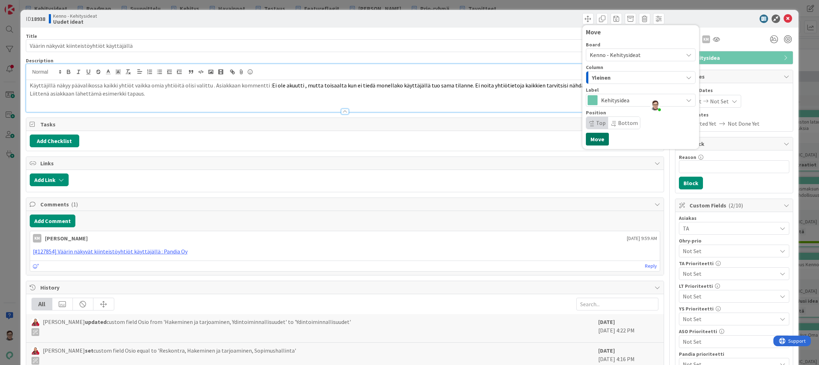
click at [599, 135] on button "Move" at bounding box center [597, 139] width 23 height 13
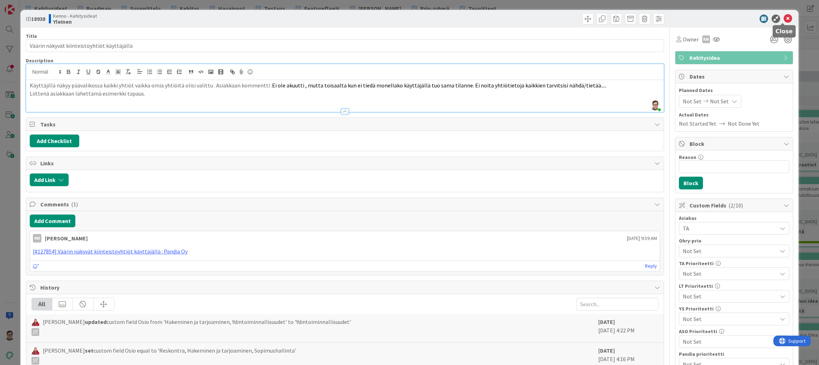
drag, startPoint x: 782, startPoint y: 20, endPoint x: 776, endPoint y: 30, distance: 11.5
click at [783, 20] on icon at bounding box center [787, 19] width 8 height 8
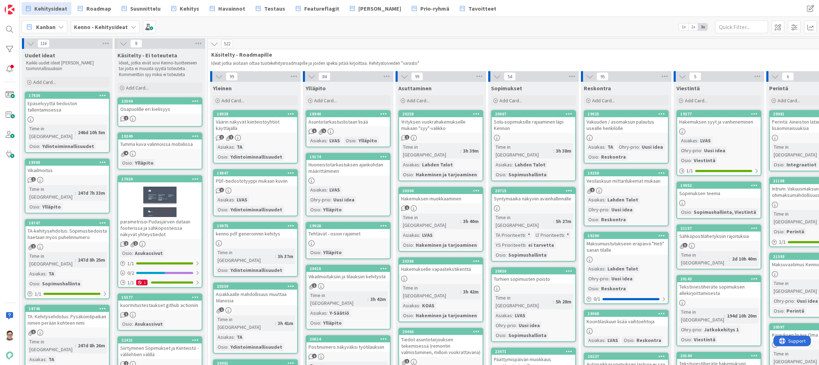
click at [50, 104] on div "Epäselvyyttä tiedoston tallentamisessa" at bounding box center [66, 107] width 83 height 16
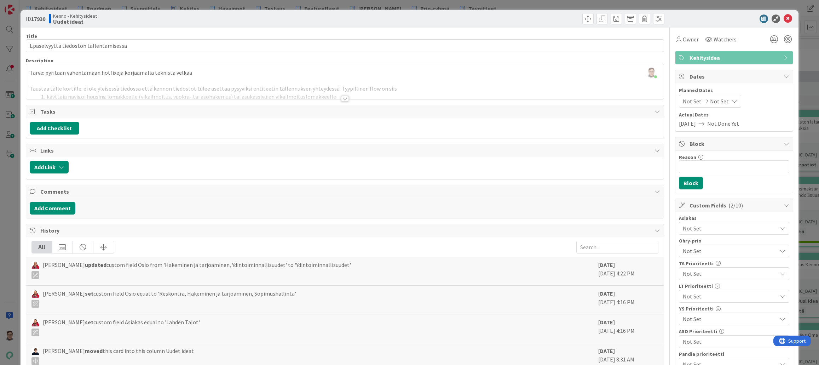
click at [342, 99] on div at bounding box center [345, 99] width 8 height 6
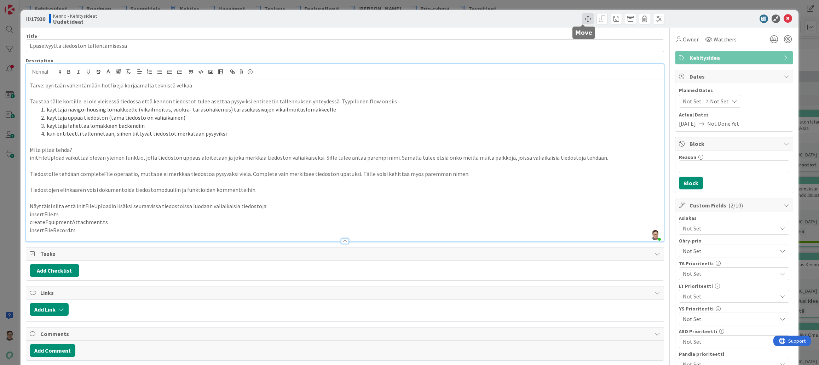
click at [582, 16] on span at bounding box center [587, 18] width 11 height 11
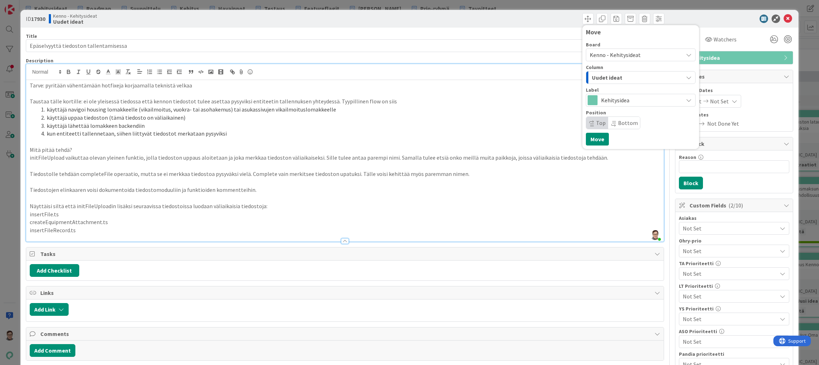
click at [615, 74] on span "Uudet ideat" at bounding box center [607, 77] width 30 height 9
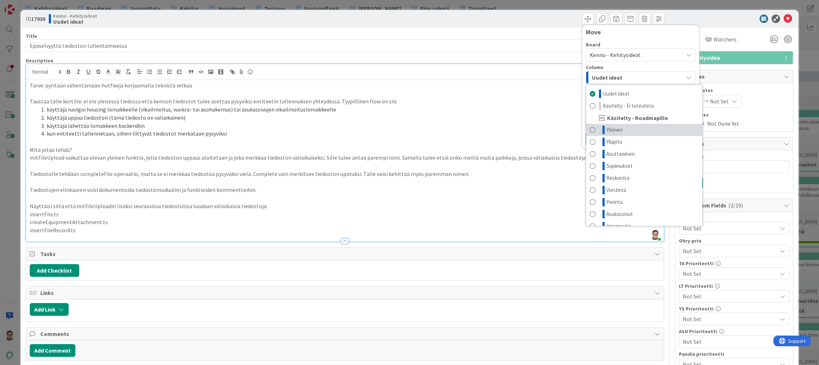
click at [614, 131] on span "Yleinen" at bounding box center [614, 130] width 16 height 8
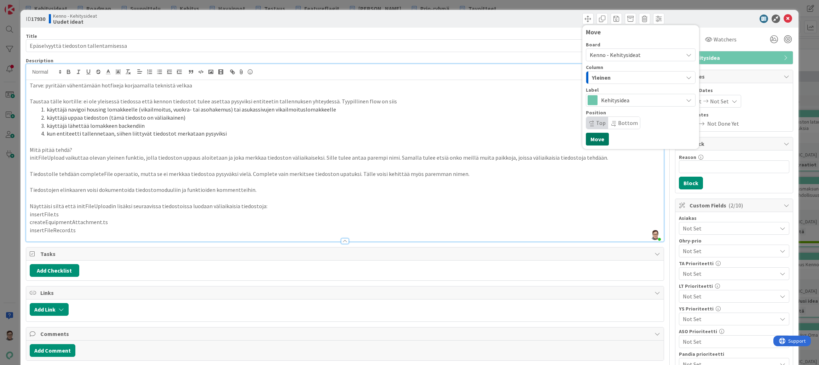
click at [598, 140] on button "Move" at bounding box center [597, 139] width 23 height 13
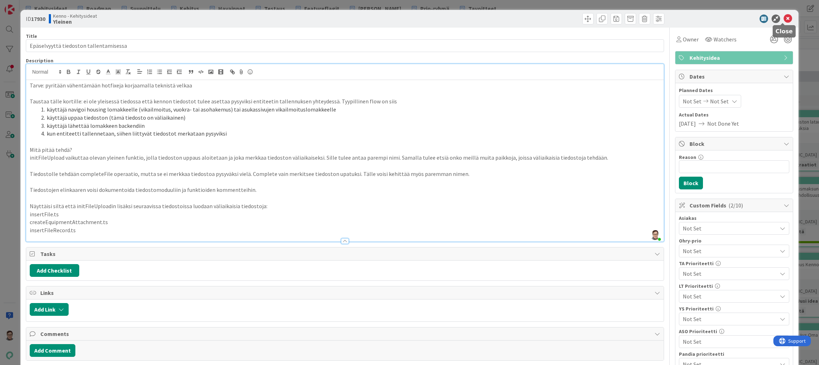
drag, startPoint x: 781, startPoint y: 19, endPoint x: 719, endPoint y: 74, distance: 82.7
click at [783, 19] on icon at bounding box center [787, 19] width 8 height 8
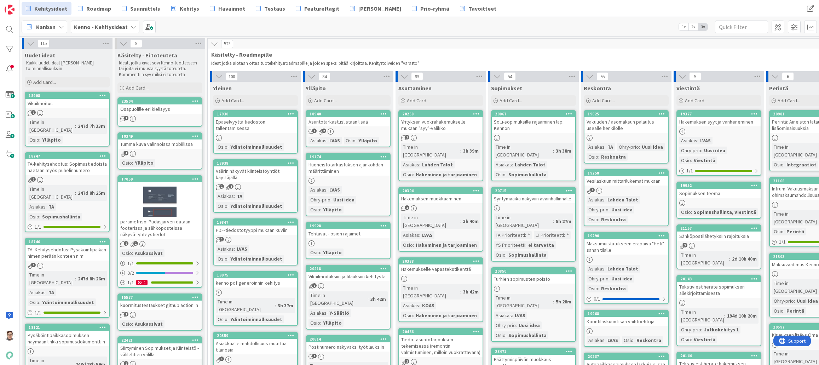
click at [50, 108] on div "Vikailmoitus" at bounding box center [66, 103] width 83 height 9
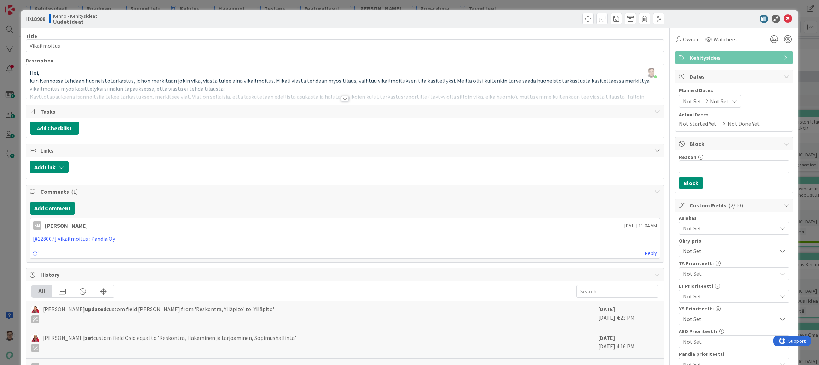
click at [341, 98] on div at bounding box center [345, 99] width 8 height 6
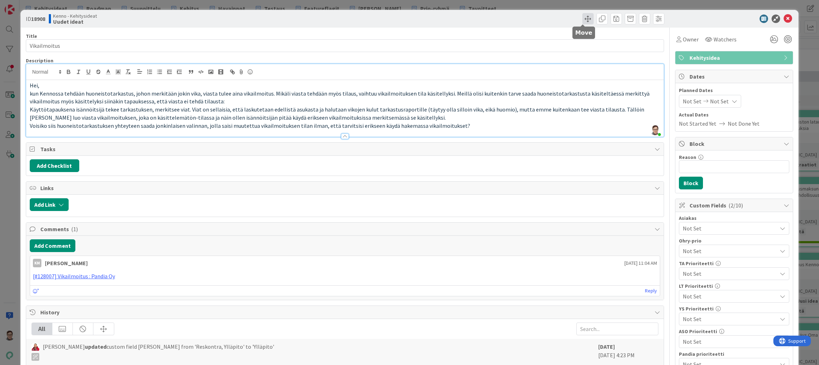
click at [584, 16] on span at bounding box center [587, 18] width 11 height 11
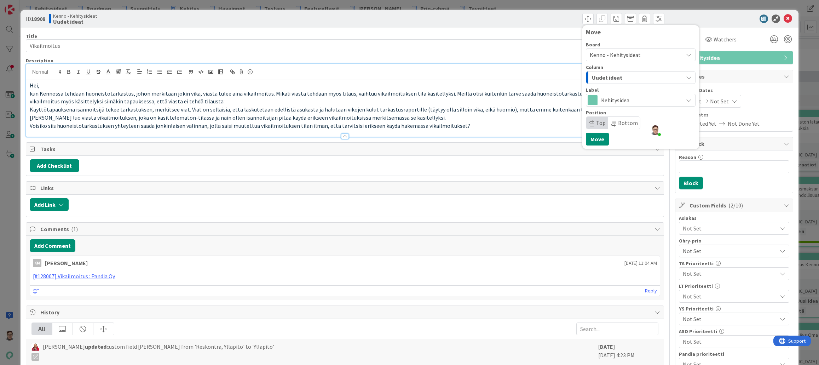
click at [637, 76] on div "Uudet ideat" at bounding box center [636, 77] width 93 height 11
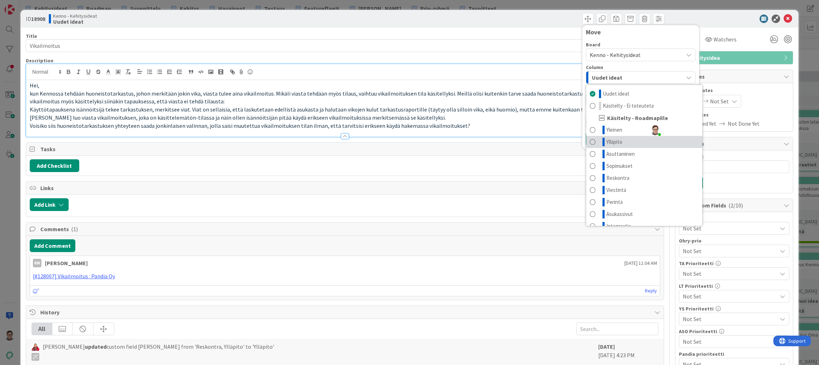
click at [611, 144] on span "Ylläpito" at bounding box center [614, 142] width 16 height 8
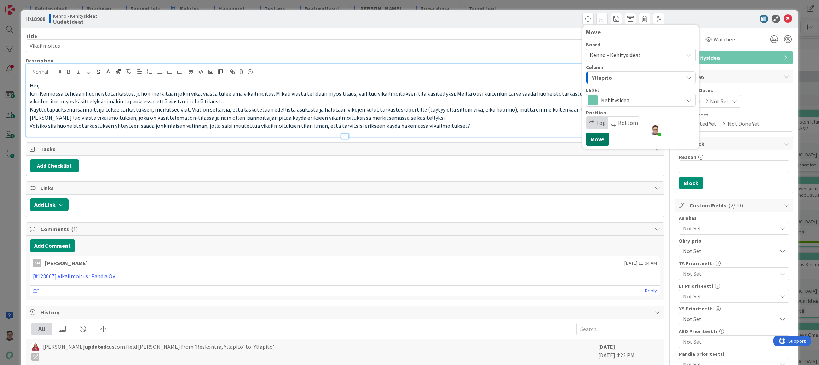
click at [586, 134] on button "Move" at bounding box center [597, 139] width 23 height 13
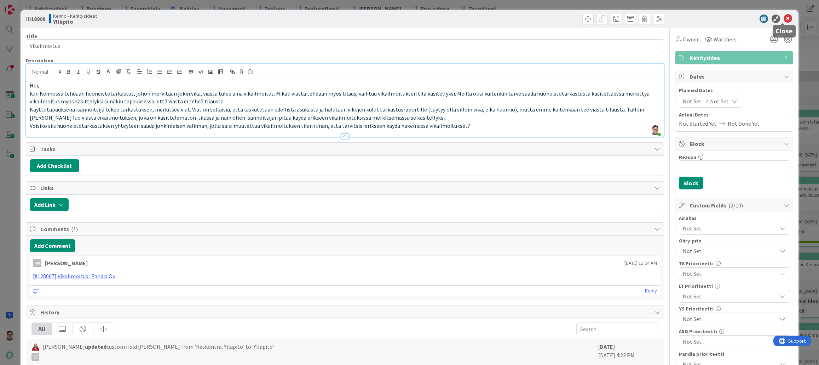
click at [784, 17] on icon at bounding box center [787, 19] width 8 height 8
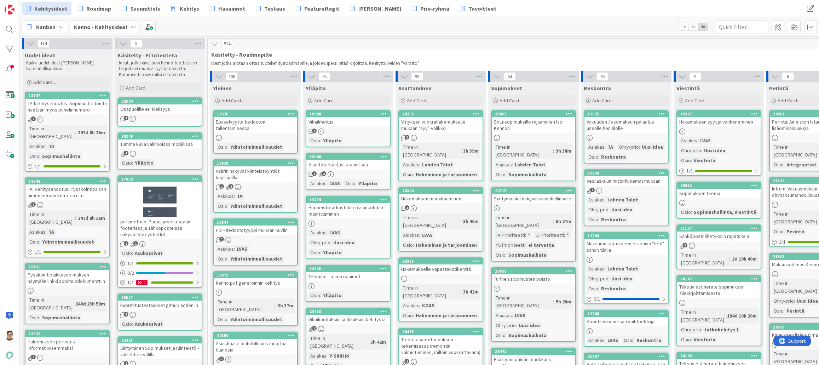
click at [74, 112] on div "TA-kehitysehdotus: Sopimustiedoista haetaan myös puhelinnumero" at bounding box center [66, 107] width 83 height 16
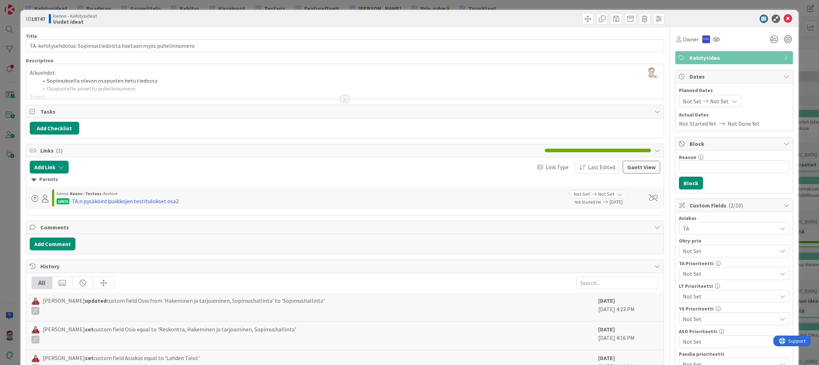
click at [341, 97] on div at bounding box center [345, 99] width 8 height 6
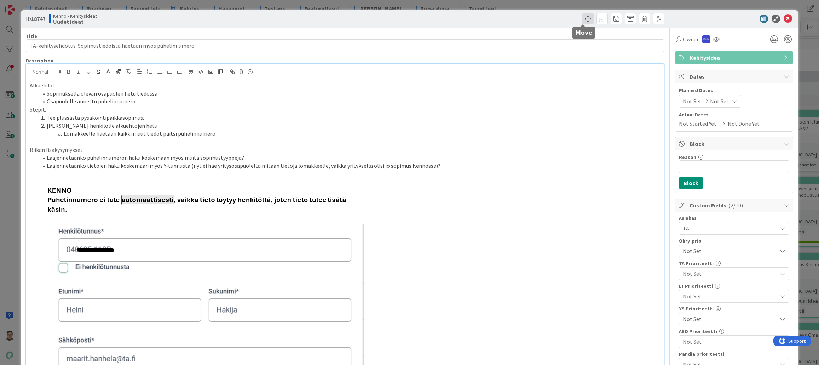
click at [584, 19] on span at bounding box center [587, 18] width 11 height 11
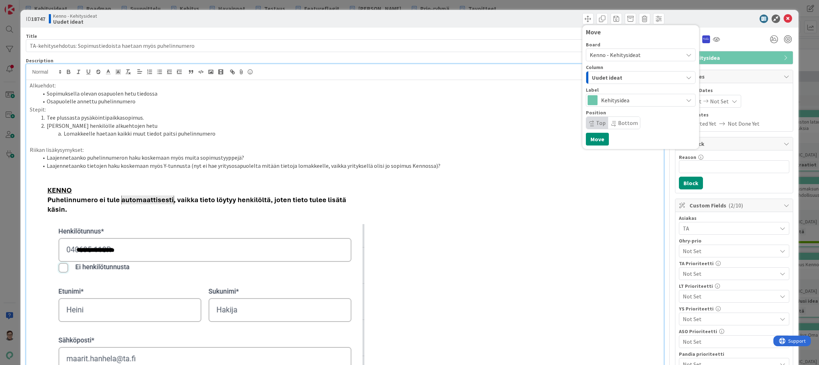
click at [630, 77] on div "Uudet ideat" at bounding box center [636, 77] width 93 height 11
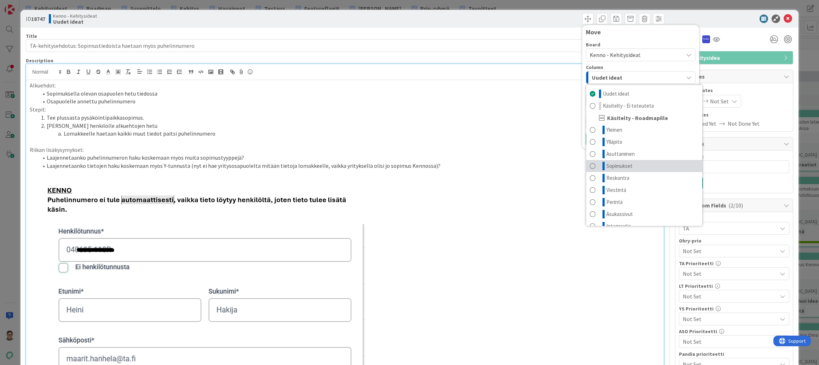
click at [613, 167] on span "Sopimukset" at bounding box center [619, 166] width 26 height 8
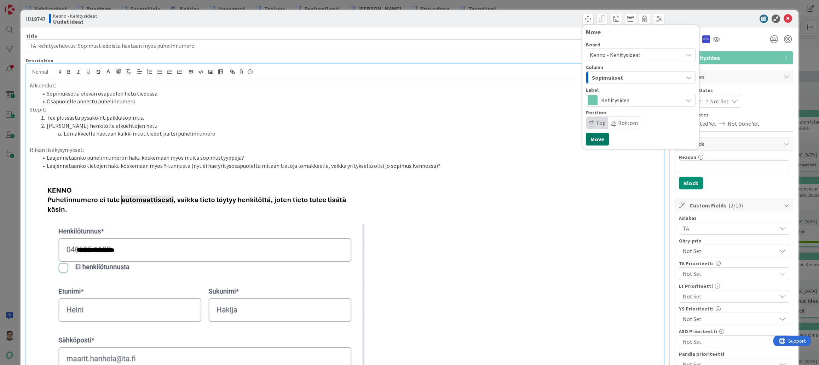
click at [592, 139] on button "Move" at bounding box center [597, 139] width 23 height 13
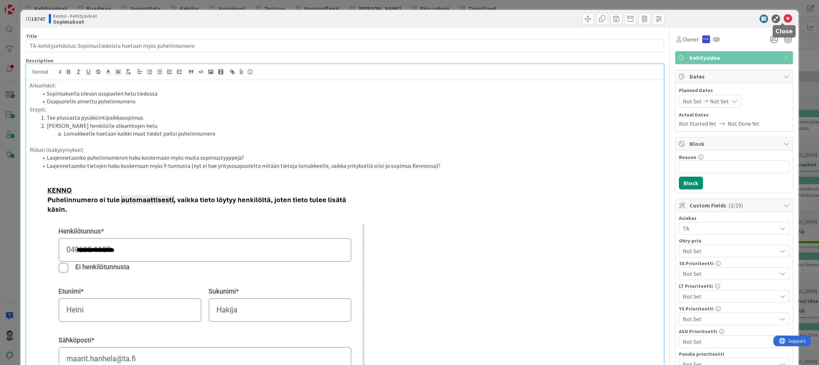
click at [784, 20] on icon at bounding box center [787, 19] width 8 height 8
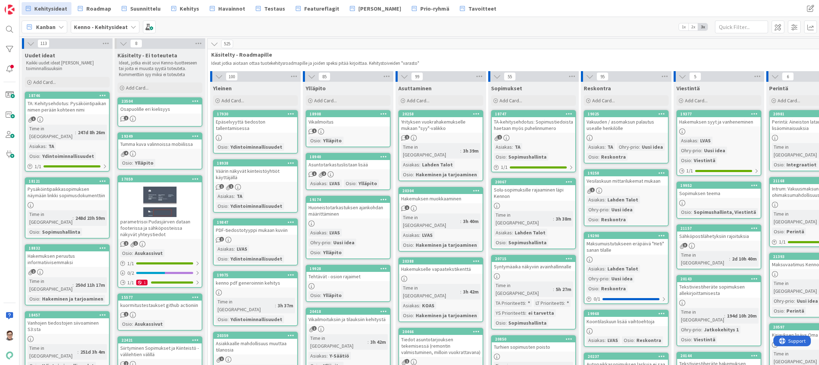
click at [74, 118] on div "1" at bounding box center [66, 119] width 83 height 6
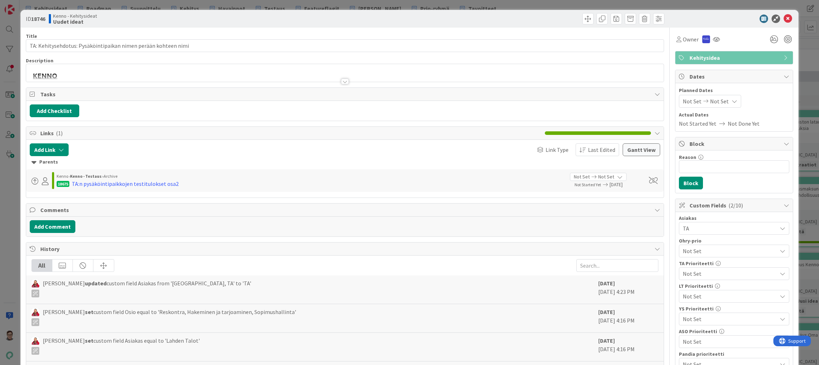
click at [346, 82] on div at bounding box center [345, 82] width 8 height 6
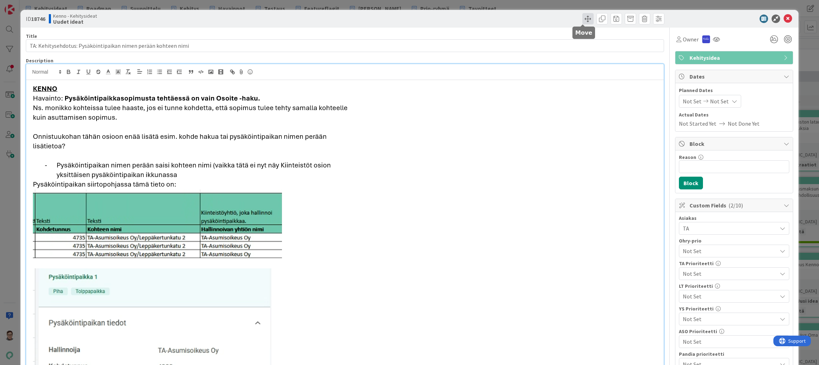
click at [584, 17] on span at bounding box center [587, 18] width 11 height 11
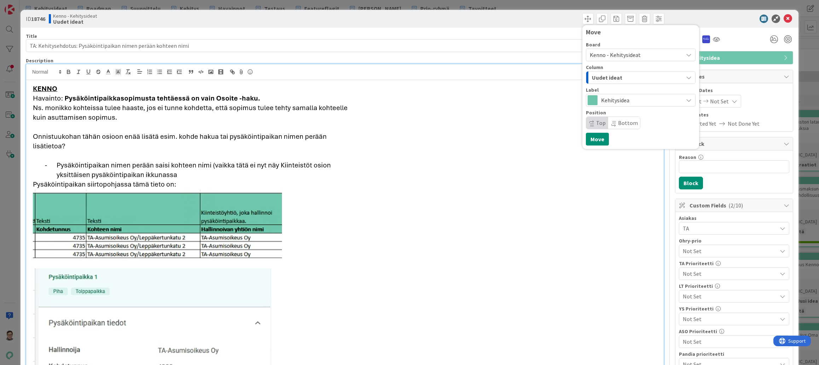
click at [612, 73] on span "Uudet ideat" at bounding box center [607, 77] width 30 height 9
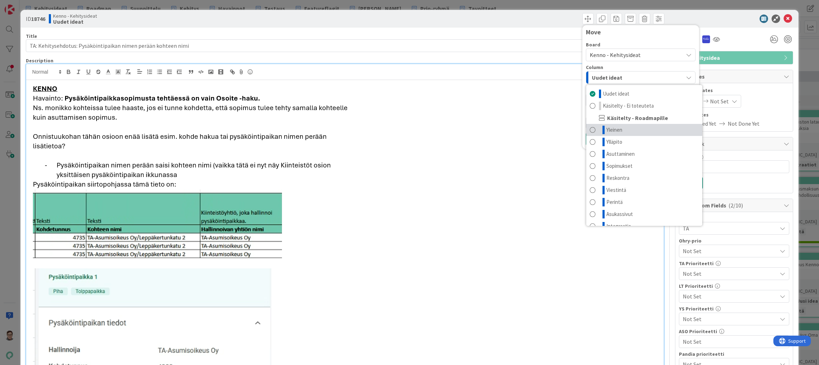
click at [607, 128] on span "Yleinen" at bounding box center [614, 130] width 16 height 8
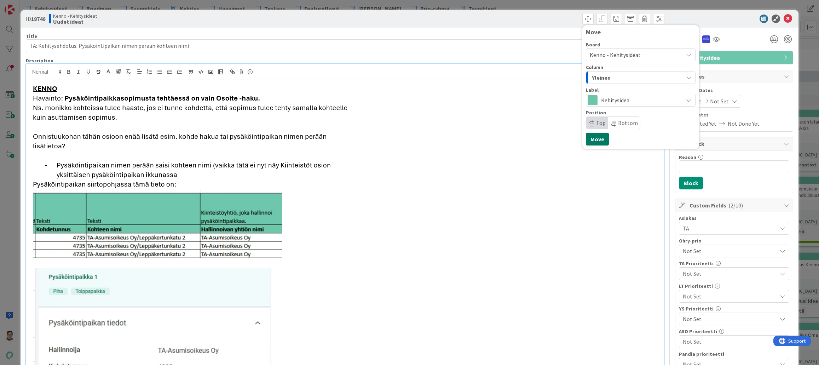
click at [596, 139] on button "Move" at bounding box center [597, 139] width 23 height 13
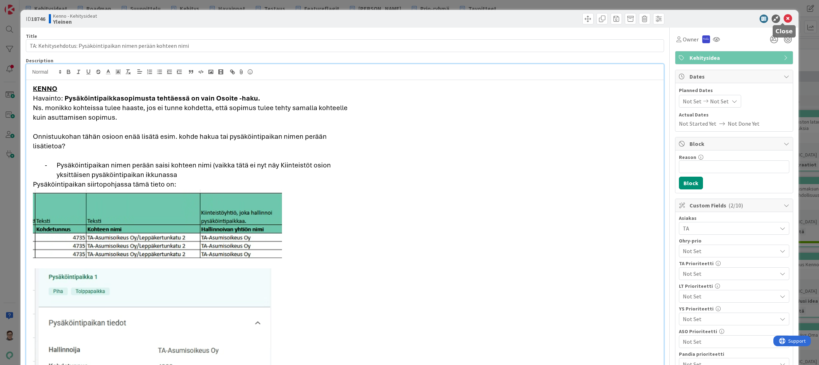
click at [783, 19] on icon at bounding box center [787, 19] width 8 height 8
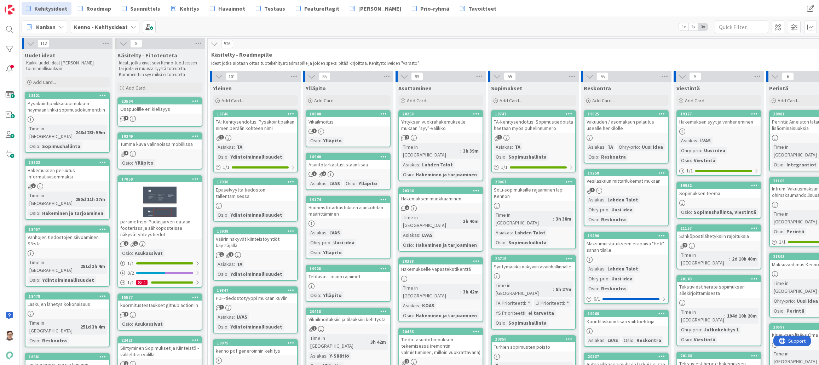
click at [50, 108] on div "Pysäköintipaikkasopimuksen näymään linkki sopimusdokumenttiin" at bounding box center [66, 107] width 83 height 16
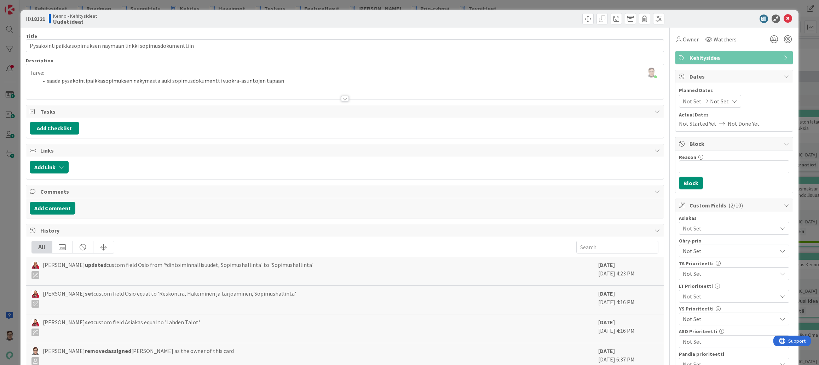
click at [341, 98] on div at bounding box center [345, 99] width 8 height 6
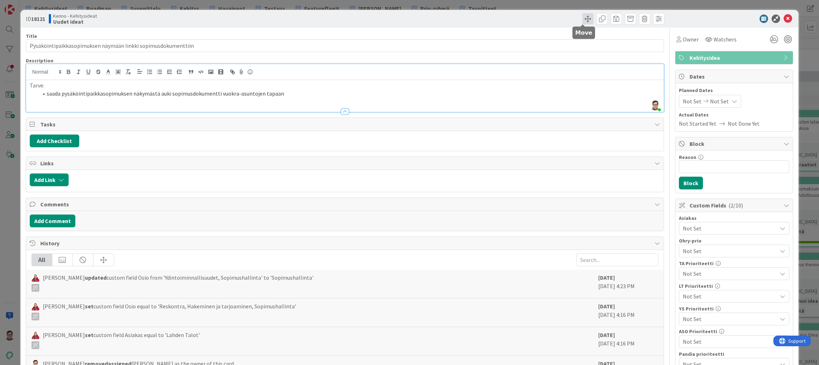
click at [585, 21] on span at bounding box center [587, 18] width 11 height 11
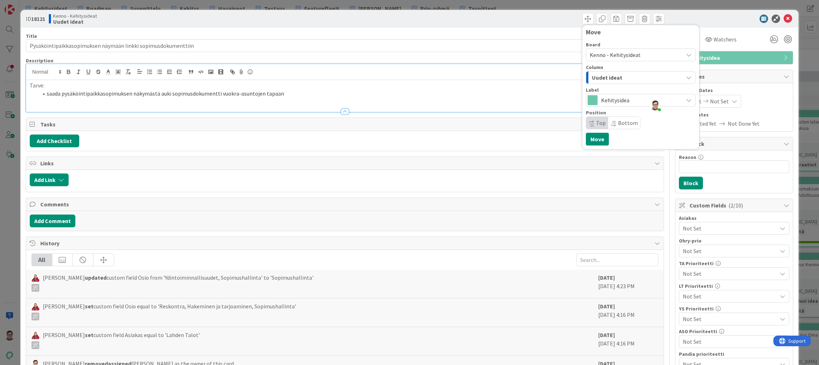
click at [616, 78] on div "Uudet ideat" at bounding box center [636, 77] width 93 height 11
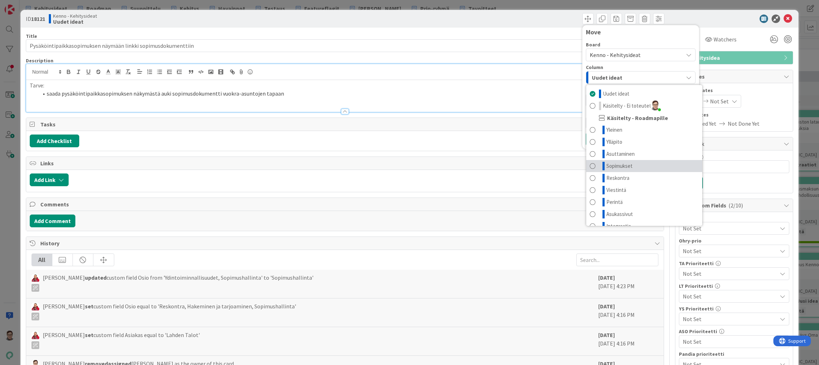
click at [616, 167] on span "Sopimukset" at bounding box center [619, 166] width 26 height 8
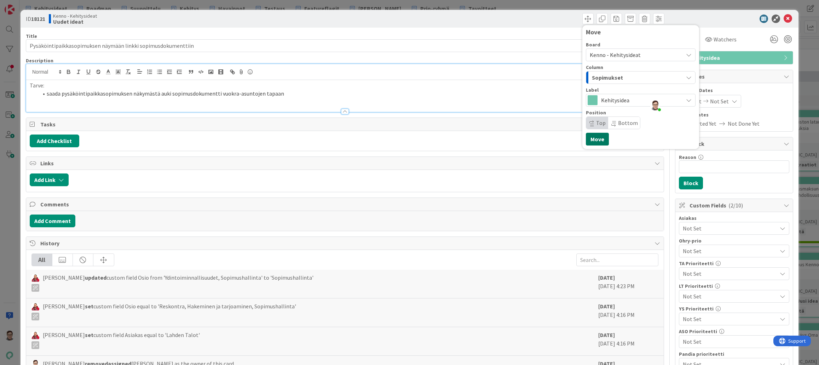
click at [592, 140] on button "Move" at bounding box center [597, 139] width 23 height 13
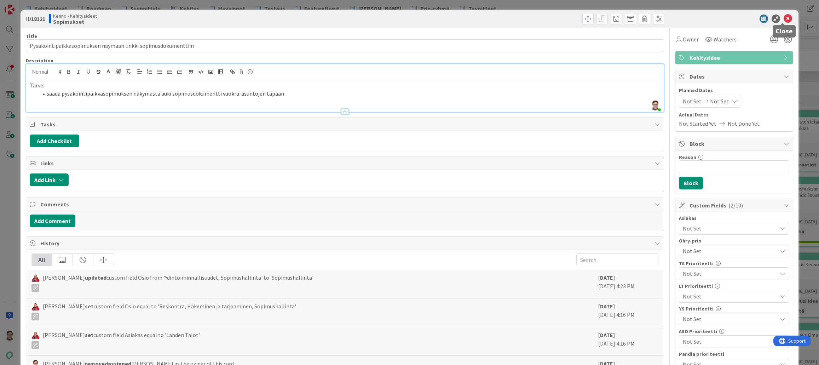
click at [785, 19] on icon at bounding box center [787, 19] width 8 height 8
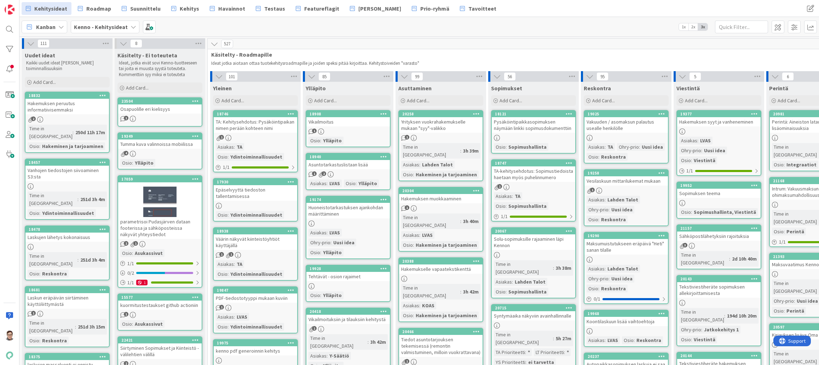
click at [56, 115] on div "18832 Hakemuksen peruutus informatiivisemmaksi 2 Time in Column : 250d 11h 17m …" at bounding box center [67, 122] width 85 height 61
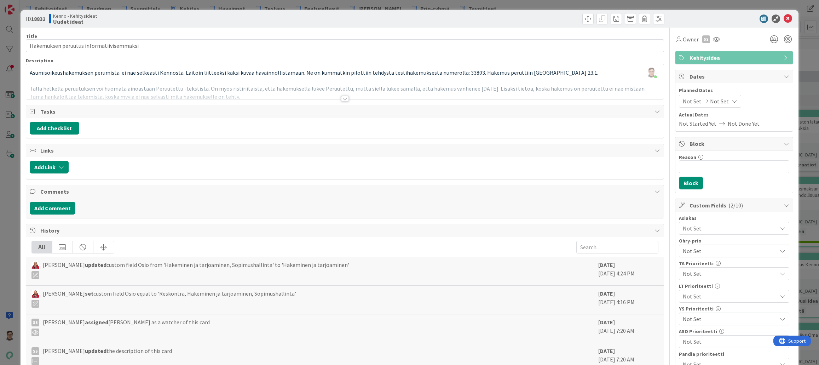
click at [342, 99] on div at bounding box center [345, 99] width 8 height 6
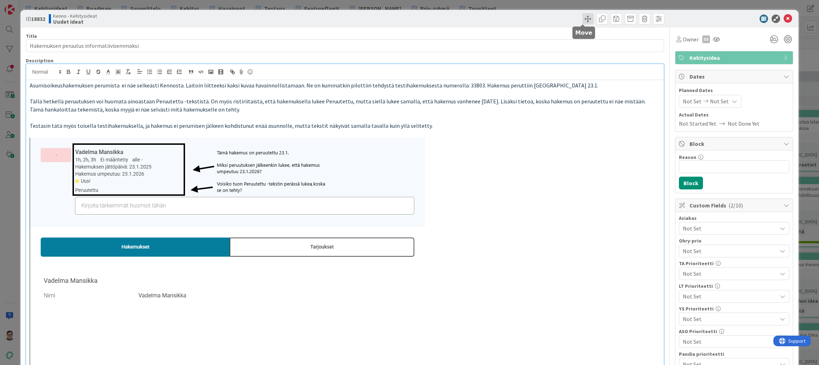
click at [582, 20] on span at bounding box center [587, 18] width 11 height 11
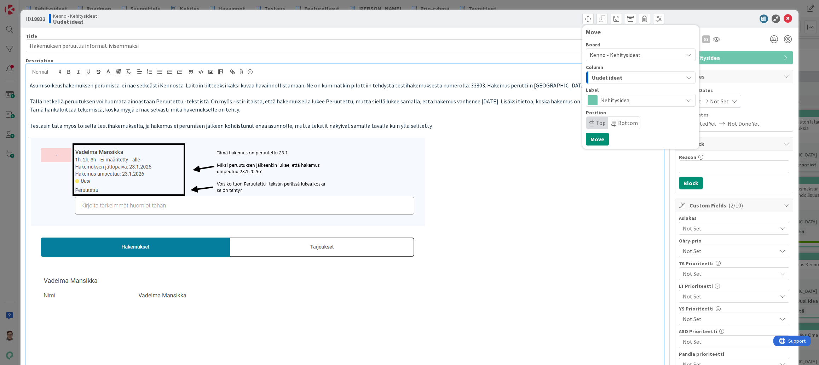
click at [615, 76] on span "Uudet ideat" at bounding box center [607, 77] width 30 height 9
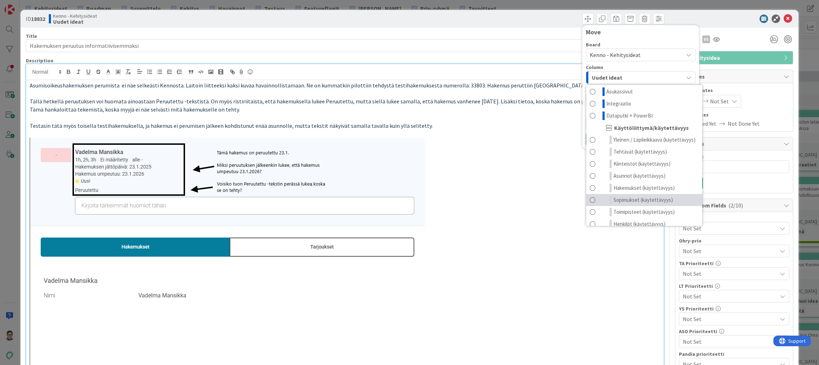
scroll to position [141, 0]
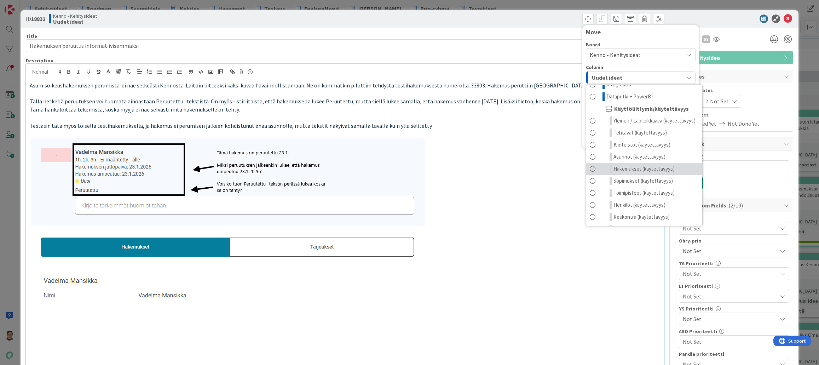
click at [629, 173] on span "Hakemukset (käytettävyys)" at bounding box center [643, 168] width 61 height 8
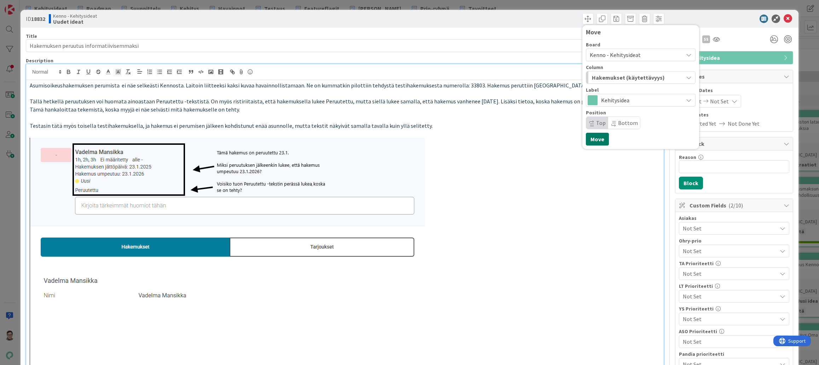
click at [593, 138] on button "Move" at bounding box center [597, 139] width 23 height 13
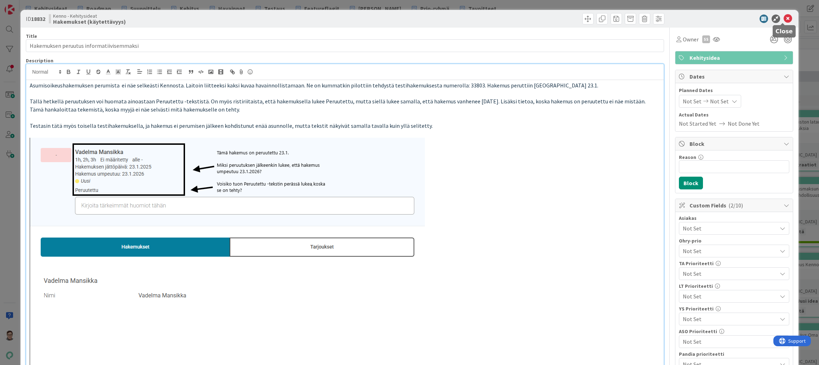
drag, startPoint x: 781, startPoint y: 21, endPoint x: 725, endPoint y: 101, distance: 97.2
click at [783, 21] on icon at bounding box center [787, 19] width 8 height 8
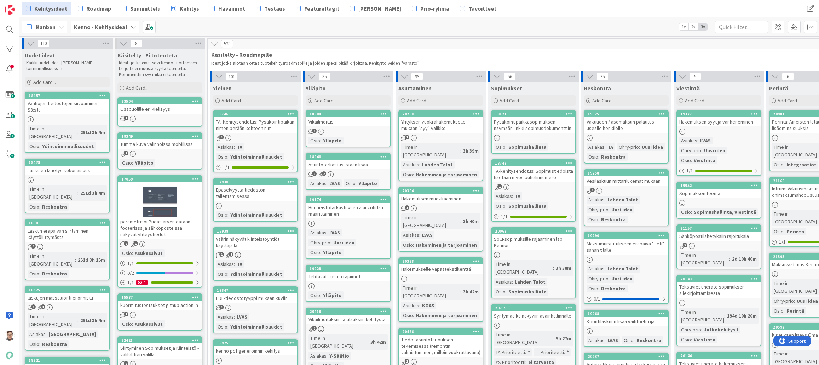
click at [81, 107] on div "Vanhojen tiedostojen siivoaminen S3:sta" at bounding box center [66, 107] width 83 height 16
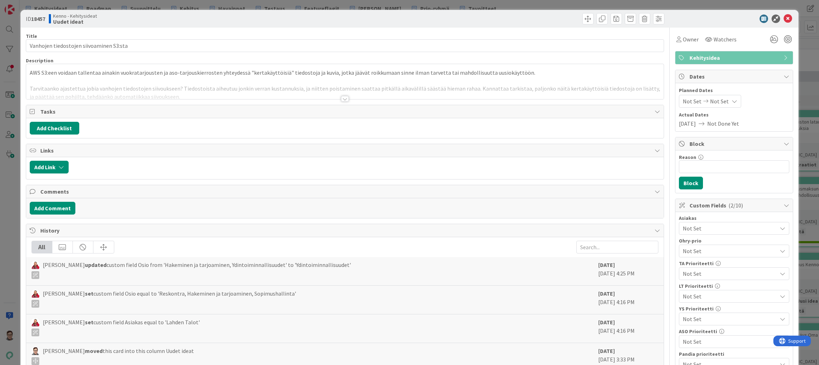
click at [347, 95] on div at bounding box center [344, 90] width 637 height 18
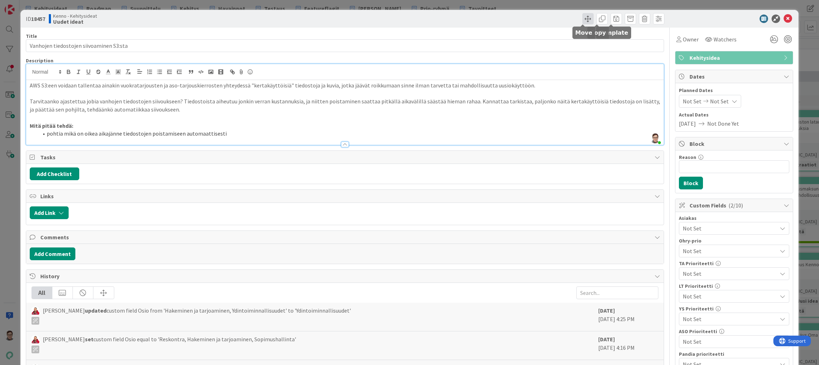
click at [582, 18] on span at bounding box center [587, 18] width 11 height 11
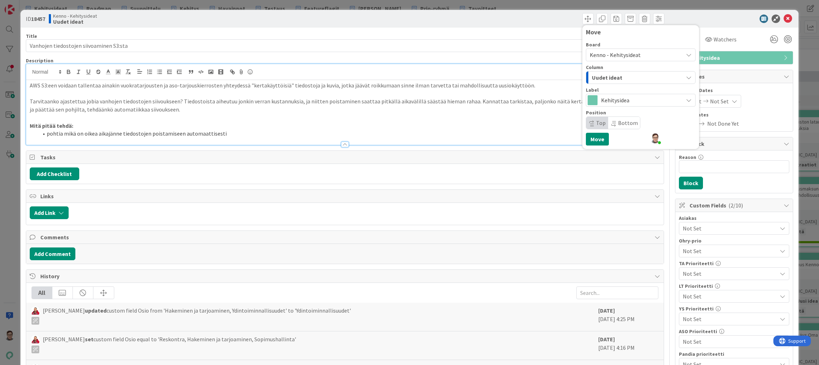
click at [635, 77] on div "Uudet ideat" at bounding box center [636, 77] width 93 height 11
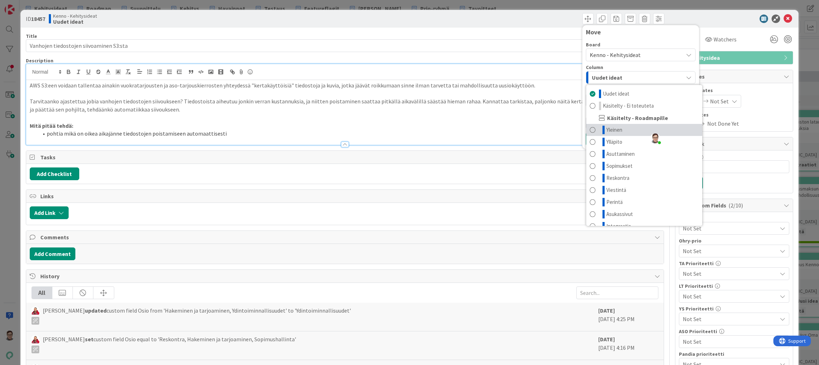
click at [613, 128] on span "Yleinen" at bounding box center [614, 130] width 16 height 8
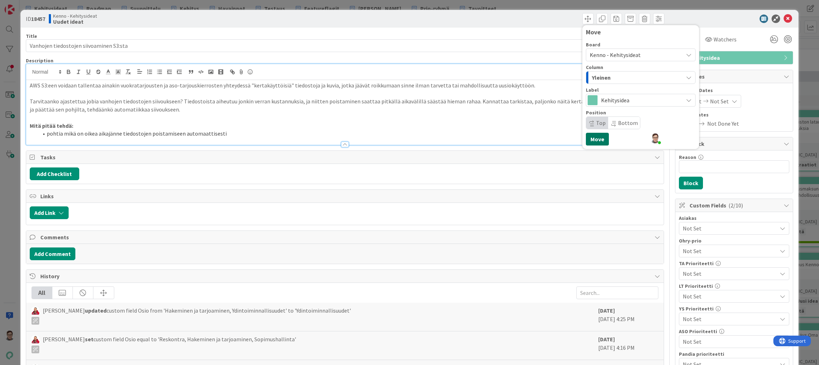
click at [593, 136] on button "Move" at bounding box center [597, 139] width 23 height 13
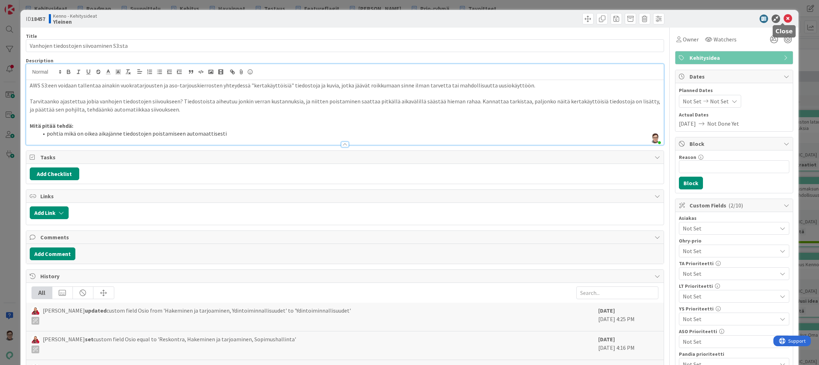
click at [784, 18] on icon at bounding box center [787, 19] width 8 height 8
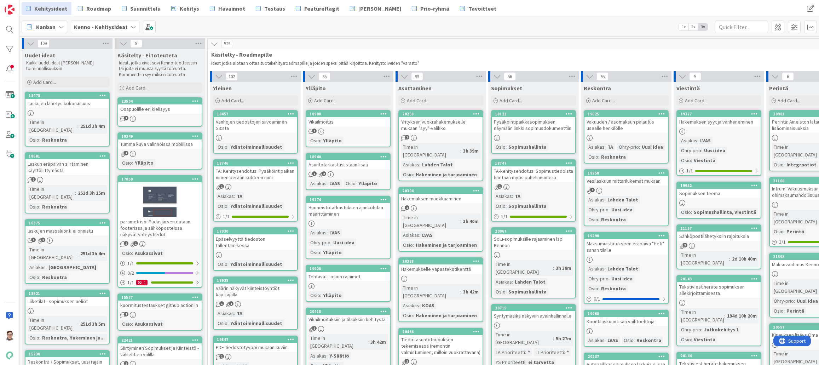
click at [62, 101] on div "Laskujen lähetys kokonaisuus" at bounding box center [66, 103] width 83 height 9
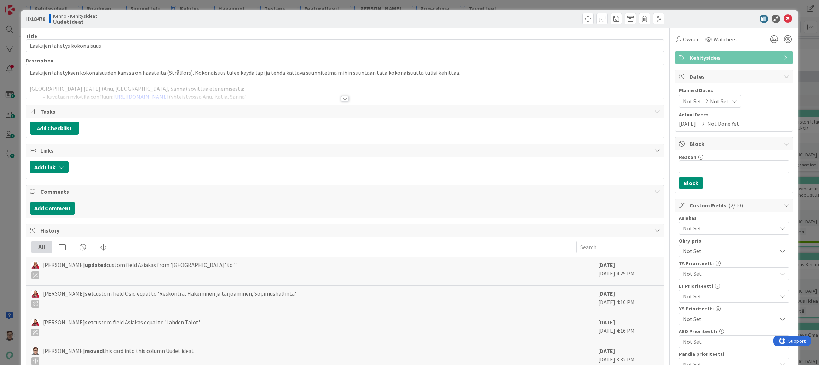
click at [341, 97] on div at bounding box center [345, 99] width 8 height 6
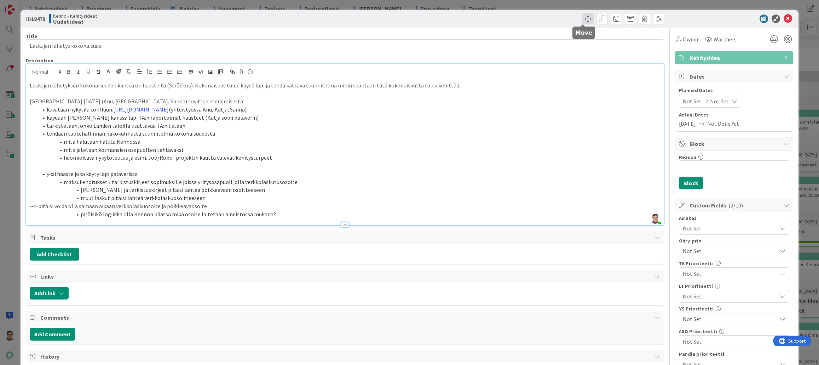
click at [583, 22] on span at bounding box center [587, 18] width 11 height 11
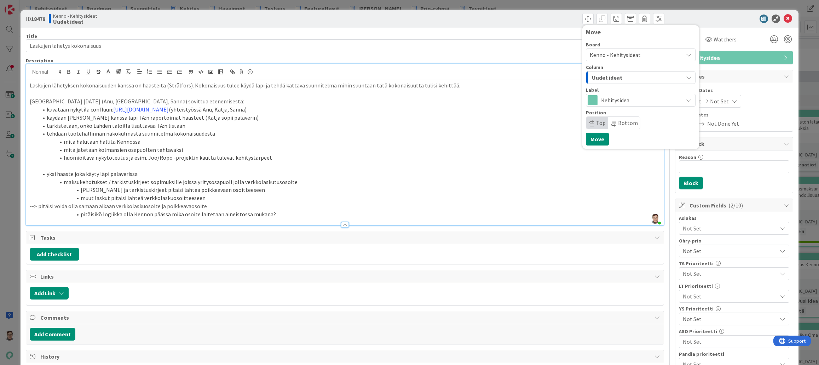
click at [621, 77] on div "Uudet ideat" at bounding box center [636, 77] width 93 height 11
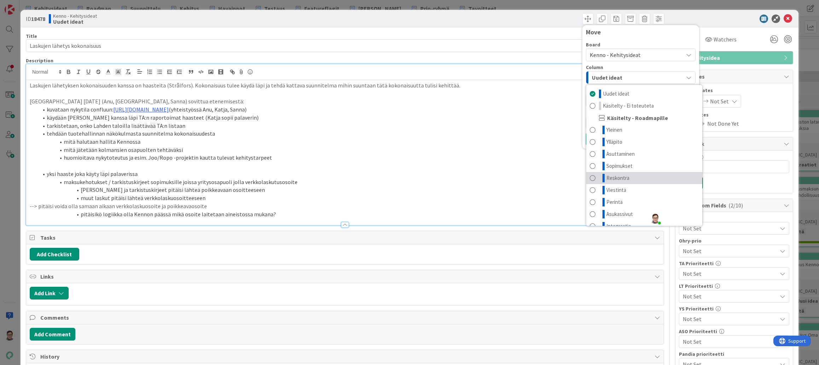
click at [617, 174] on span "Reskontra" at bounding box center [617, 178] width 23 height 8
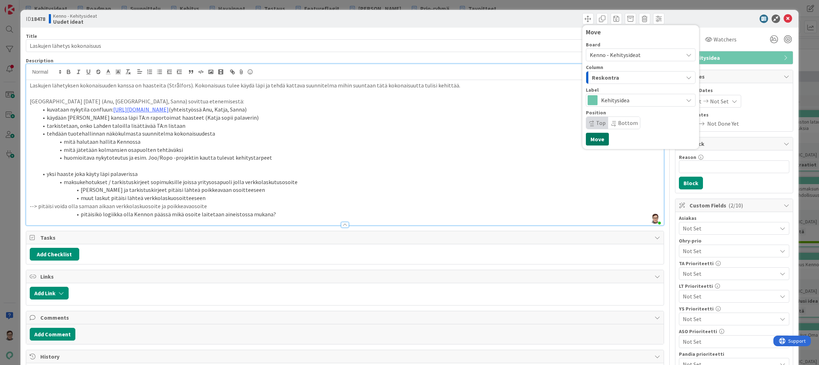
click at [596, 134] on button "Move" at bounding box center [597, 139] width 23 height 13
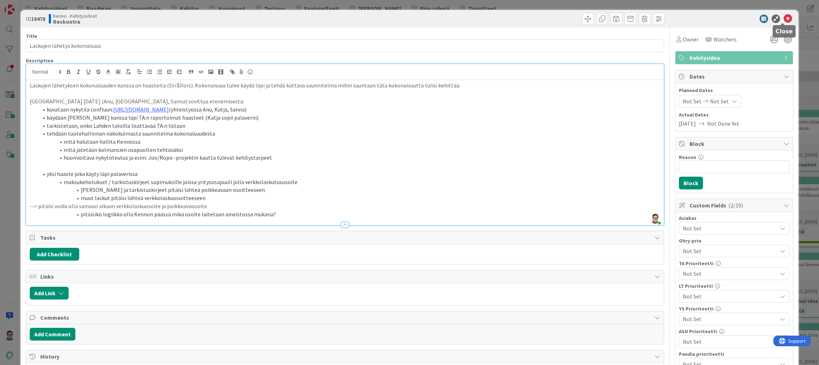
click at [783, 17] on icon at bounding box center [787, 19] width 8 height 8
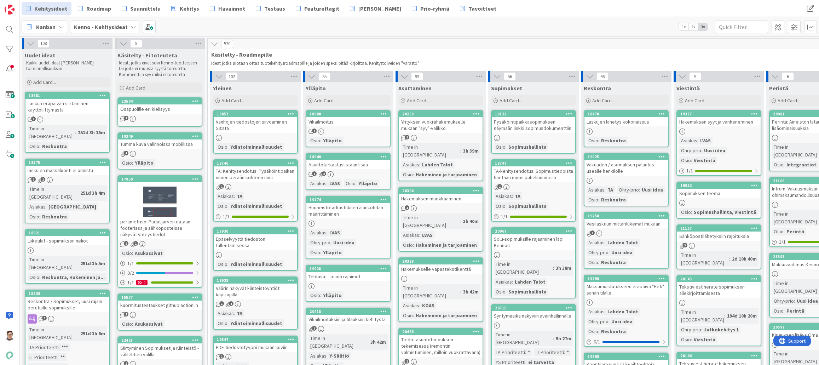
click at [73, 109] on div "Laskun eräpäivän siirtäminen käyttöliittymästä" at bounding box center [66, 107] width 83 height 16
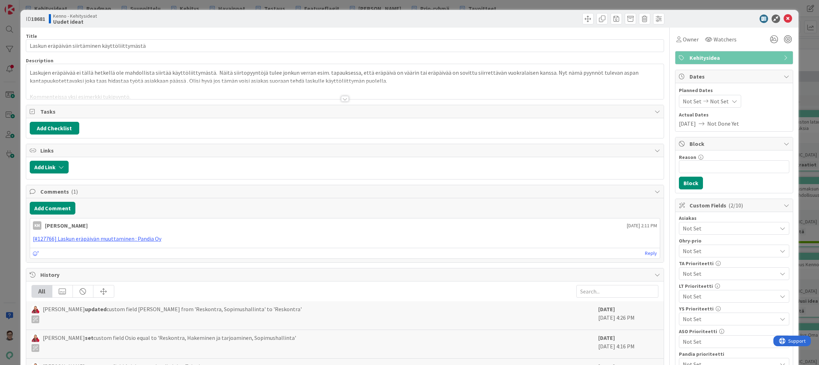
click at [341, 100] on div at bounding box center [345, 99] width 8 height 6
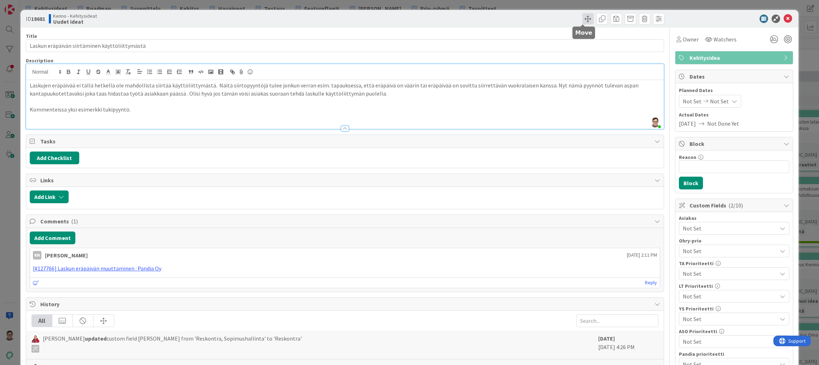
click at [584, 21] on span at bounding box center [587, 18] width 11 height 11
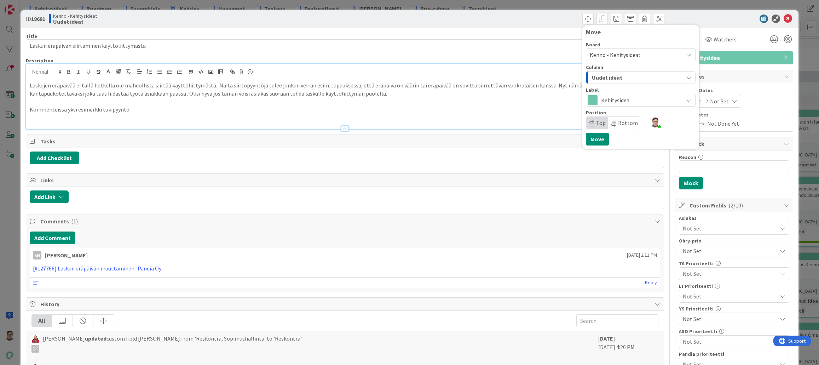
click at [616, 74] on div "Uudet ideat" at bounding box center [636, 77] width 93 height 11
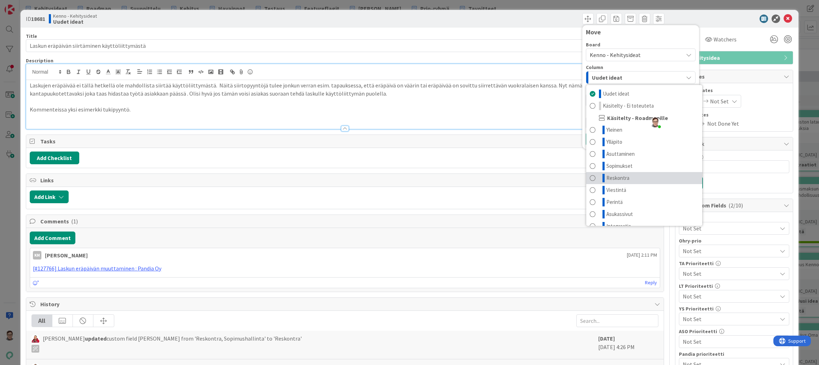
click at [613, 178] on span "Reskontra" at bounding box center [617, 178] width 23 height 8
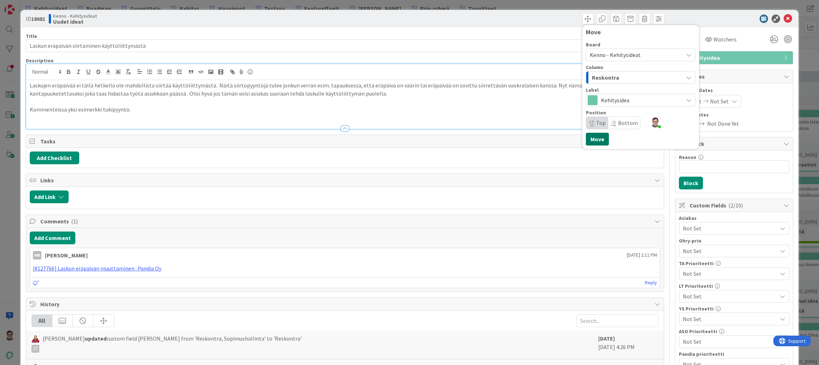
drag, startPoint x: 598, startPoint y: 142, endPoint x: 604, endPoint y: 142, distance: 5.7
click at [598, 141] on button "Move" at bounding box center [597, 139] width 23 height 13
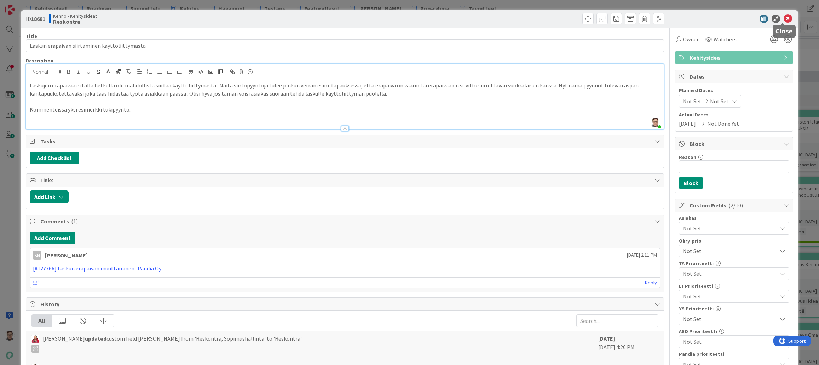
click at [783, 20] on icon at bounding box center [787, 19] width 8 height 8
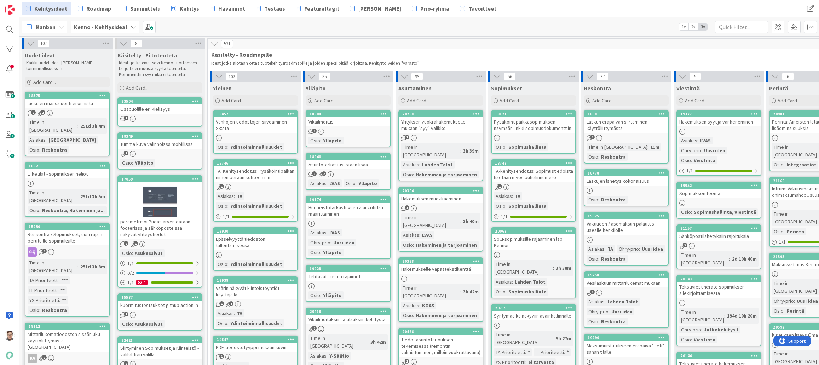
click at [82, 111] on div "1 1" at bounding box center [66, 113] width 83 height 6
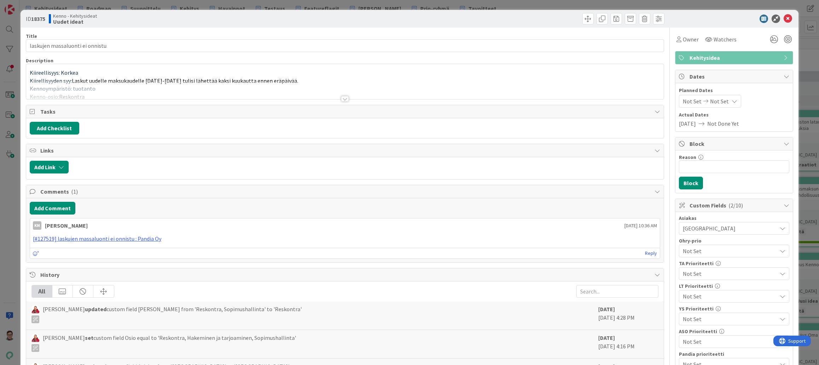
click at [341, 99] on div at bounding box center [345, 99] width 8 height 6
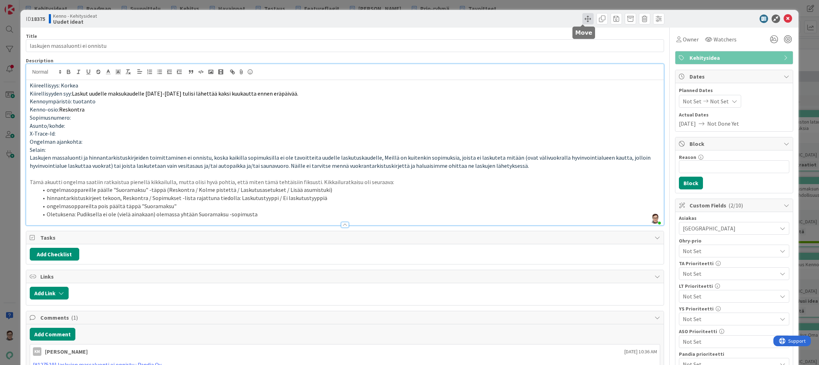
click at [582, 18] on span at bounding box center [587, 18] width 11 height 11
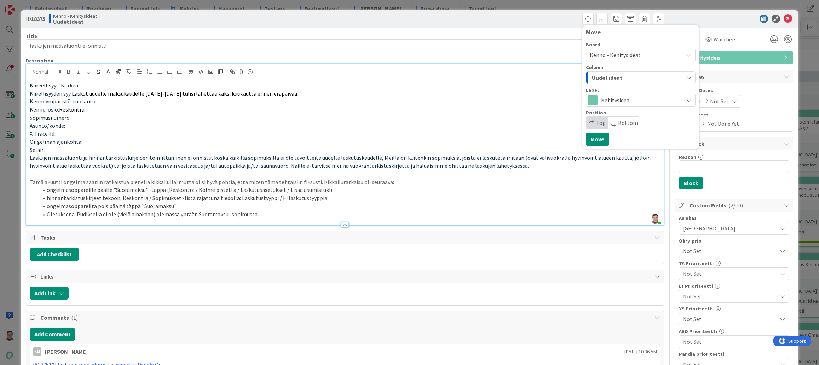
click at [613, 75] on span "Uudet ideat" at bounding box center [607, 77] width 30 height 9
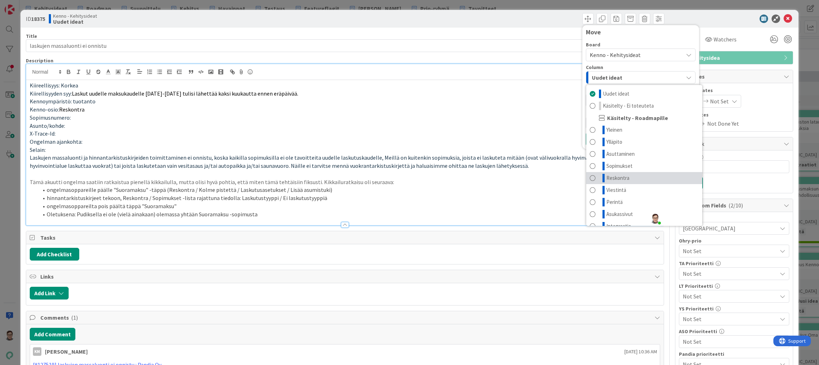
click at [616, 179] on span "Reskontra" at bounding box center [617, 178] width 23 height 8
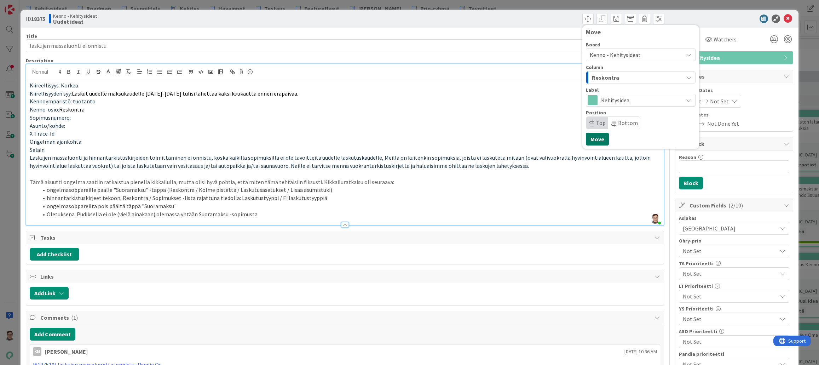
click at [594, 138] on button "Move" at bounding box center [597, 139] width 23 height 13
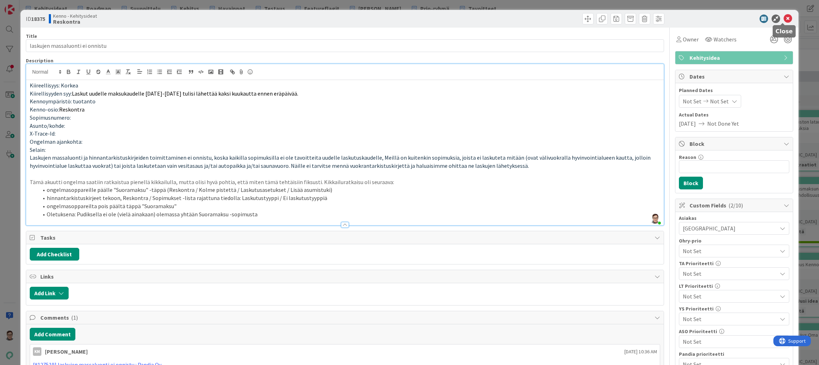
click at [783, 21] on icon at bounding box center [787, 19] width 8 height 8
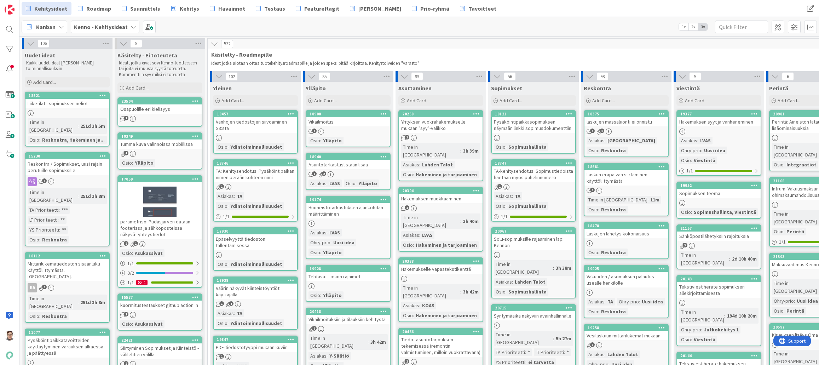
click at [49, 106] on div "Liiketilat - sopimuksen neliöt" at bounding box center [66, 103] width 83 height 9
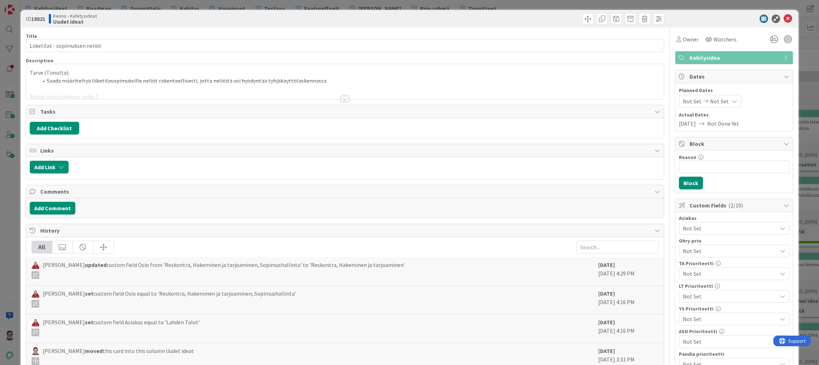
click at [341, 95] on div at bounding box center [344, 90] width 637 height 18
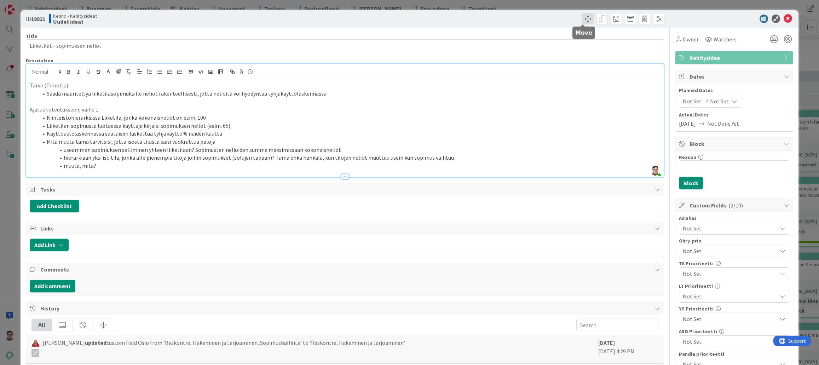
click at [582, 18] on span at bounding box center [587, 18] width 11 height 11
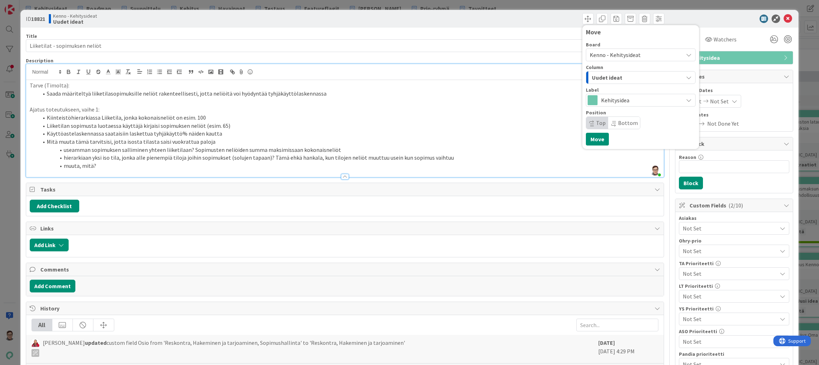
click at [618, 76] on div "Uudet ideat" at bounding box center [636, 77] width 93 height 11
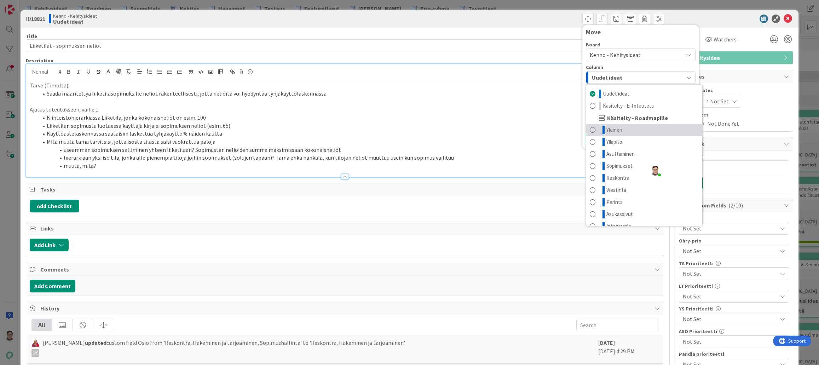
click at [617, 127] on span "Yleinen" at bounding box center [614, 130] width 16 height 8
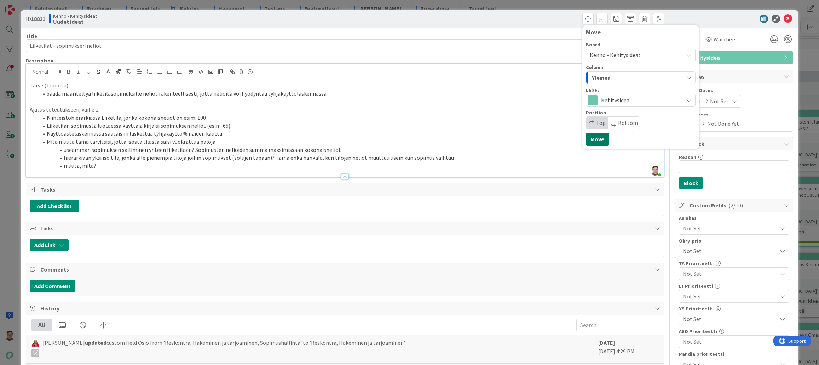
click at [590, 139] on button "Move" at bounding box center [597, 139] width 23 height 13
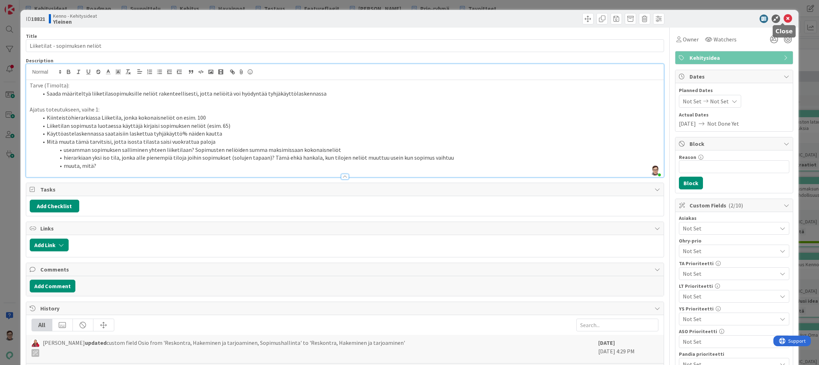
click at [785, 20] on icon at bounding box center [787, 19] width 8 height 8
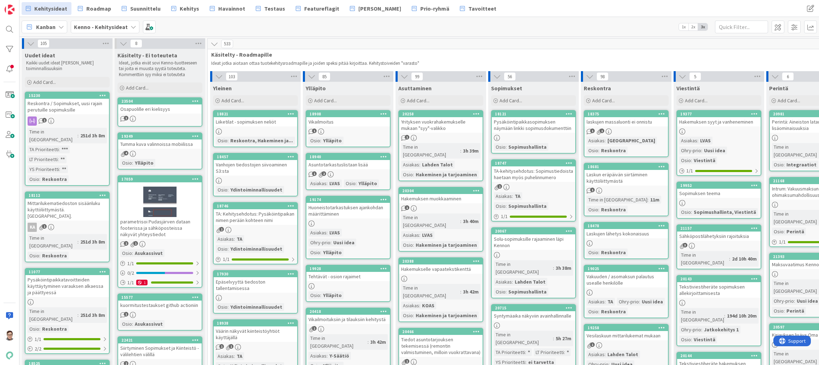
click at [68, 112] on div "Reskontra / Sopimukset, uusi rajain perutuille sopimuksille" at bounding box center [66, 107] width 83 height 16
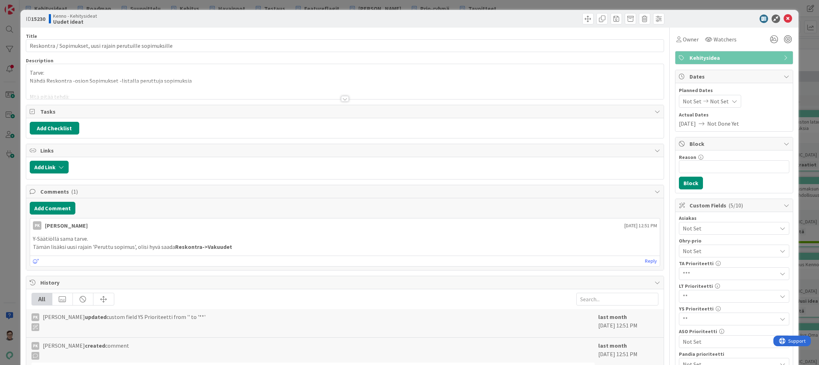
click at [337, 98] on div at bounding box center [344, 90] width 637 height 18
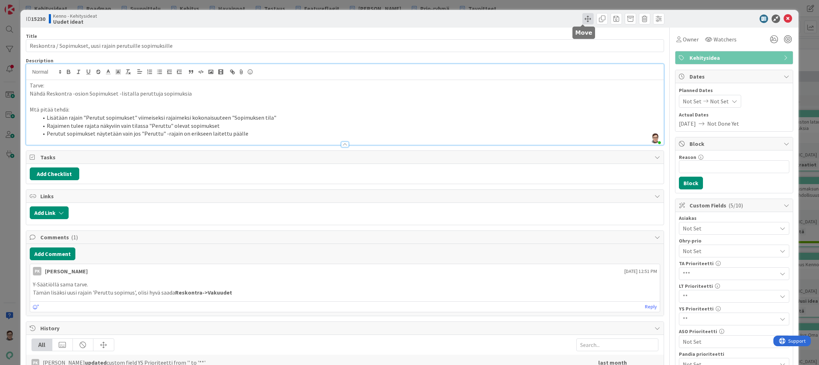
click at [583, 19] on span at bounding box center [587, 18] width 11 height 11
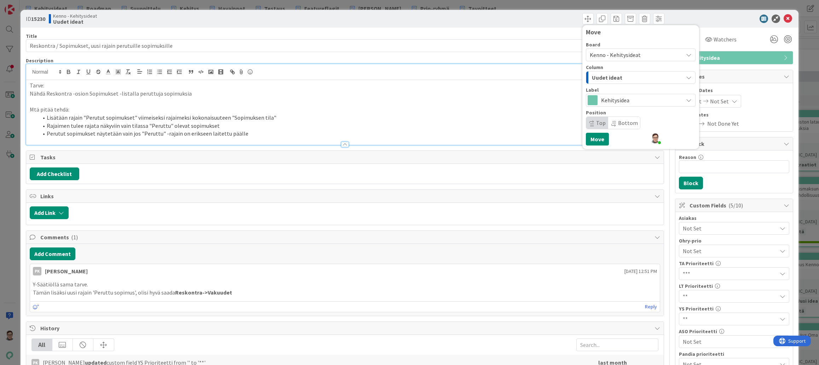
drag, startPoint x: 605, startPoint y: 76, endPoint x: 607, endPoint y: 79, distance: 3.7
click at [605, 75] on span "Uudet ideat" at bounding box center [607, 77] width 30 height 9
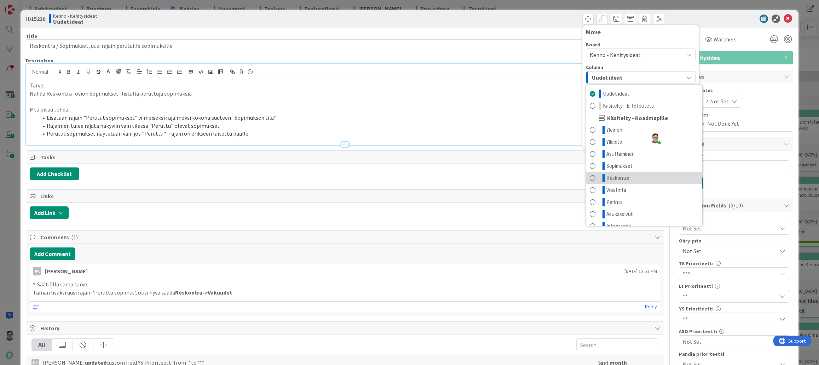
click at [607, 173] on link "Reskontra" at bounding box center [644, 178] width 116 height 12
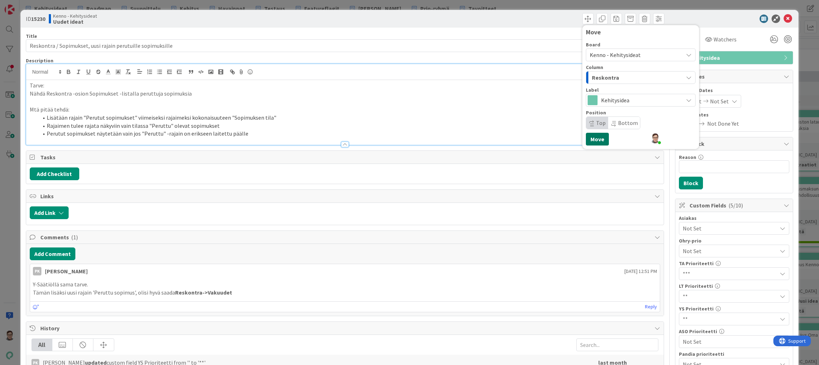
click at [596, 139] on button "Move" at bounding box center [597, 139] width 23 height 13
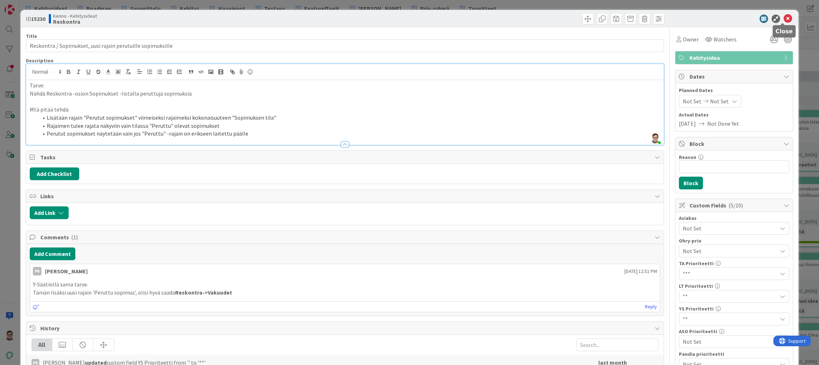
click at [783, 22] on icon at bounding box center [787, 19] width 8 height 8
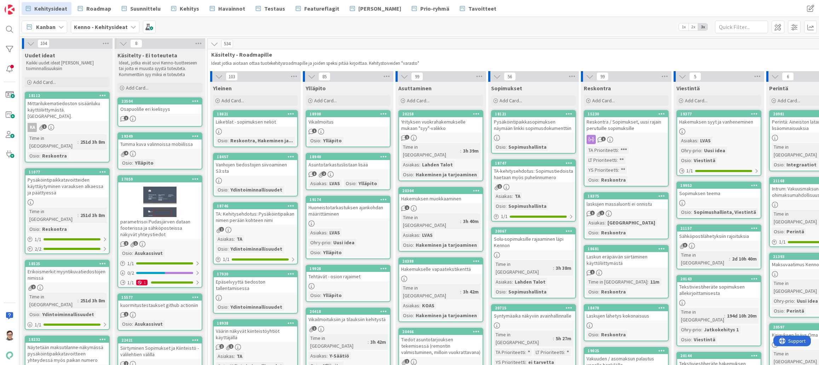
click at [82, 110] on div "Mittarilukematiedoston sisäänluku käyttöliittymästä. Tiedostopohja." at bounding box center [66, 110] width 83 height 22
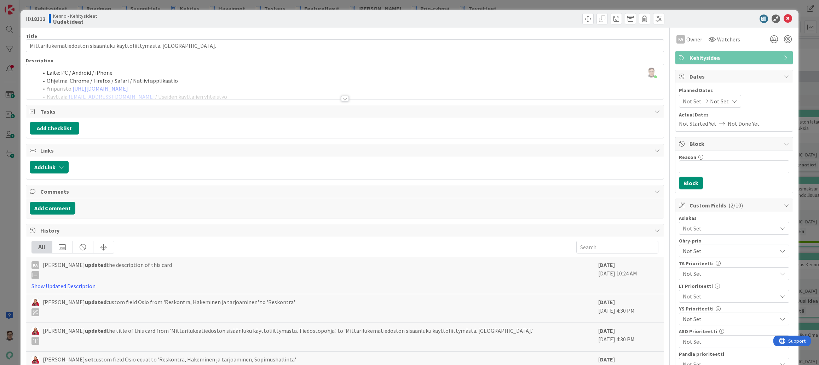
click at [341, 100] on div at bounding box center [345, 99] width 8 height 6
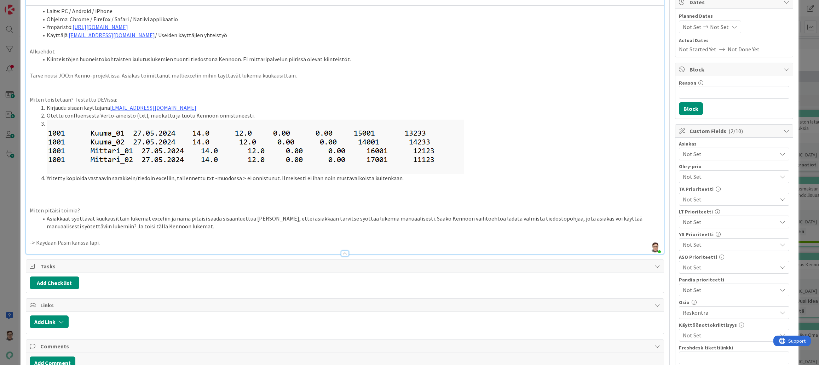
scroll to position [106, 0]
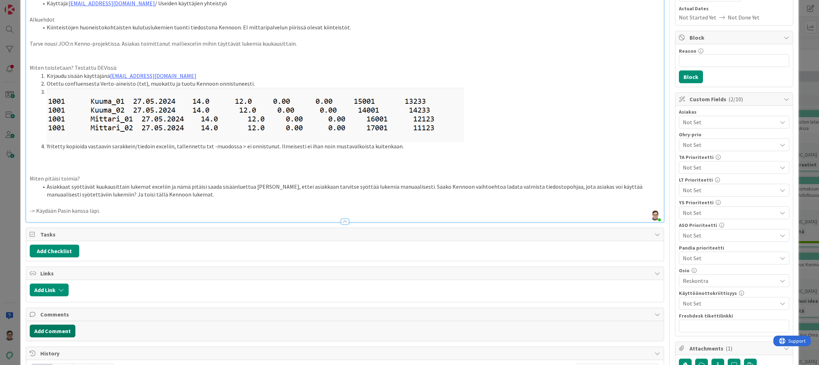
click at [53, 330] on button "Add Comment" at bounding box center [53, 330] width 46 height 13
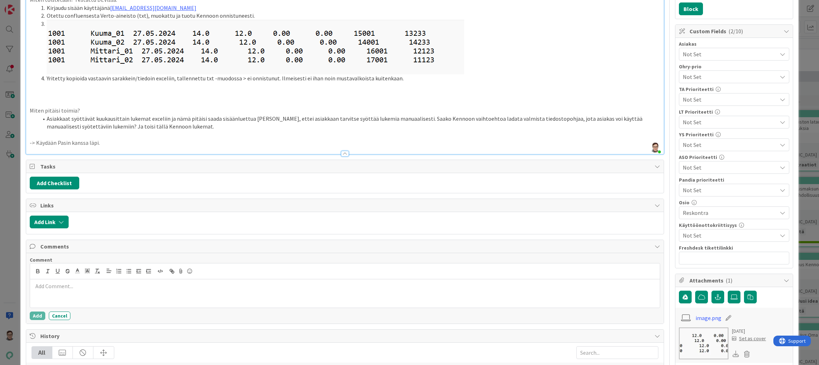
scroll to position [177, 0]
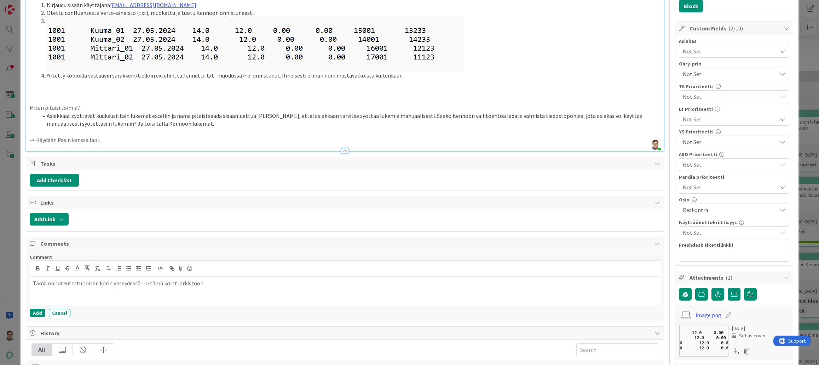
click at [102, 280] on p "Tämä on toteutettu toisen korin yhteydessä --> tämä kortti arkistoon" at bounding box center [345, 283] width 624 height 8
click at [38, 310] on button "Add" at bounding box center [38, 312] width 16 height 8
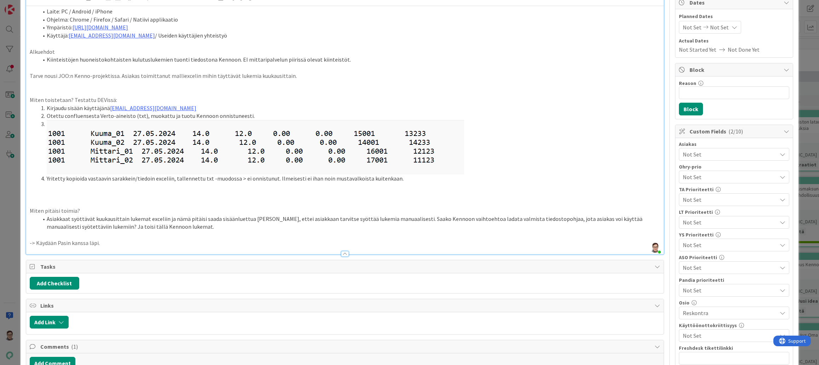
scroll to position [0, 0]
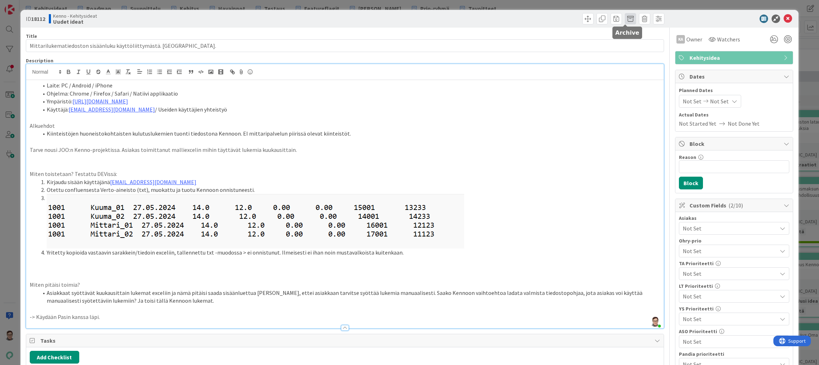
click at [625, 22] on span at bounding box center [630, 18] width 11 height 11
click at [638, 51] on button "Archive" at bounding box center [642, 52] width 28 height 13
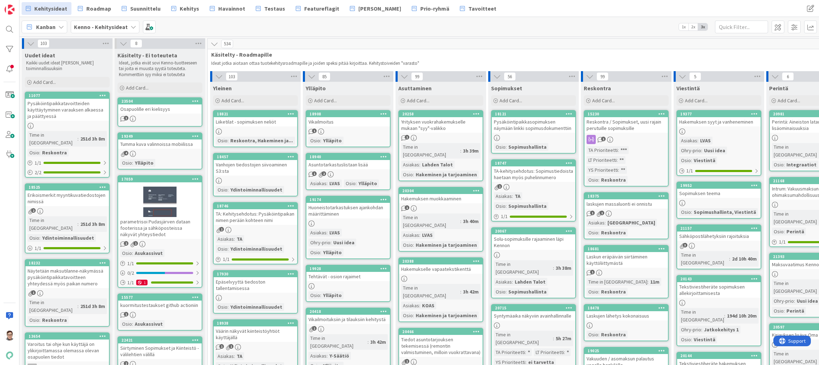
click at [78, 118] on div "Pysäköintipaikkatavoitteiden käyttäytyminen varauksen alkaessa ja päättyessä" at bounding box center [66, 110] width 83 height 22
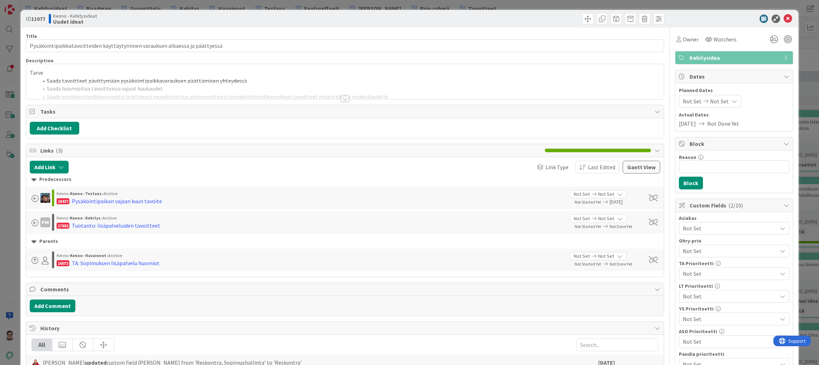
click at [341, 98] on div at bounding box center [345, 99] width 8 height 6
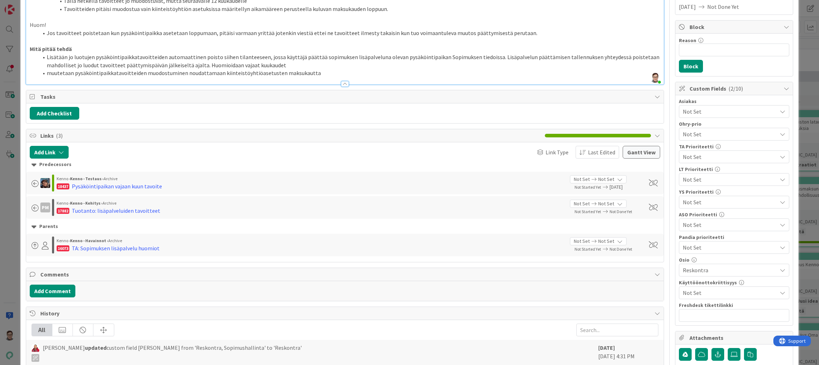
scroll to position [141, 0]
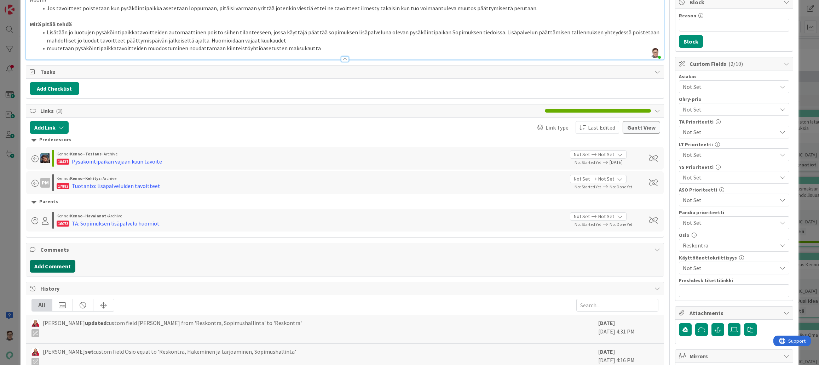
click at [53, 265] on button "Add Comment" at bounding box center [53, 266] width 46 height 13
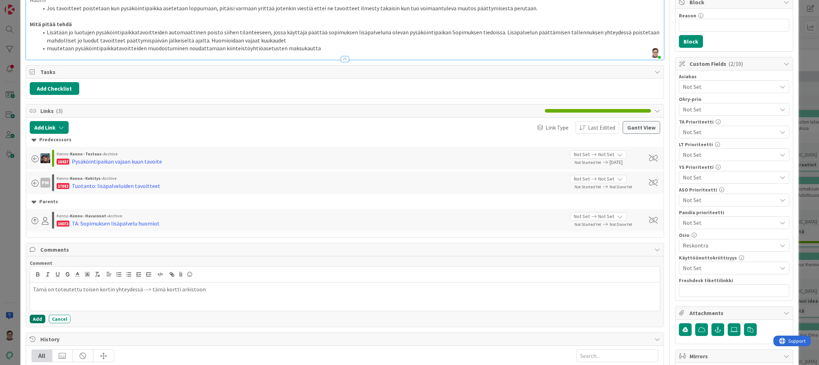
click at [36, 315] on button "Add" at bounding box center [38, 318] width 16 height 8
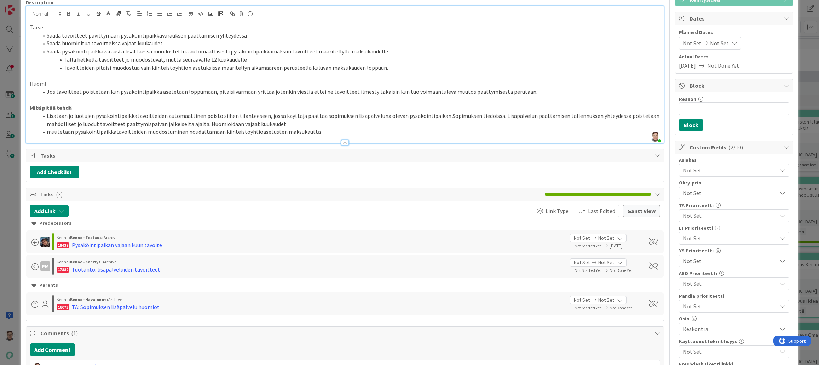
scroll to position [0, 0]
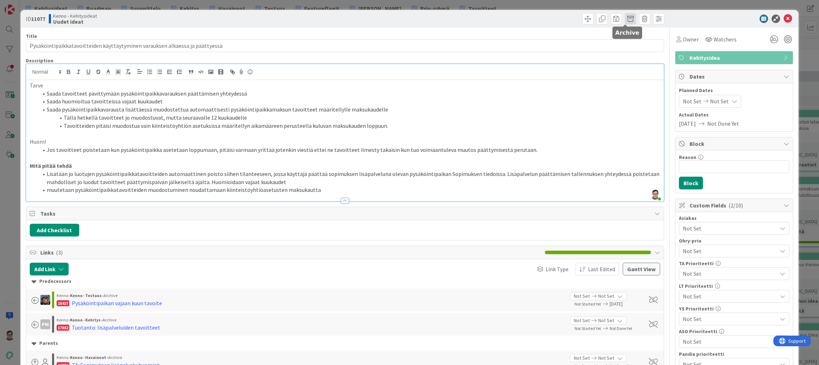
click at [625, 22] on span at bounding box center [630, 18] width 11 height 11
click at [635, 53] on button "Archive" at bounding box center [642, 52] width 28 height 13
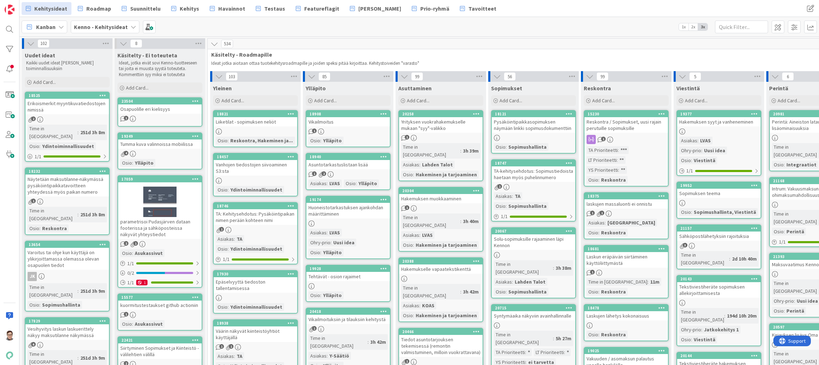
click at [66, 110] on div "Erikoismerkit myyntikuvatiedostojen nimissä" at bounding box center [66, 107] width 83 height 16
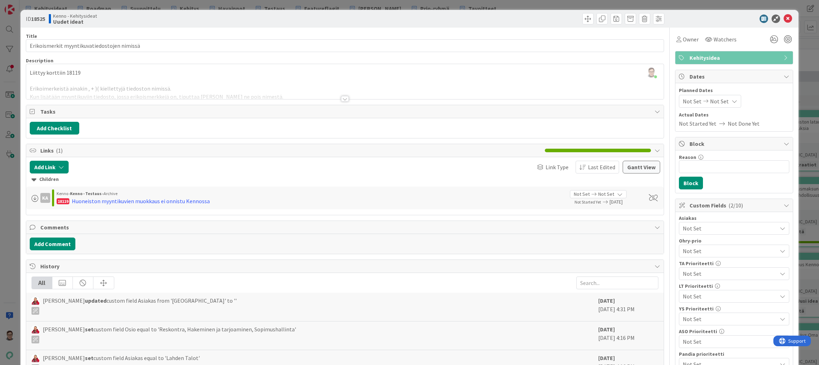
click at [343, 96] on div at bounding box center [345, 99] width 8 height 6
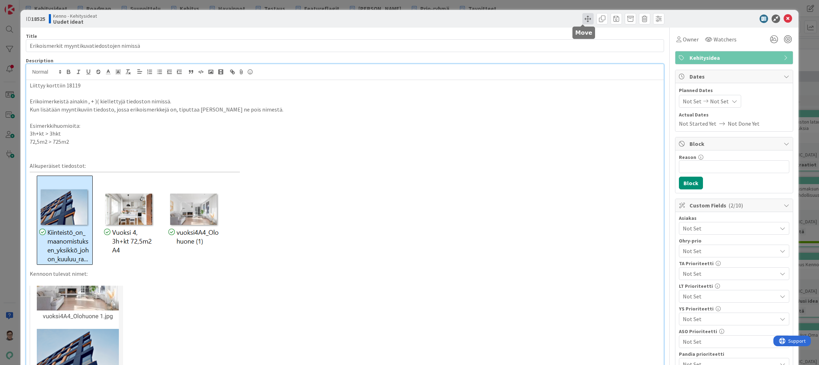
click at [582, 22] on span at bounding box center [587, 18] width 11 height 11
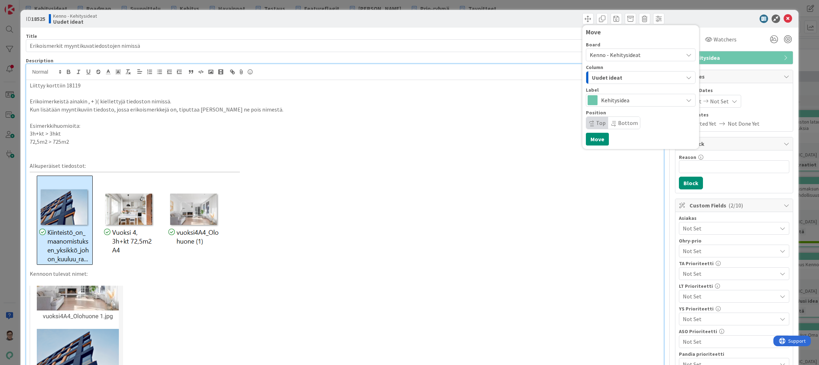
click at [625, 77] on div "Uudet ideat" at bounding box center [636, 77] width 93 height 11
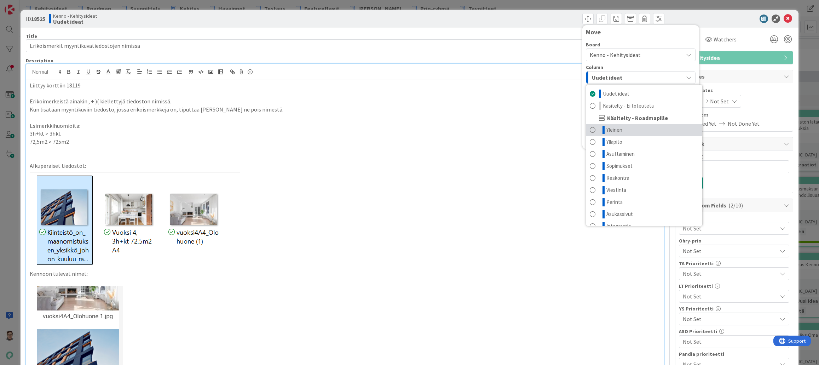
click at [622, 131] on link "Yleinen" at bounding box center [644, 130] width 116 height 12
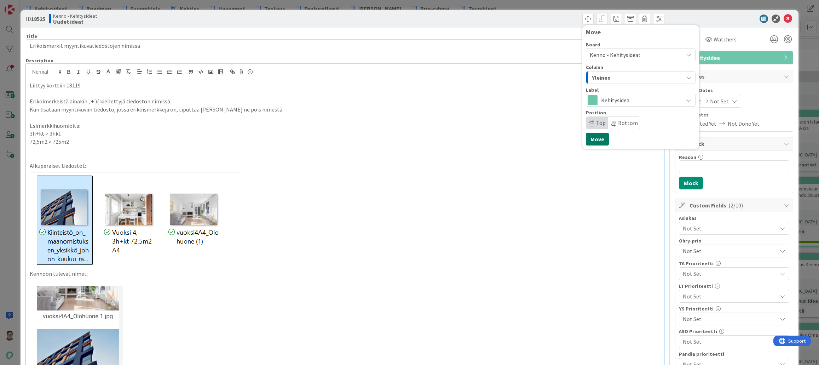
drag, startPoint x: 597, startPoint y: 137, endPoint x: 633, endPoint y: 134, distance: 36.5
click at [597, 136] on button "Move" at bounding box center [597, 139] width 23 height 13
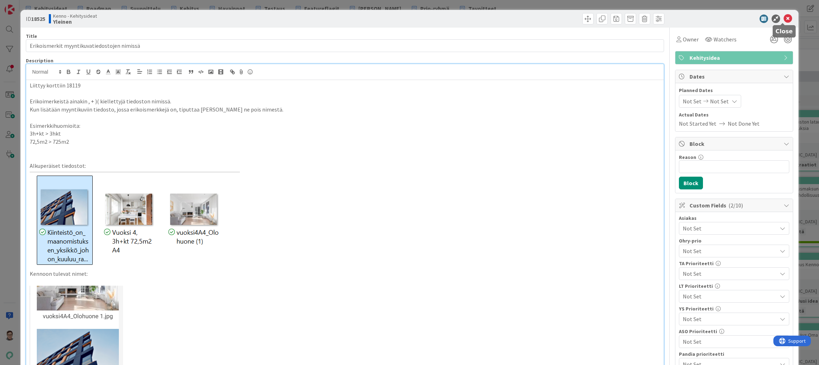
click at [783, 19] on icon at bounding box center [787, 19] width 8 height 8
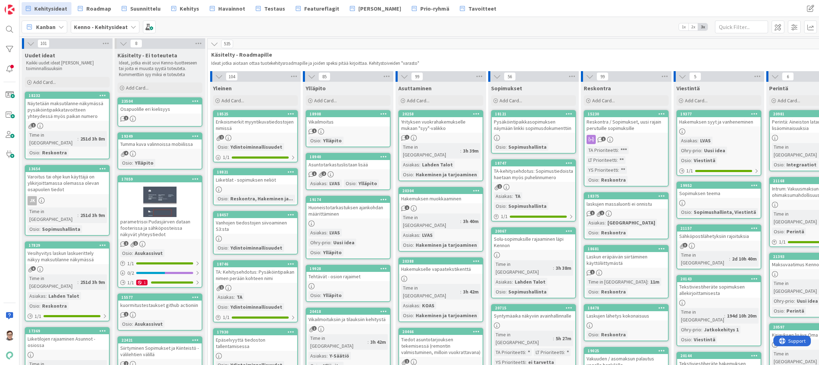
click at [69, 110] on div "Näytetään maksutilanne-näkymässä pysäköintipaikkatavoitteen yhteydessä myös pai…" at bounding box center [66, 110] width 83 height 22
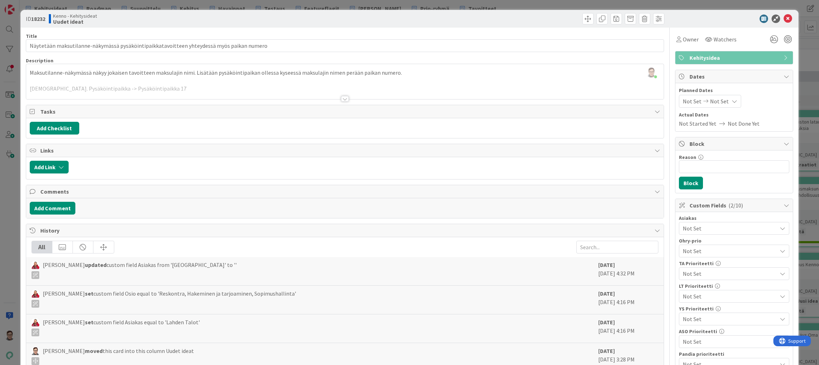
click at [343, 99] on div at bounding box center [345, 99] width 8 height 6
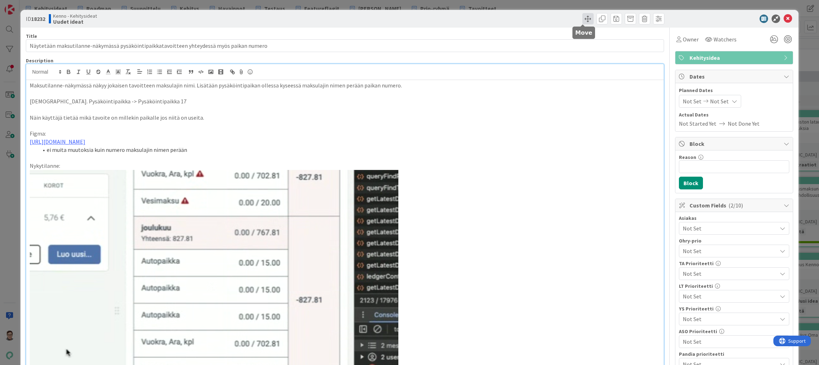
click at [584, 21] on span at bounding box center [587, 18] width 11 height 11
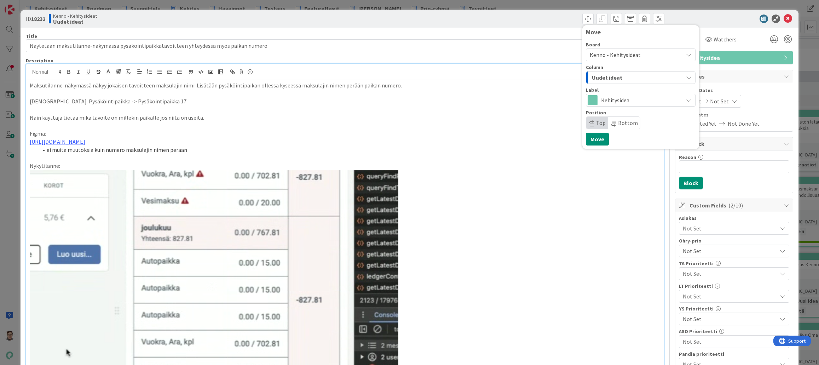
click at [610, 80] on span "Uudet ideat" at bounding box center [607, 77] width 30 height 9
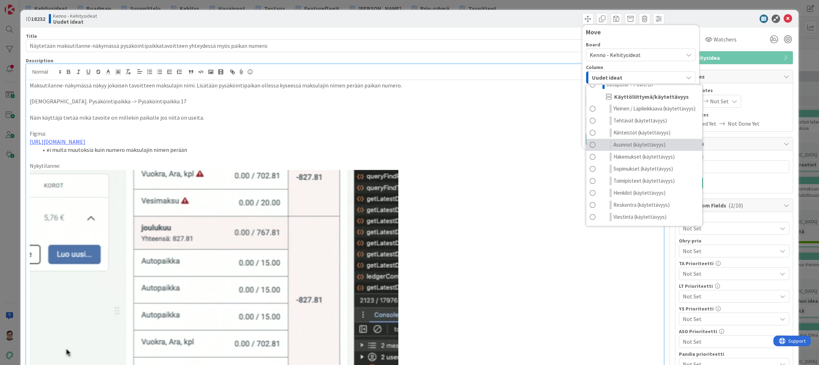
scroll to position [162, 0]
click at [623, 202] on span "Reskontra (käytettävyys)" at bounding box center [641, 205] width 56 height 8
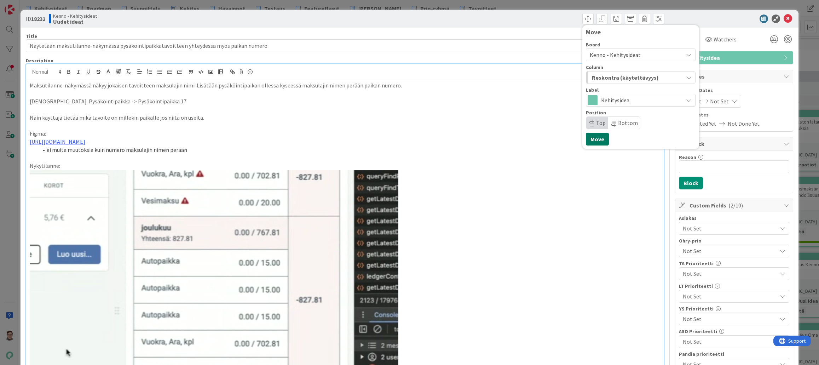
click at [587, 138] on button "Move" at bounding box center [597, 139] width 23 height 13
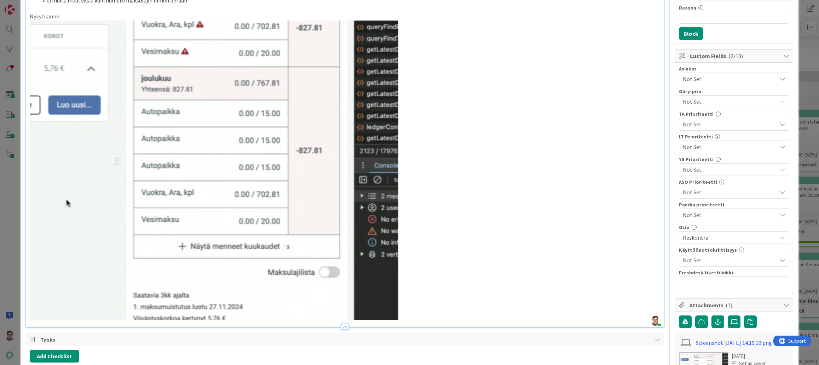
scroll to position [0, 0]
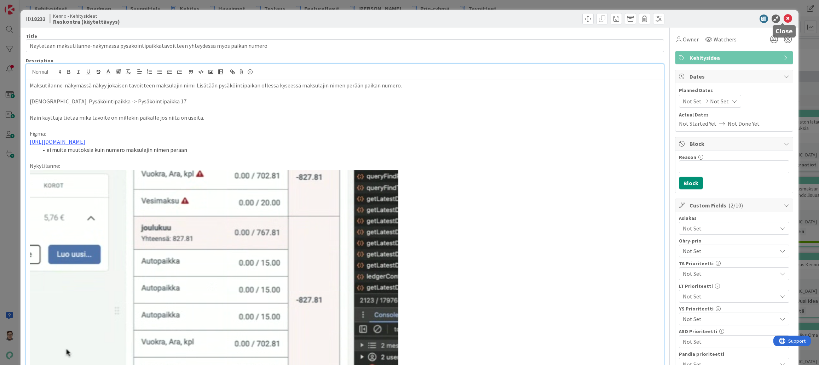
click at [784, 18] on icon at bounding box center [787, 19] width 8 height 8
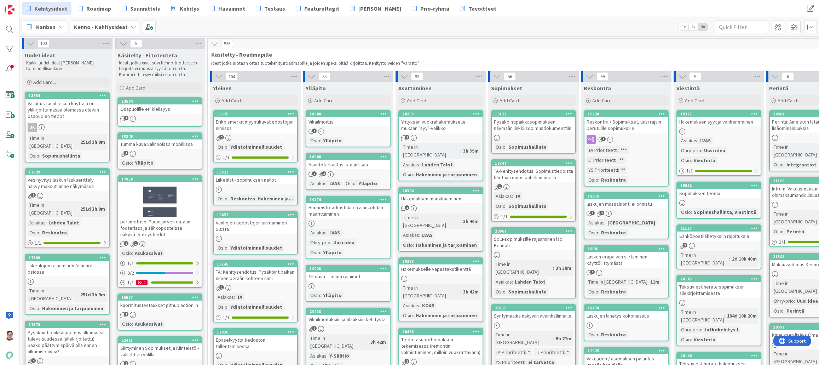
click at [63, 112] on div "Varoitus tai ohje kun käyttäjä on ylikirjoittamassa olemassa olevan osapuolen t…" at bounding box center [66, 110] width 83 height 22
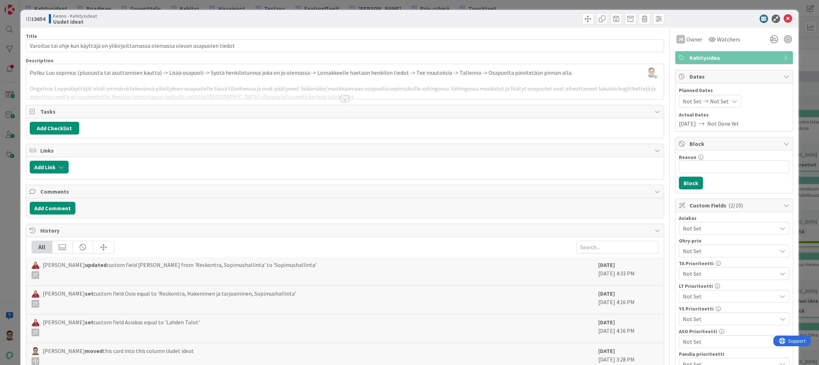
click at [345, 98] on div at bounding box center [345, 99] width 8 height 6
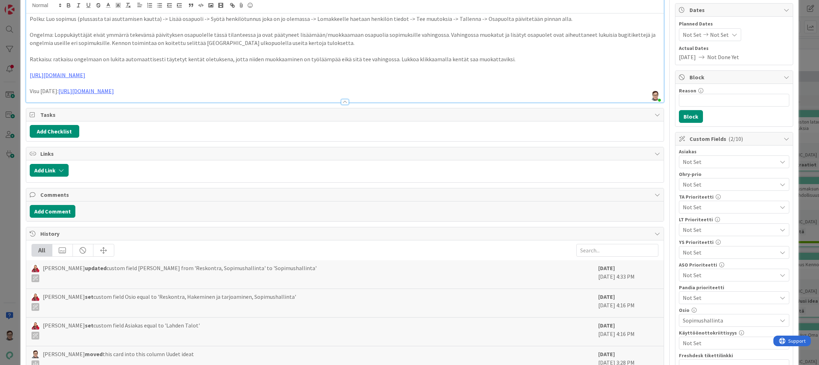
scroll to position [71, 0]
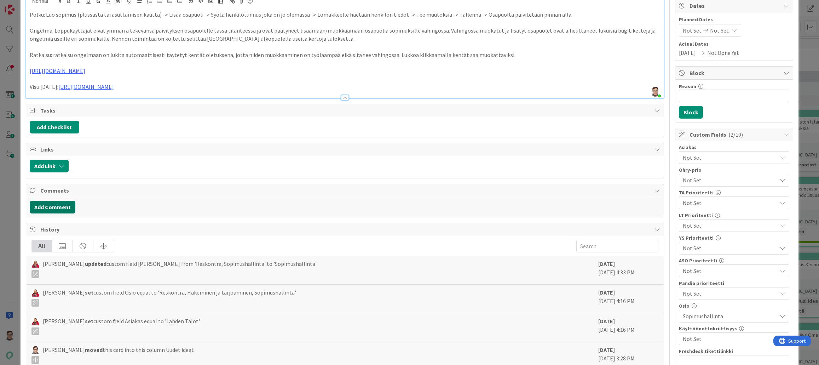
click at [62, 206] on button "Add Comment" at bounding box center [53, 207] width 46 height 13
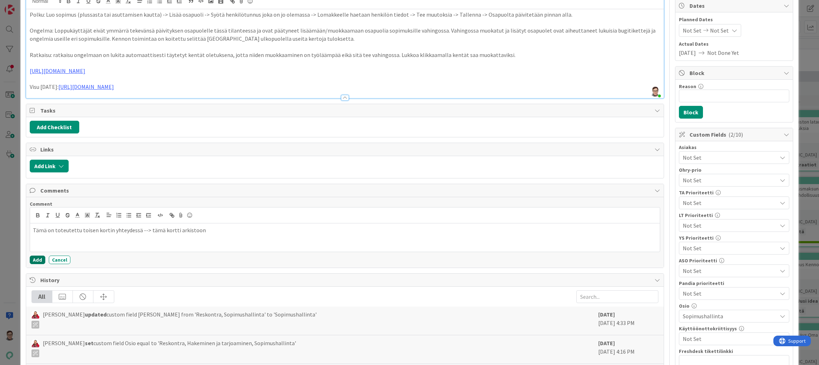
click at [35, 260] on button "Add" at bounding box center [38, 259] width 16 height 8
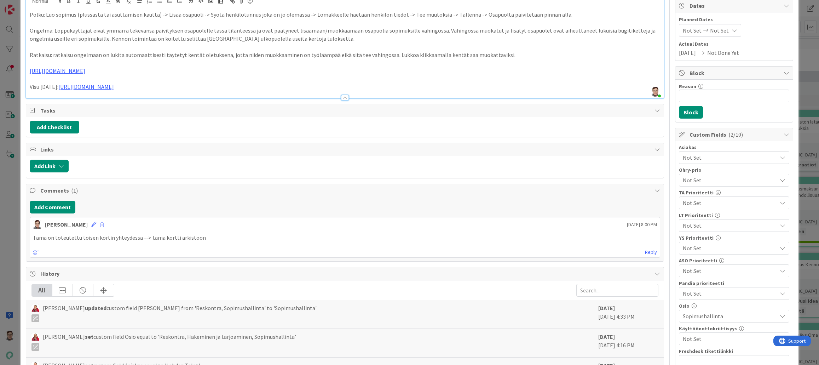
scroll to position [0, 0]
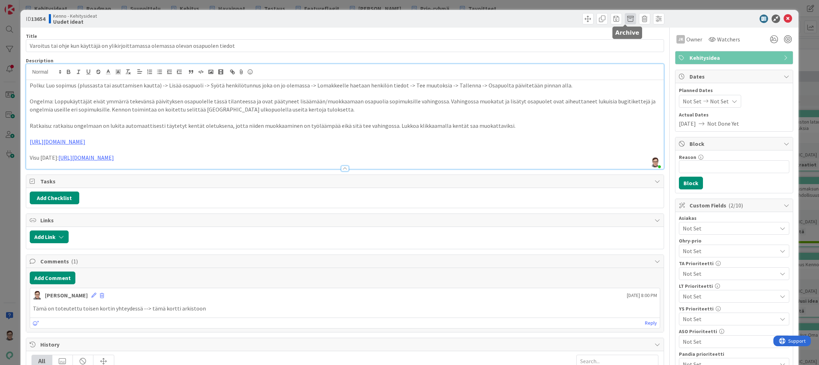
click at [625, 20] on span at bounding box center [630, 18] width 11 height 11
click at [634, 53] on button "Archive" at bounding box center [642, 52] width 28 height 13
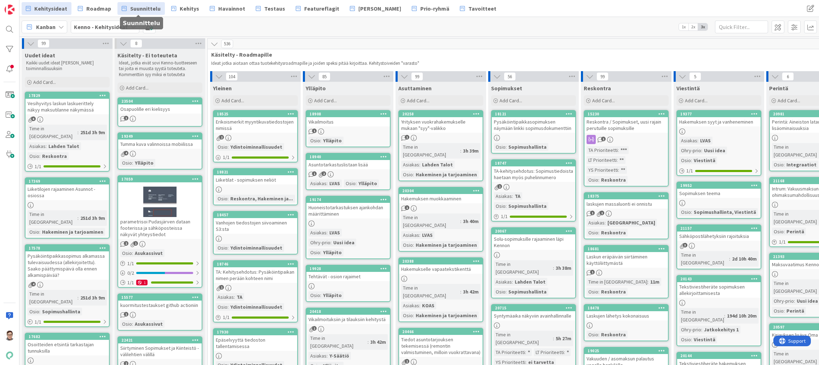
click at [144, 12] on span "Suunnittelu" at bounding box center [145, 8] width 30 height 8
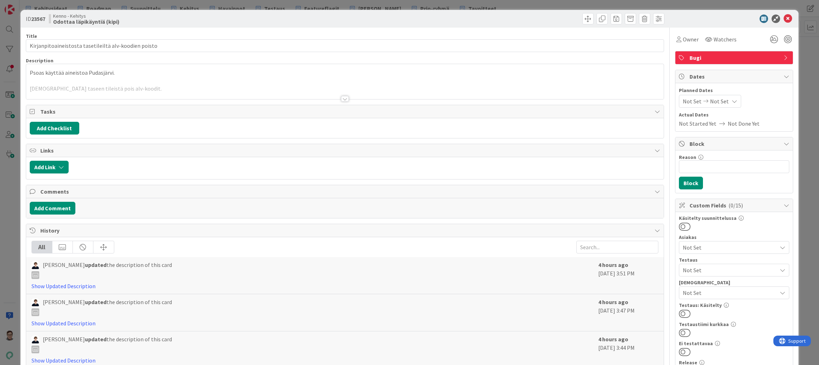
click at [342, 100] on div at bounding box center [345, 99] width 8 height 6
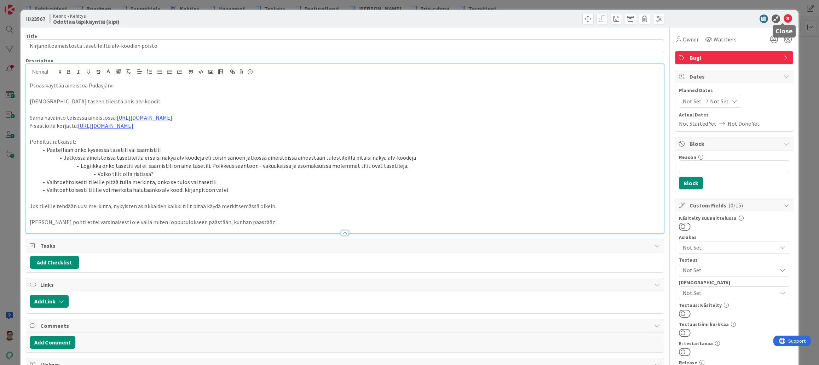
click at [783, 21] on icon at bounding box center [787, 19] width 8 height 8
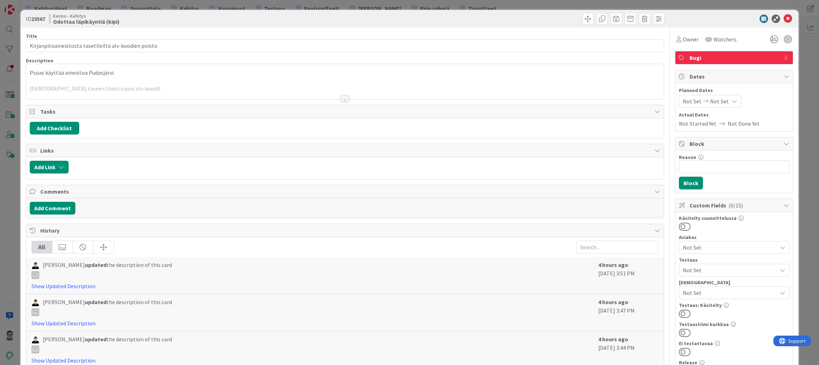
click at [345, 94] on div at bounding box center [344, 90] width 637 height 18
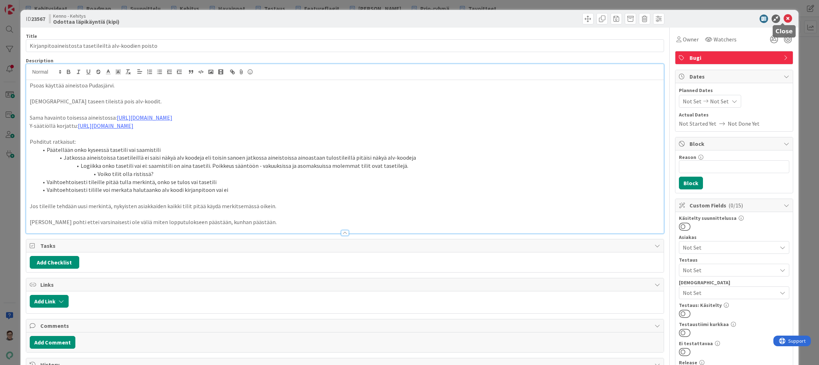
click at [783, 18] on icon at bounding box center [787, 19] width 8 height 8
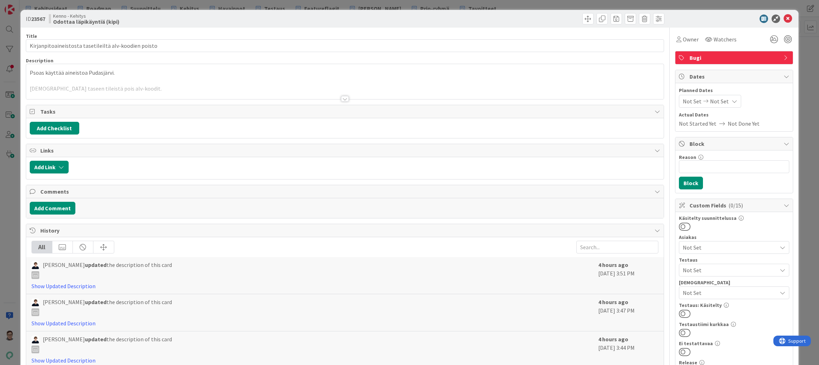
click at [342, 98] on div at bounding box center [345, 99] width 8 height 6
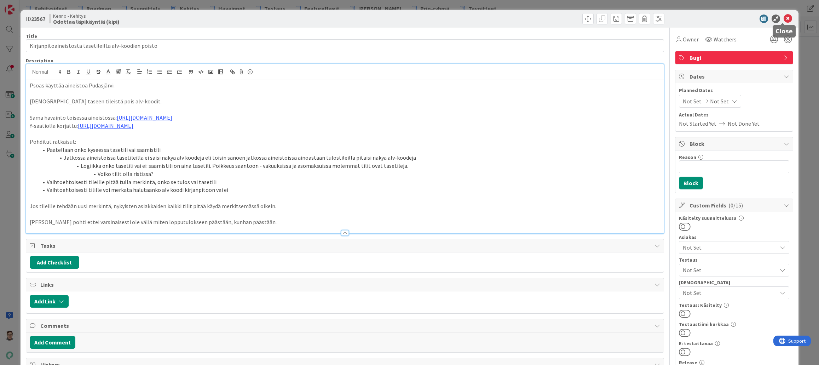
click at [784, 21] on icon at bounding box center [787, 19] width 8 height 8
